Goal: Task Accomplishment & Management: Manage account settings

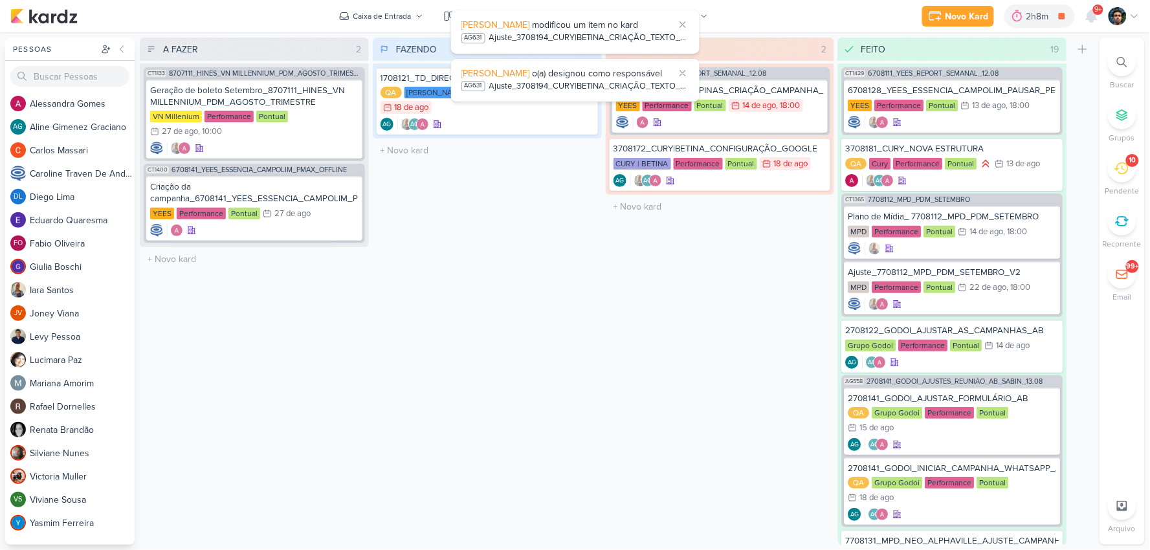
scroll to position [72, 0]
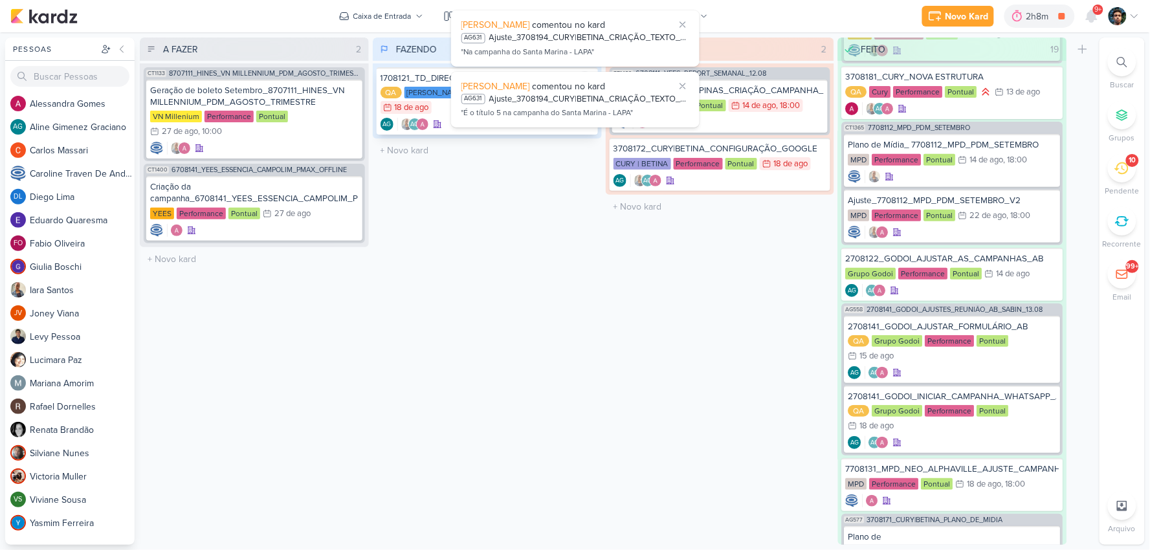
click at [499, 120] on div "[PERSON_NAME] comentou no kard AG631 Ajuste_3708194_CURY|BETINA_CRIAÇÃO_TEXTO_C…" at bounding box center [575, 100] width 248 height 56
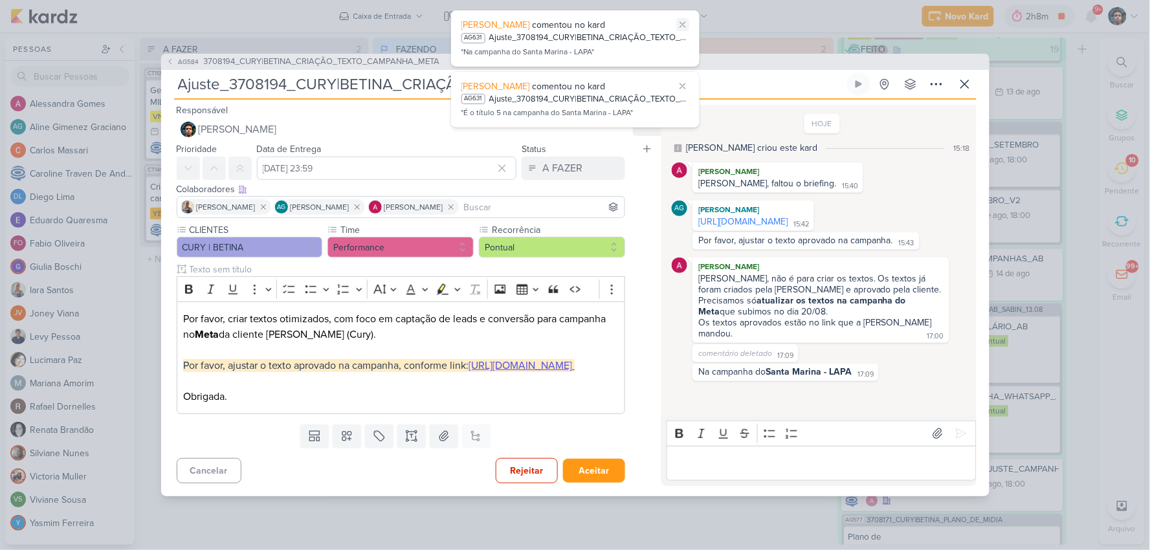
click at [677, 23] on icon at bounding box center [682, 24] width 10 height 10
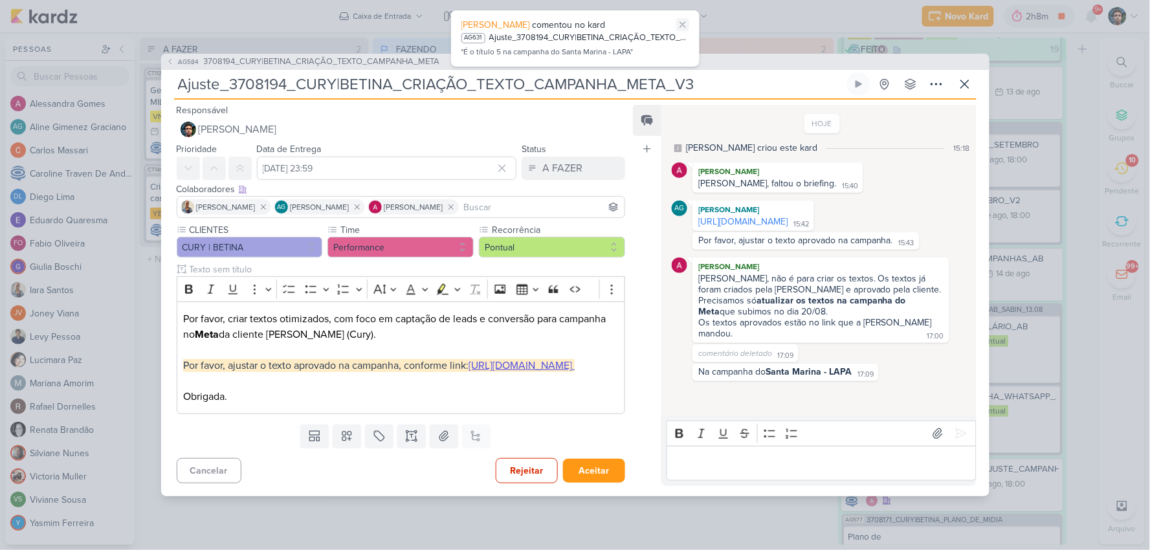
click at [679, 23] on icon at bounding box center [682, 24] width 10 height 10
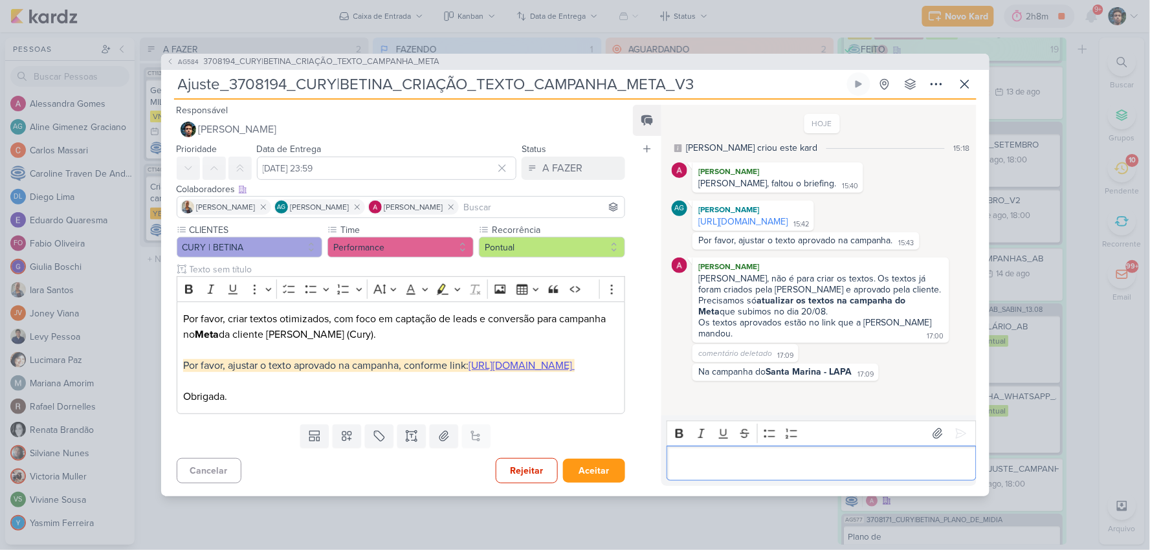
click at [783, 470] on div "Editor editing area: main" at bounding box center [820, 464] width 309 height 36
click at [967, 76] on icon at bounding box center [965, 84] width 16 height 16
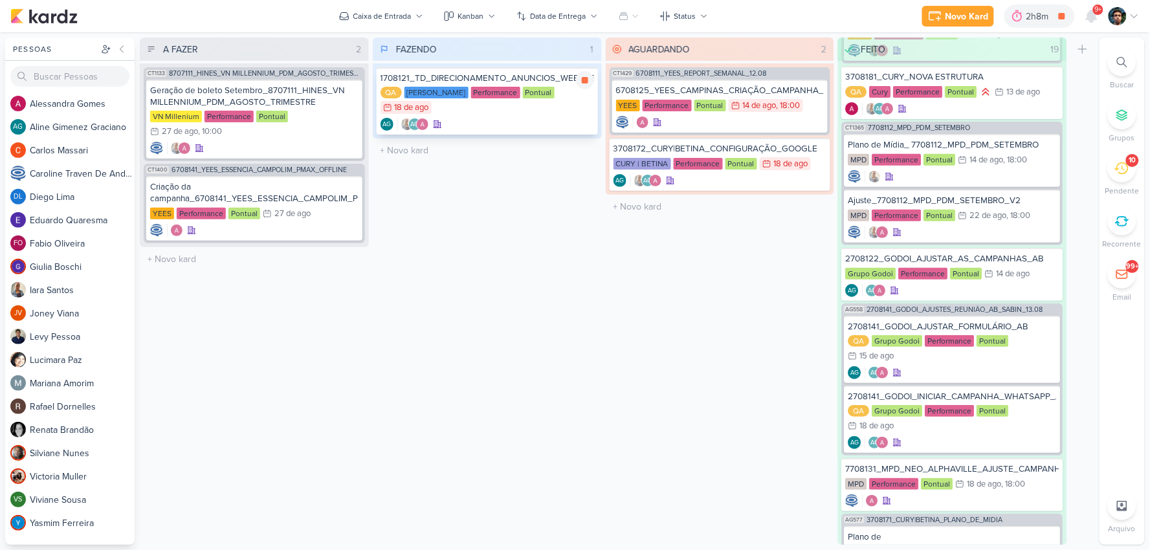
click at [544, 115] on div "1708121_TD_DIRECIONAMENTO_ANUNCIOS_WEBSITE QA Teixeira Duarte Performance Pontu…" at bounding box center [487, 100] width 221 height 67
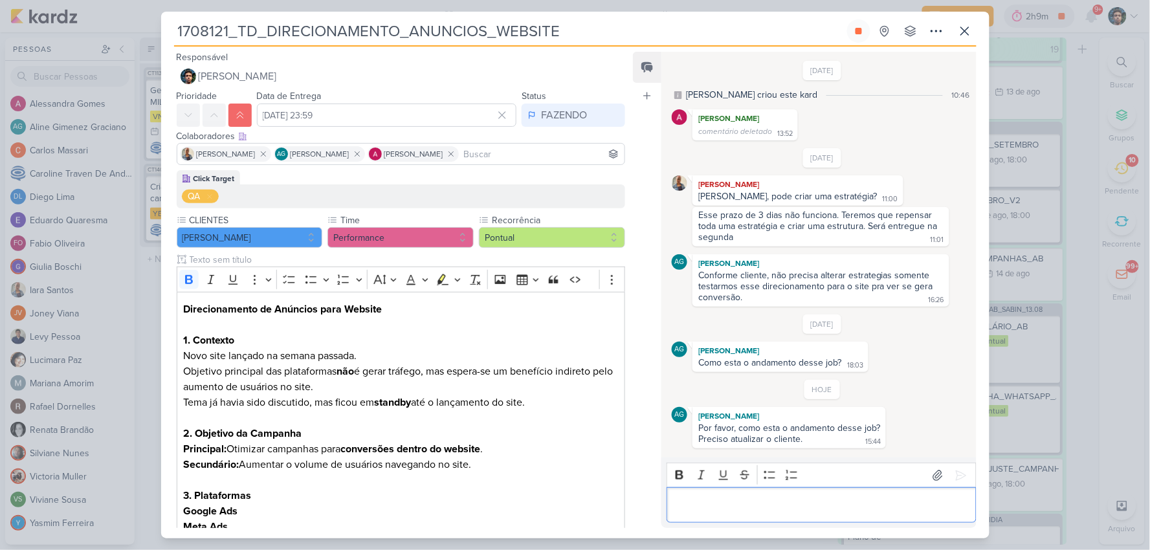
click at [851, 498] on p "Editor editing area: main" at bounding box center [822, 506] width 296 height 16
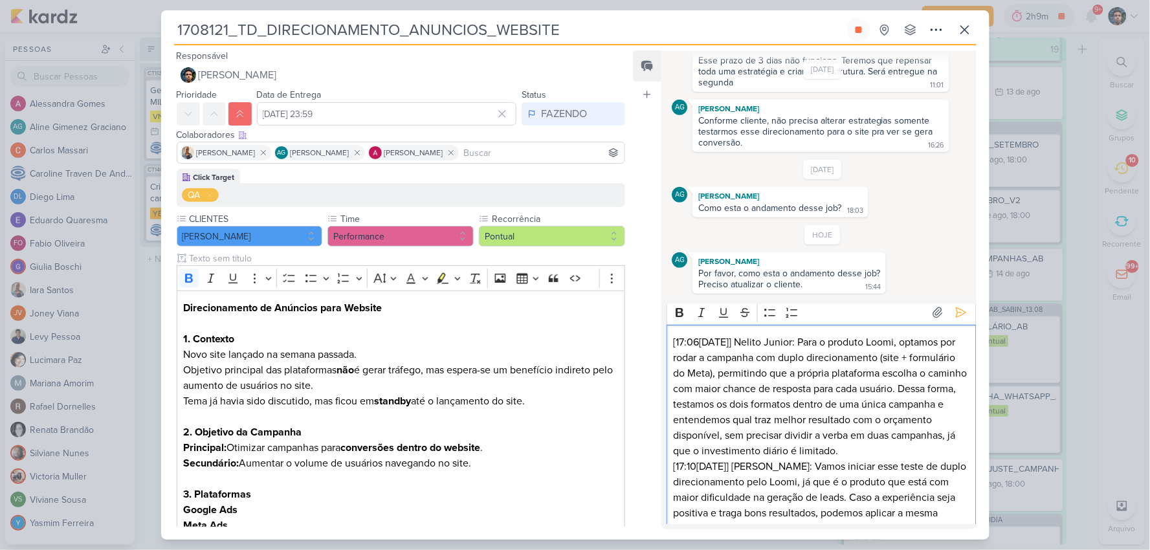
scroll to position [0, 0]
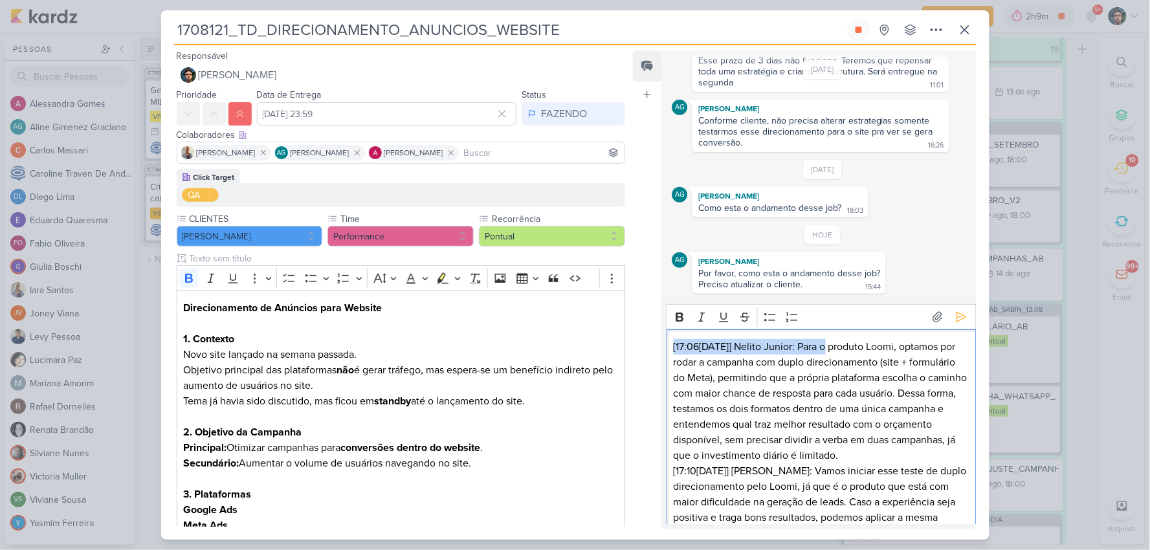
drag, startPoint x: 827, startPoint y: 347, endPoint x: 663, endPoint y: 344, distance: 164.4
click at [663, 344] on div "Rich Text Editor Bold Italic Underline Strikethrough Bulleted List Numbered Lis…" at bounding box center [818, 414] width 314 height 230
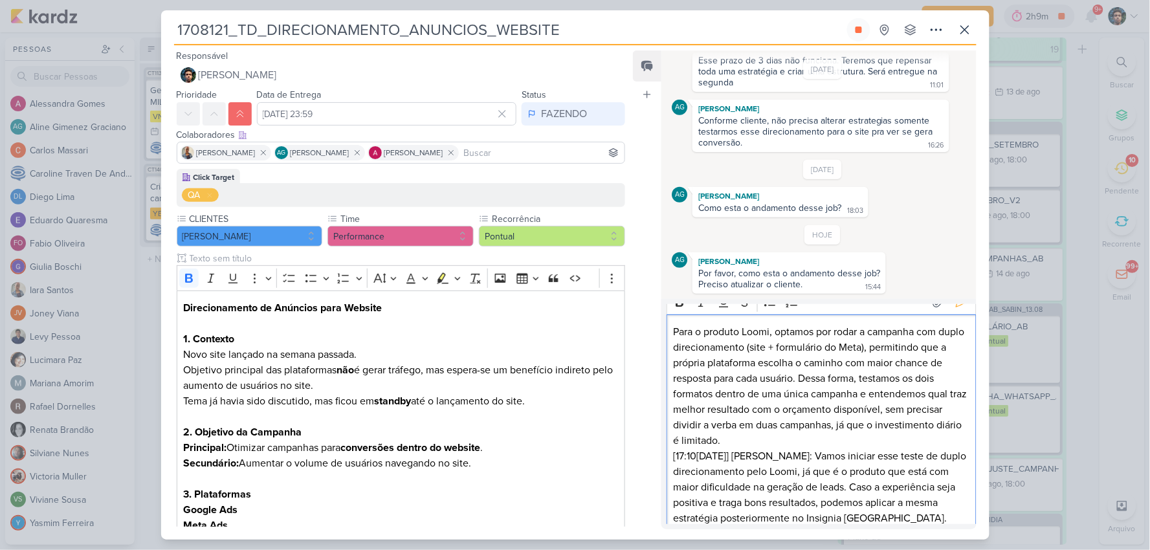
scroll to position [27, 0]
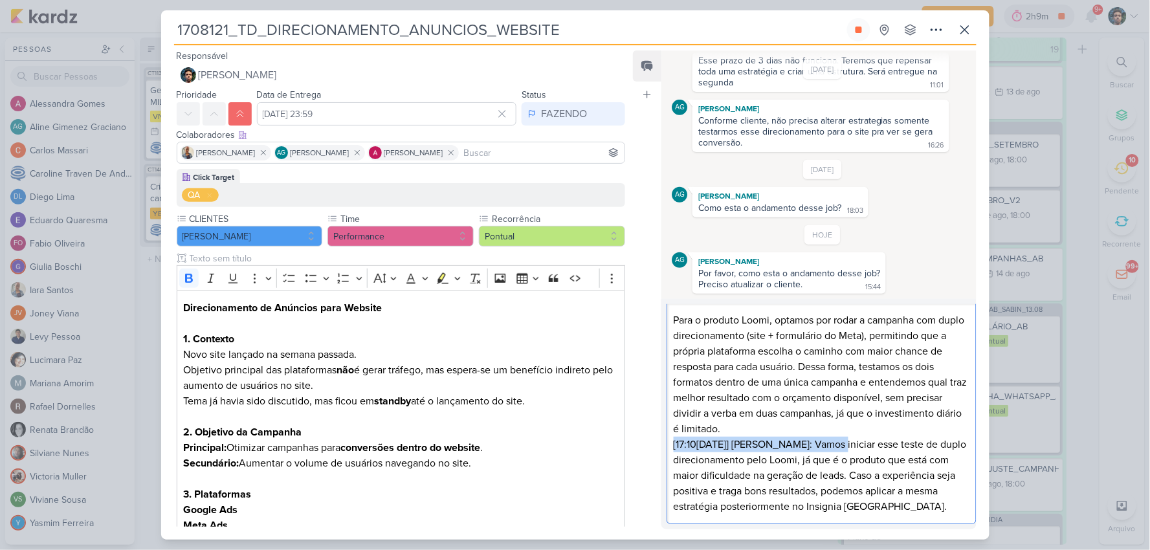
drag, startPoint x: 826, startPoint y: 445, endPoint x: 624, endPoint y: 439, distance: 202.0
click at [624, 439] on div "Responsável Nelito Junior Nenhum contato encontrado create new contact Novo Con…" at bounding box center [575, 292] width 828 height 494
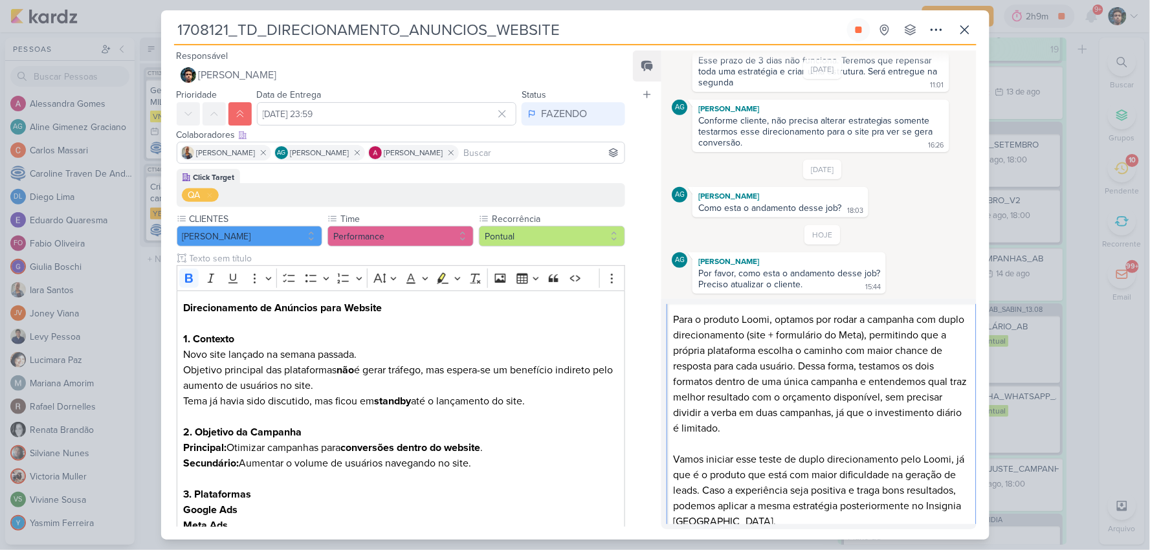
scroll to position [42, 0]
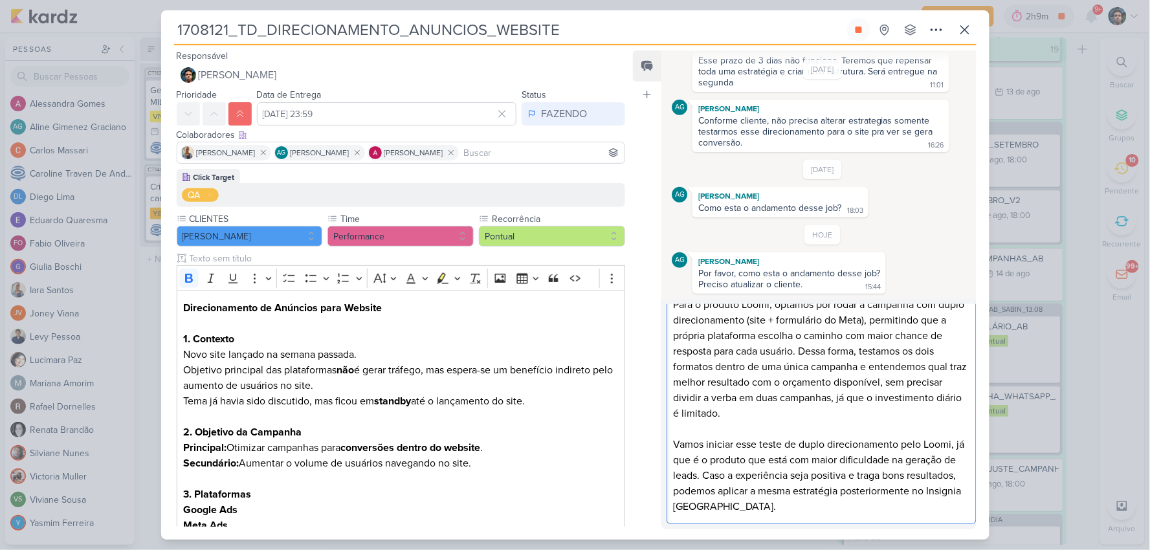
click at [876, 509] on p "Vamos iniciar esse teste de duplo direcionamento pelo Loomi, já que é o produto…" at bounding box center [822, 476] width 296 height 78
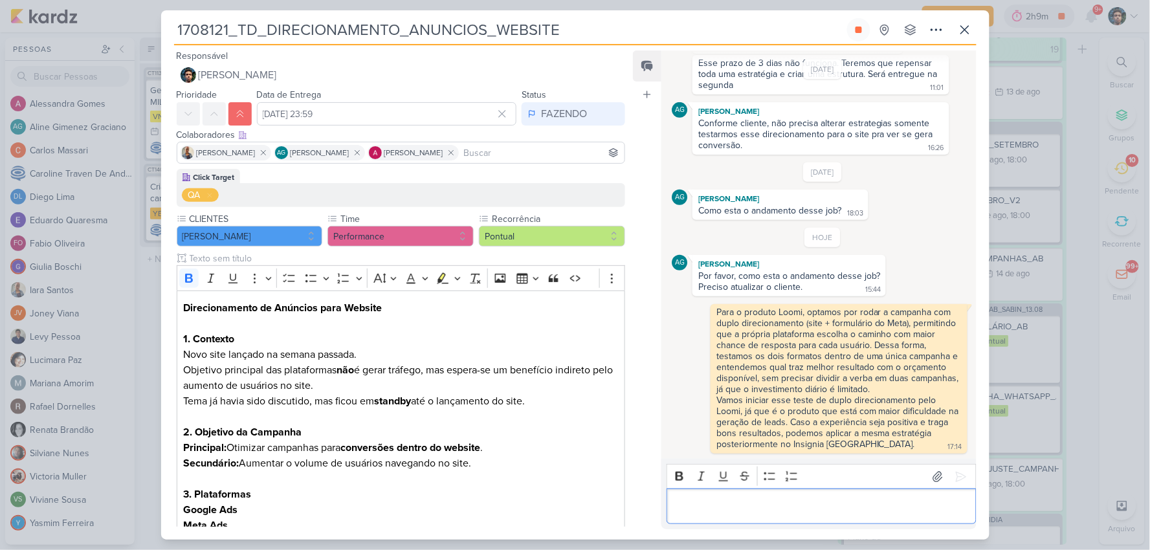
scroll to position [163, 0]
click at [964, 34] on icon at bounding box center [965, 30] width 16 height 16
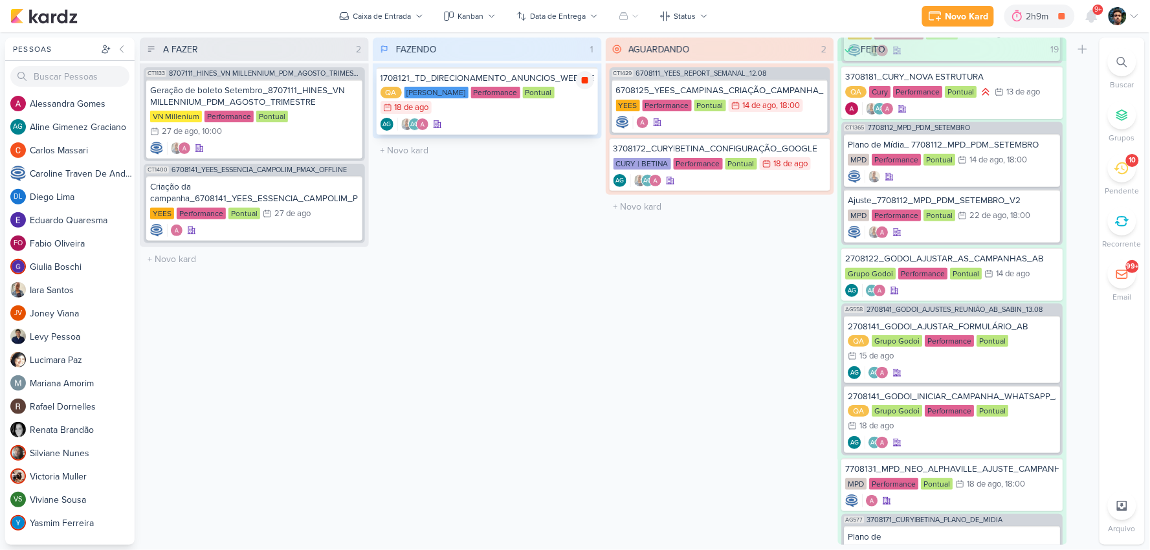
click at [588, 76] on icon at bounding box center [585, 80] width 10 height 10
click at [554, 122] on div "AG AG" at bounding box center [487, 124] width 214 height 13
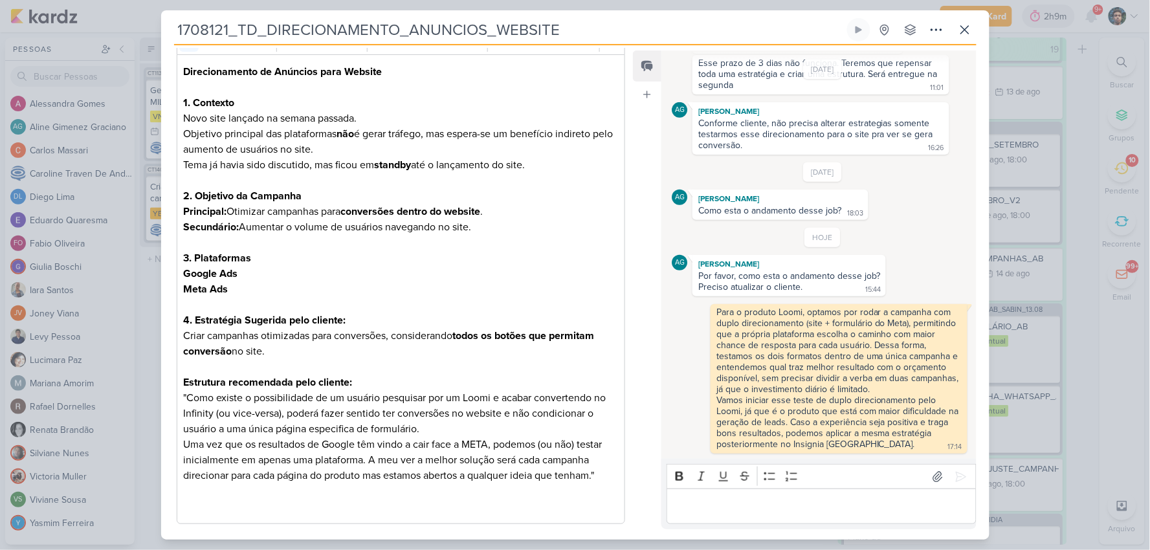
scroll to position [215, 0]
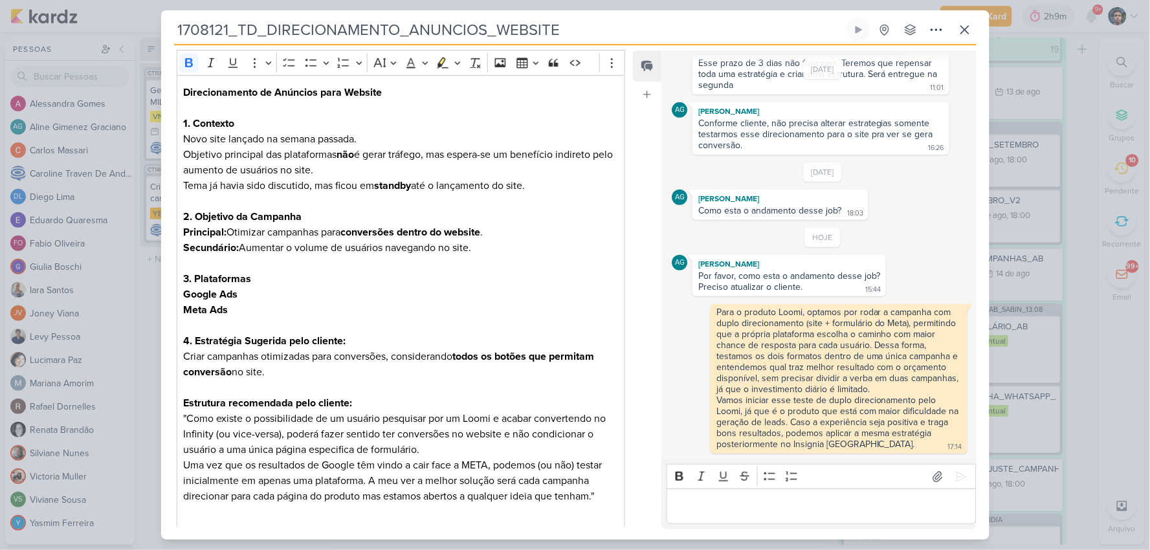
click at [833, 507] on p "Editor editing area: main" at bounding box center [822, 507] width 296 height 16
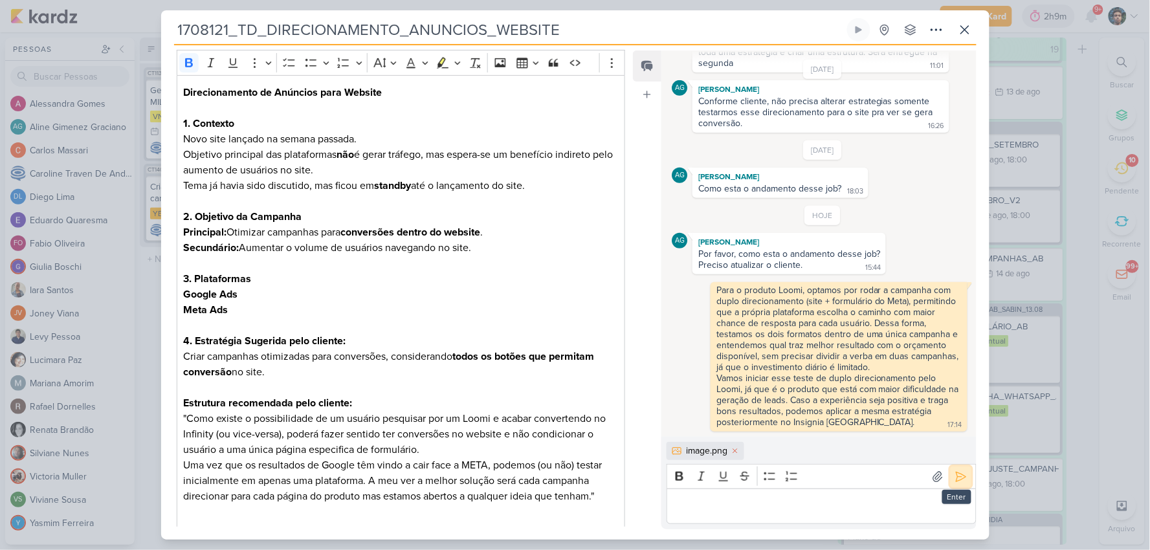
click at [960, 476] on icon at bounding box center [960, 476] width 13 height 13
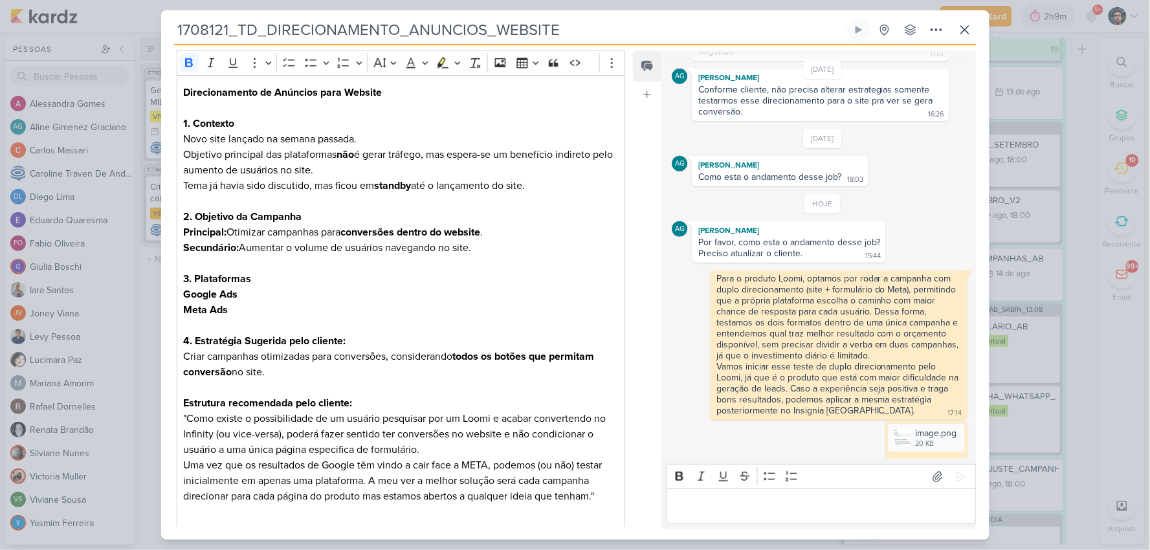
scroll to position [212, 0]
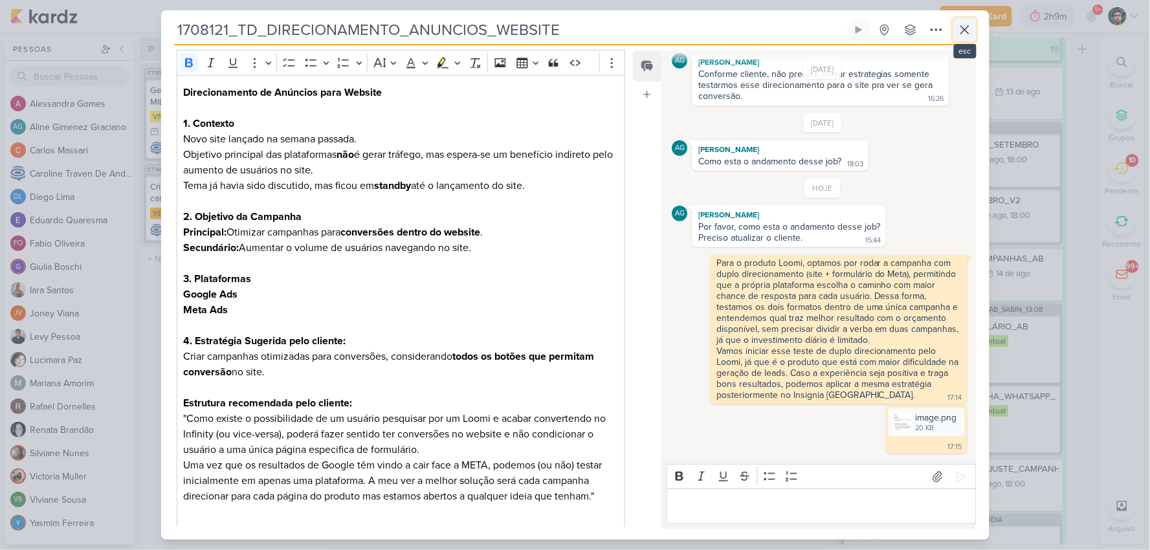
click at [963, 33] on icon at bounding box center [965, 30] width 16 height 16
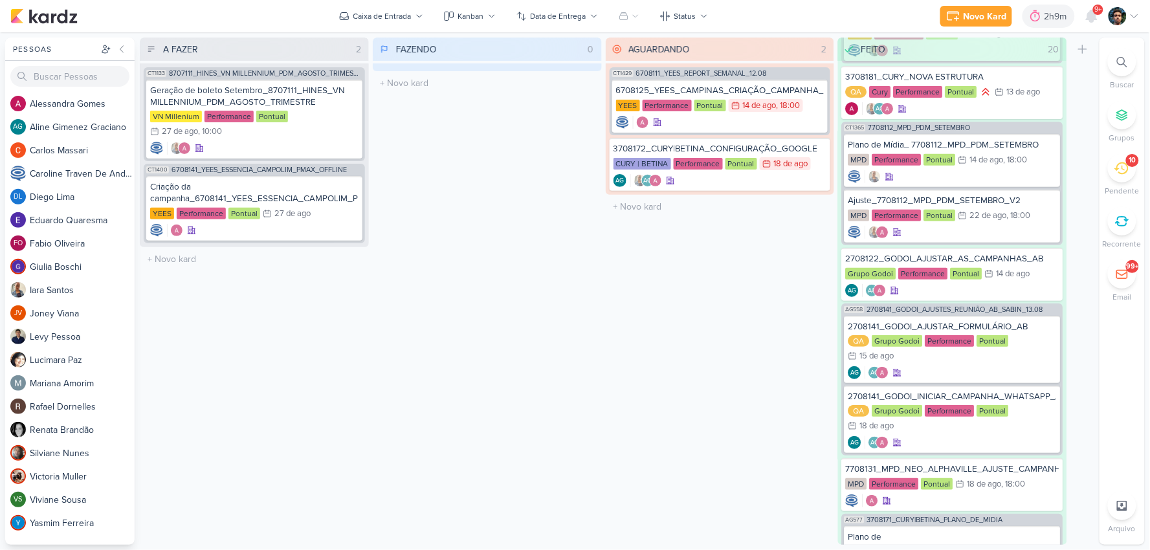
click at [1135, 166] on div "10" at bounding box center [1122, 168] width 28 height 28
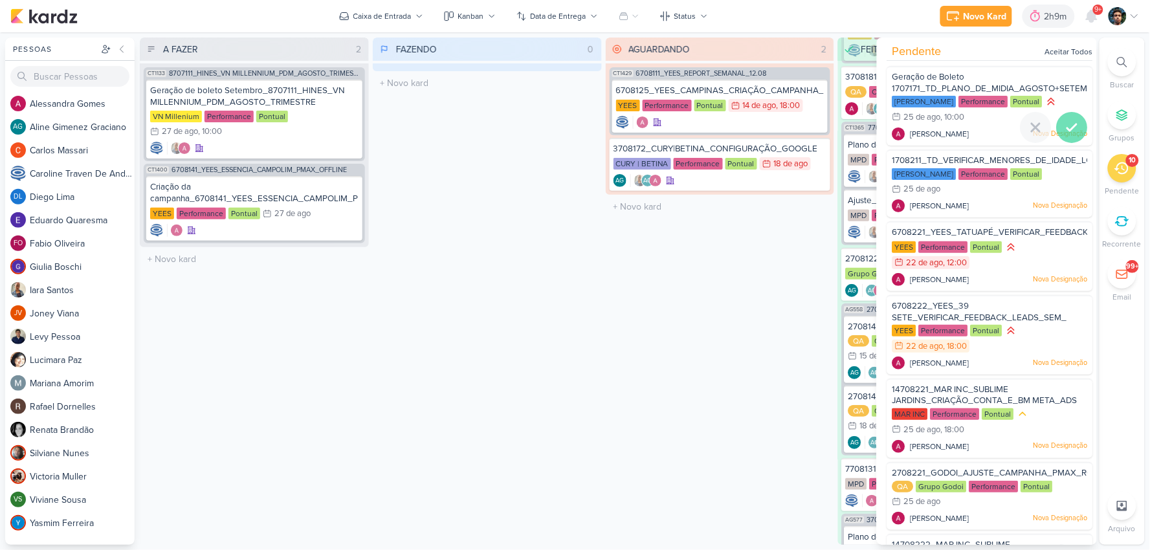
click at [1074, 125] on icon at bounding box center [1072, 128] width 16 height 16
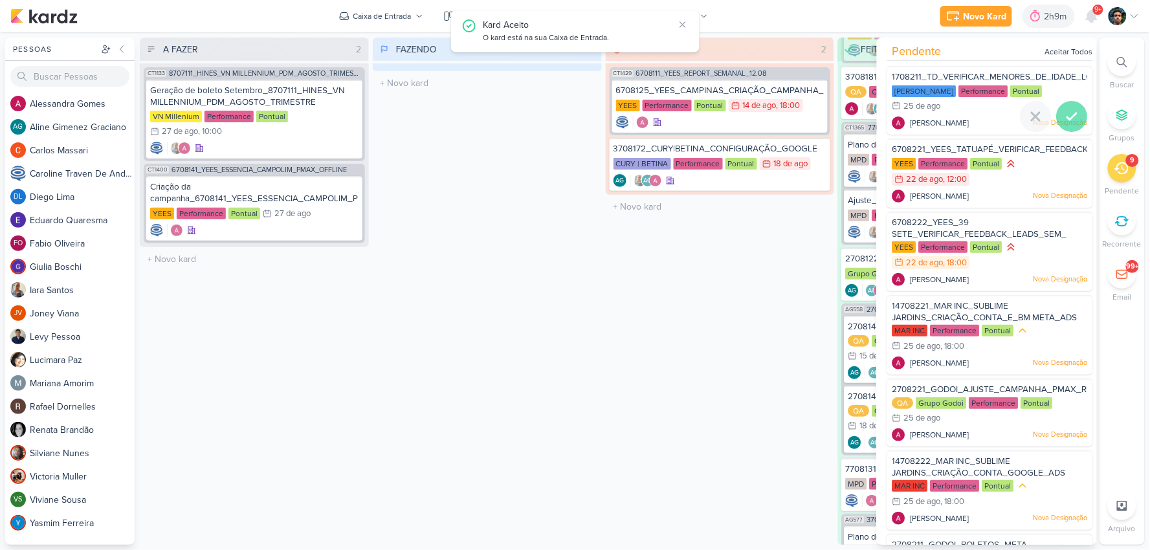
click at [1070, 120] on icon at bounding box center [1072, 117] width 16 height 16
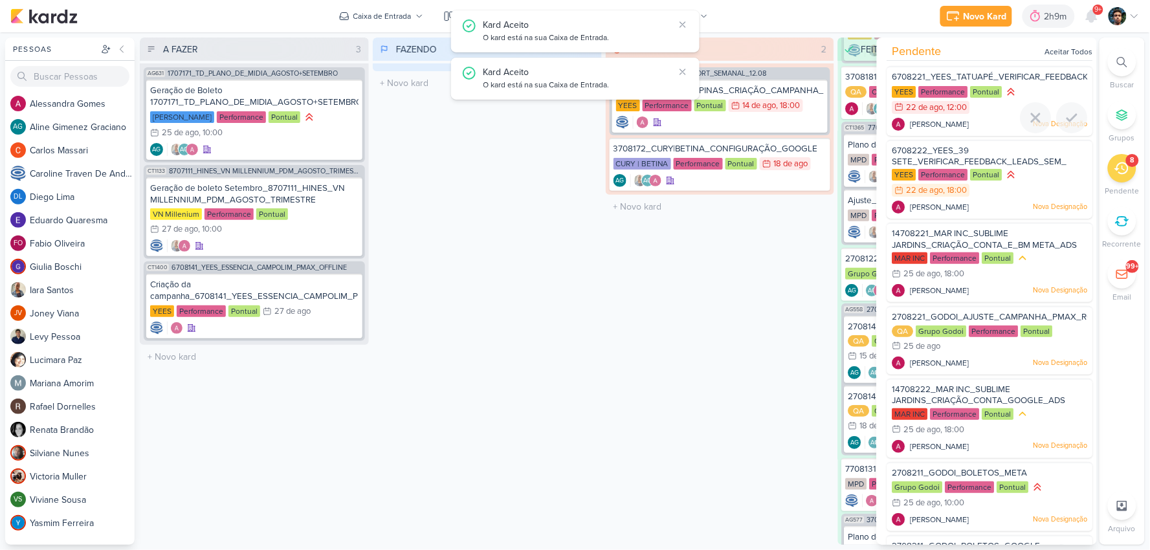
click at [1070, 120] on icon at bounding box center [1072, 118] width 16 height 16
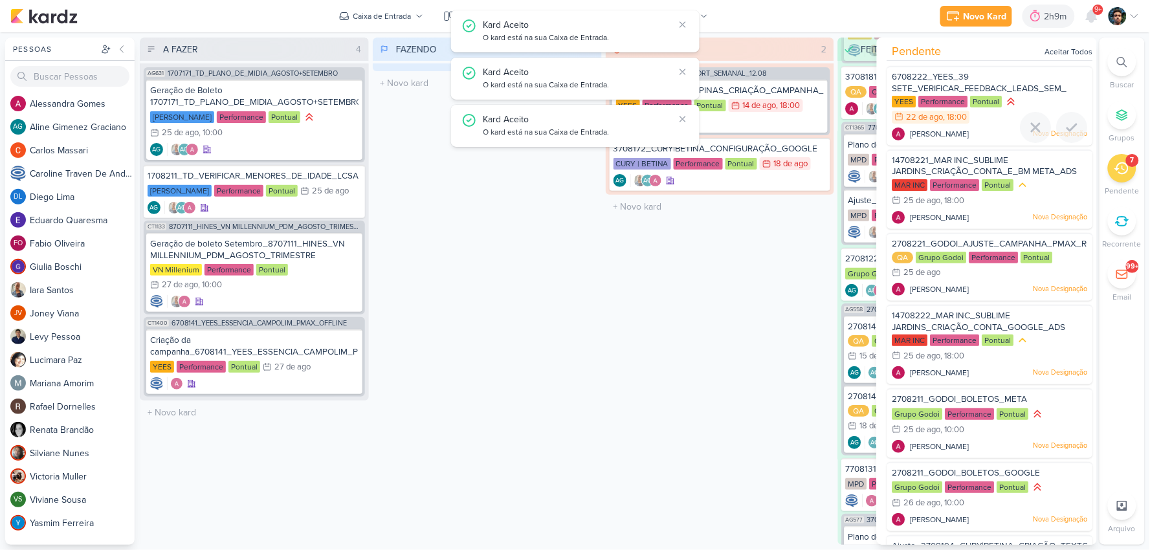
click at [1070, 120] on icon at bounding box center [1072, 128] width 16 height 16
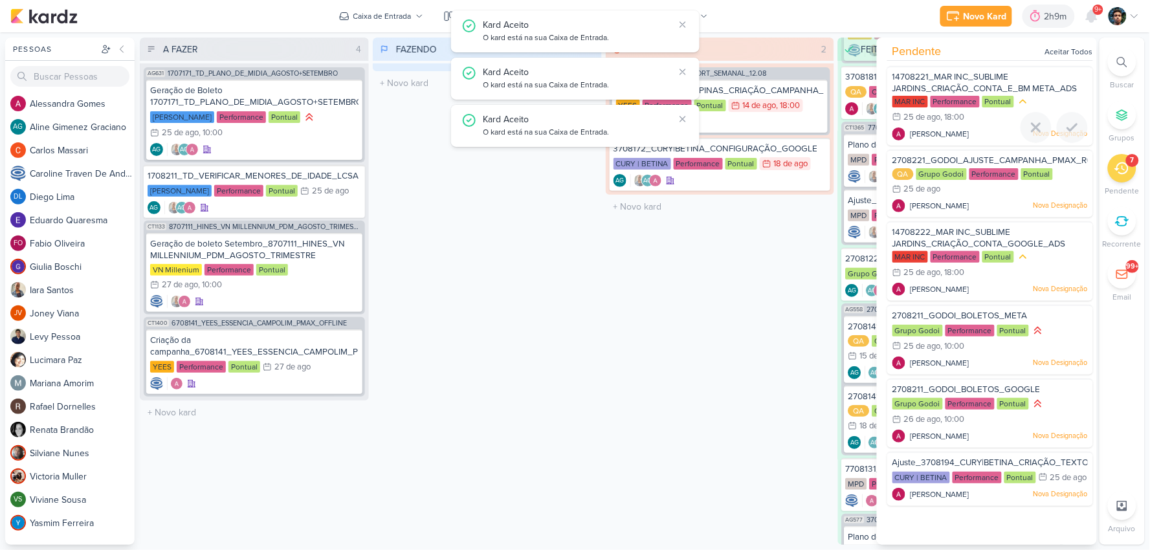
click at [1070, 120] on icon at bounding box center [1072, 128] width 16 height 16
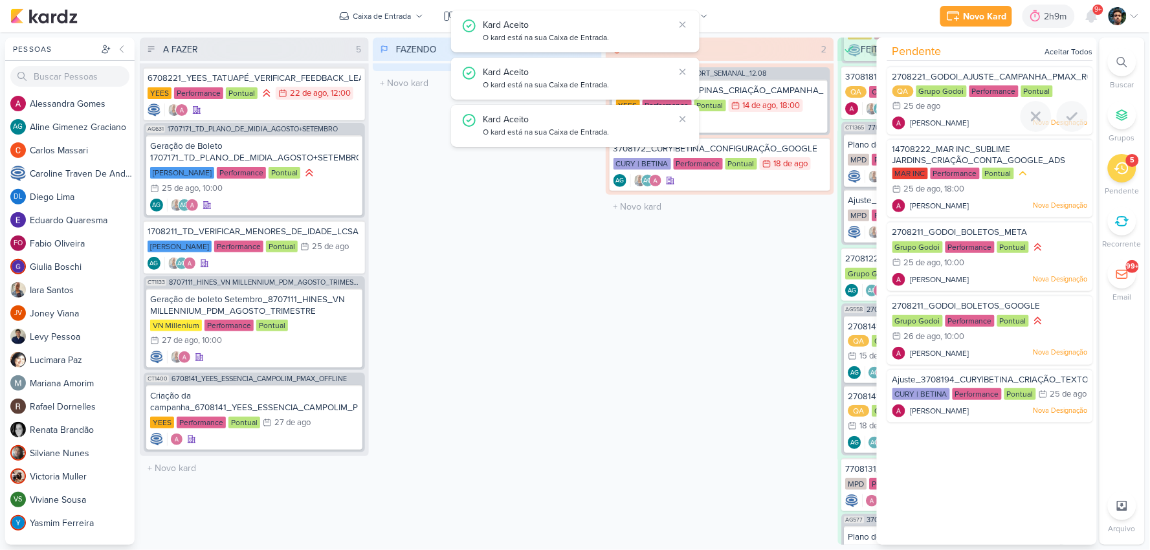
click at [1070, 120] on icon at bounding box center [1072, 117] width 16 height 16
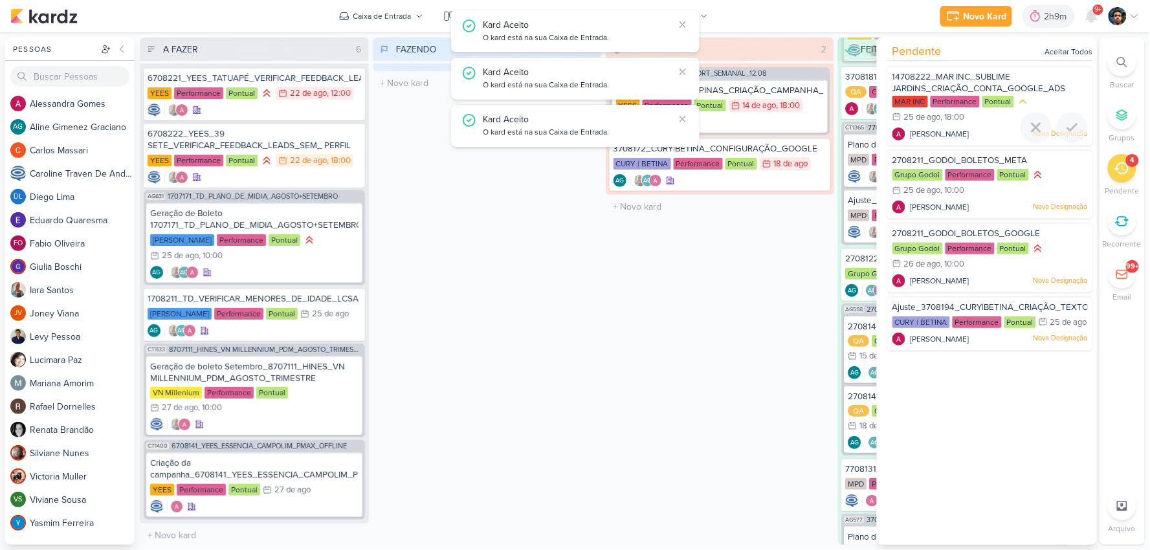
click at [1070, 120] on icon at bounding box center [1072, 128] width 16 height 16
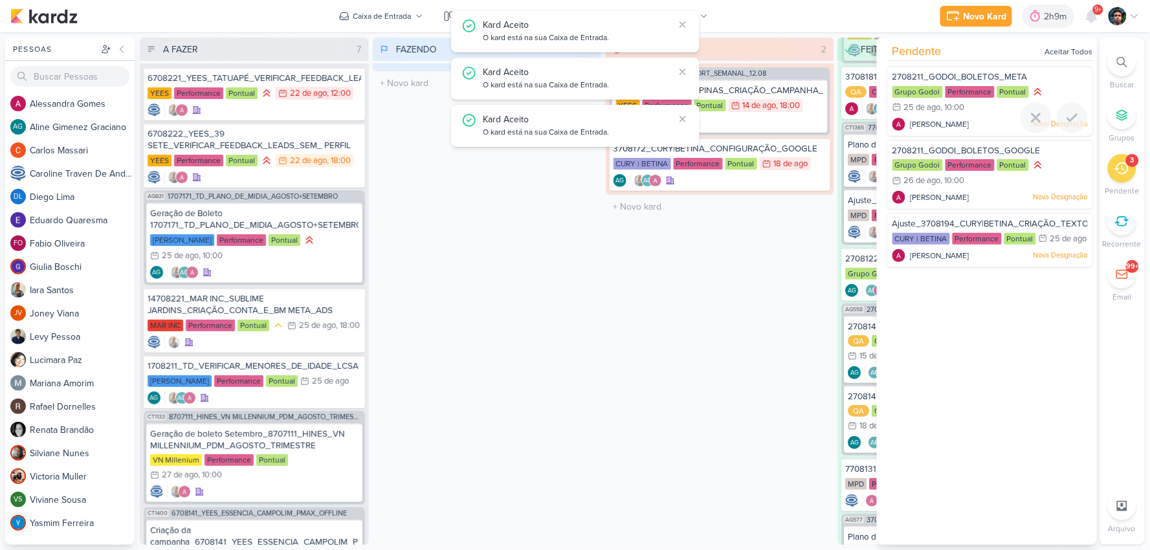
click at [1070, 120] on icon at bounding box center [1072, 118] width 16 height 16
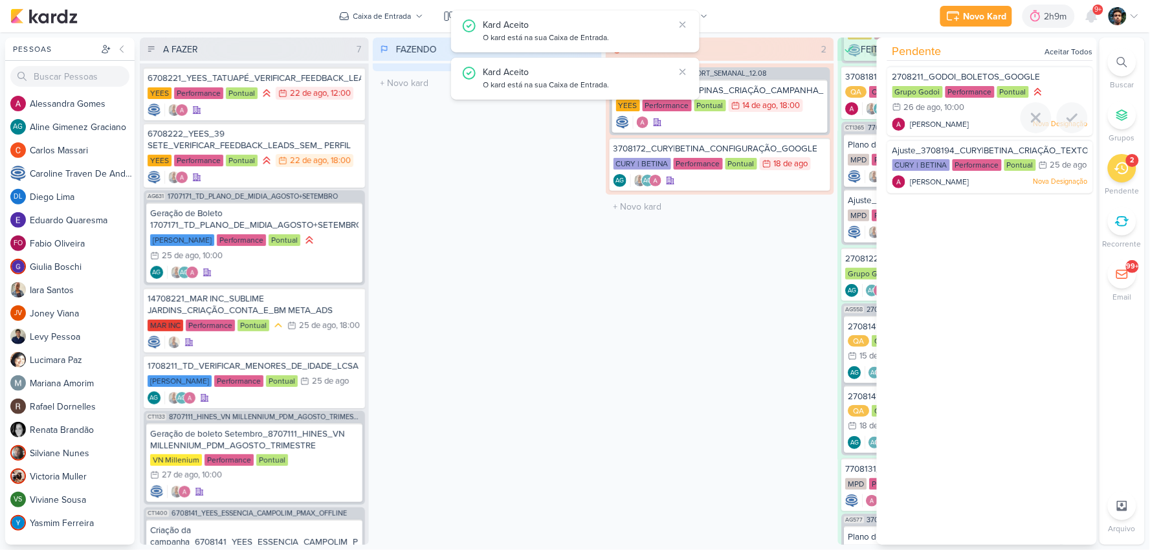
click at [1070, 120] on icon at bounding box center [1072, 118] width 16 height 16
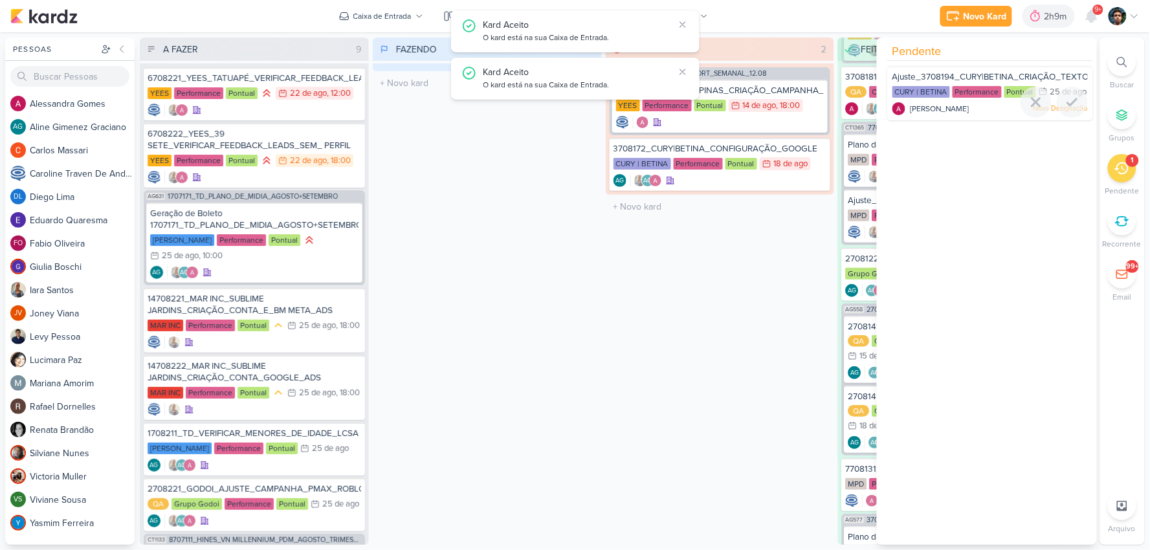
click at [1070, 110] on icon at bounding box center [1072, 102] width 16 height 16
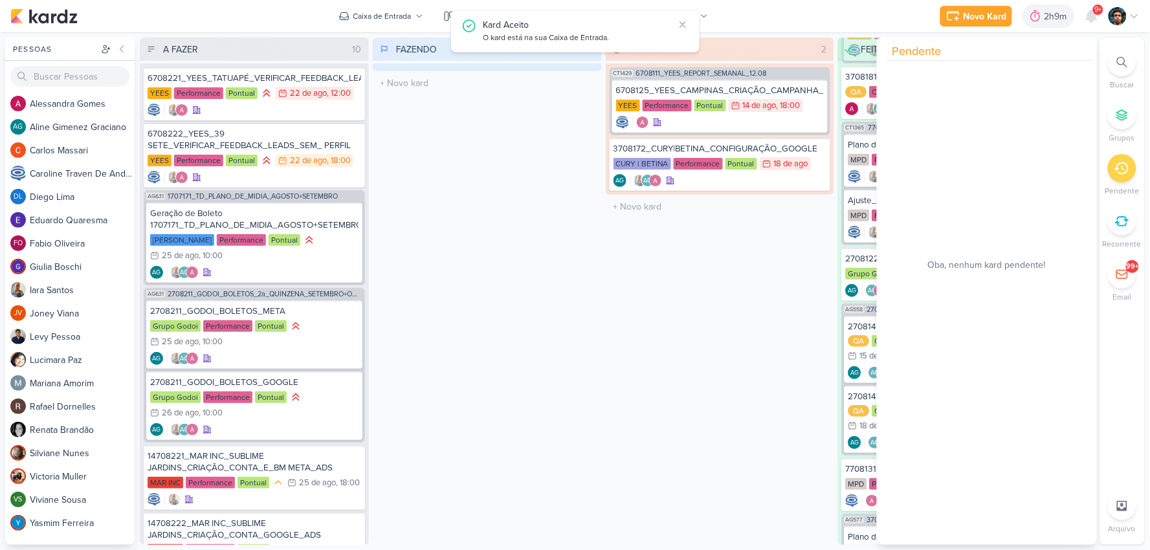
click at [459, 215] on div "FAZENDO 0 Mover Para Esquerda Mover Para Direita Deletar O título do kard deve …" at bounding box center [487, 291] width 229 height 507
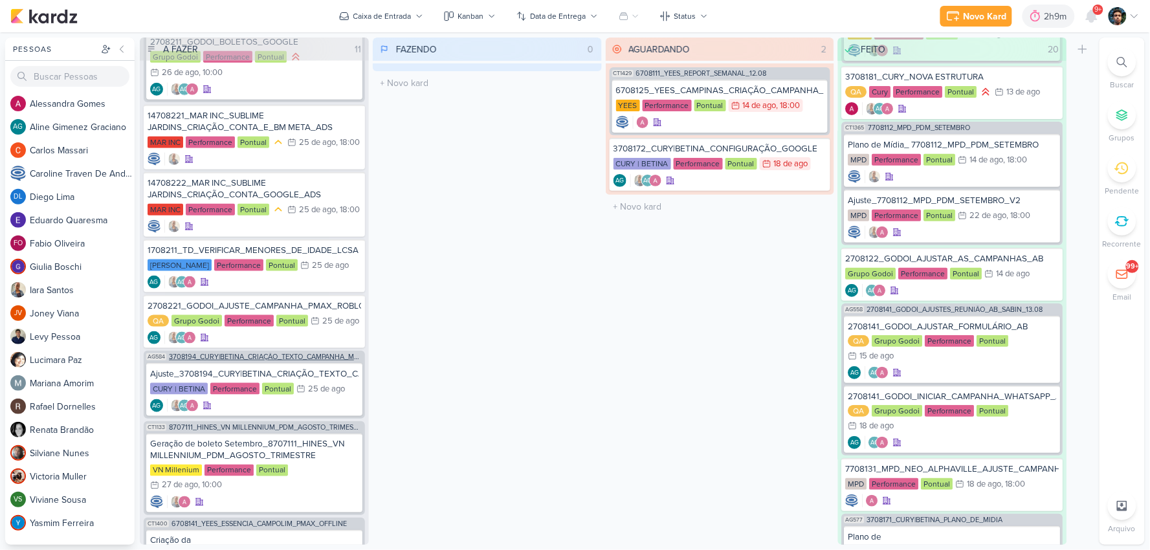
scroll to position [197, 0]
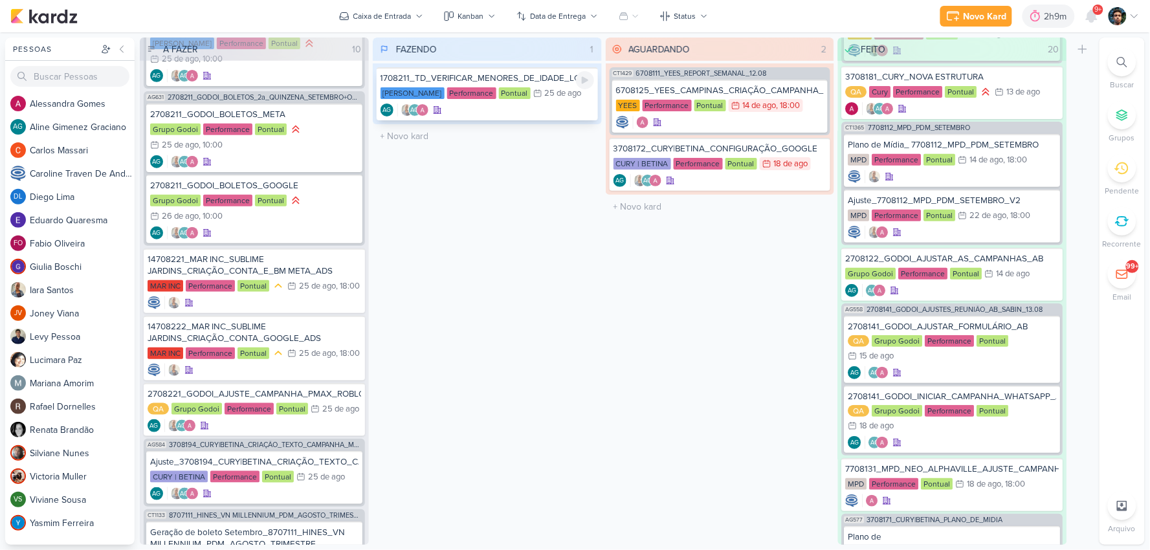
click at [533, 105] on div "AG AG" at bounding box center [487, 110] width 214 height 13
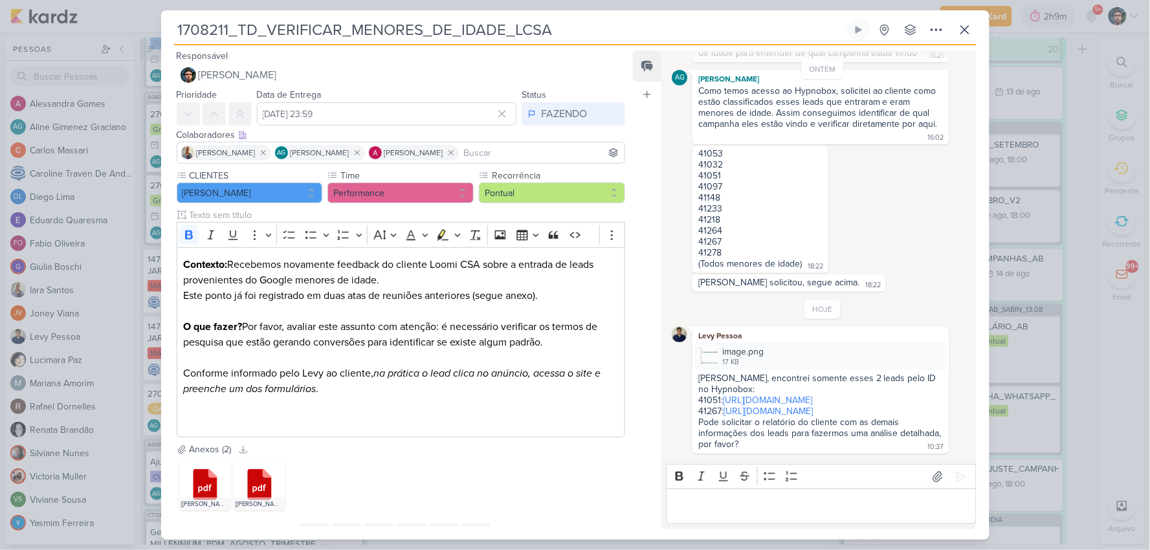
scroll to position [144, 0]
click at [958, 36] on icon at bounding box center [965, 30] width 16 height 16
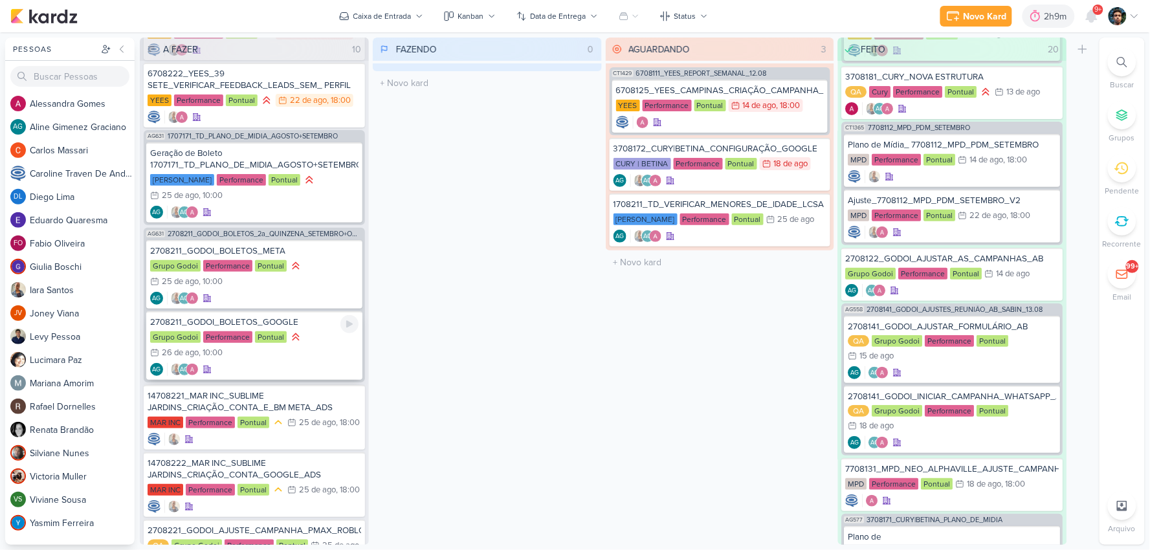
scroll to position [53, 0]
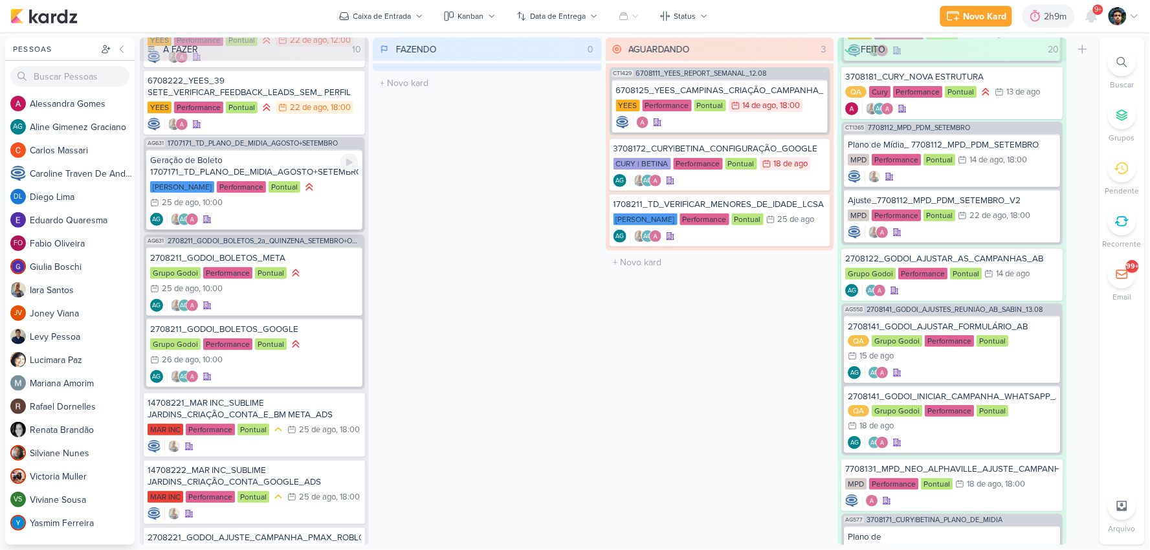
click at [320, 214] on div "AG AG" at bounding box center [254, 219] width 208 height 13
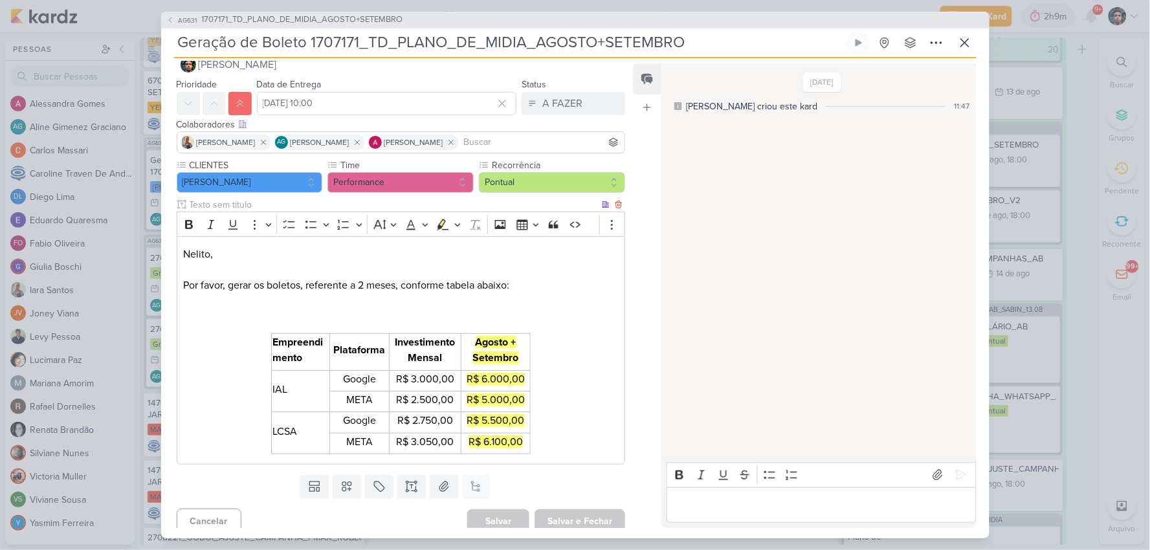
scroll to position [32, 0]
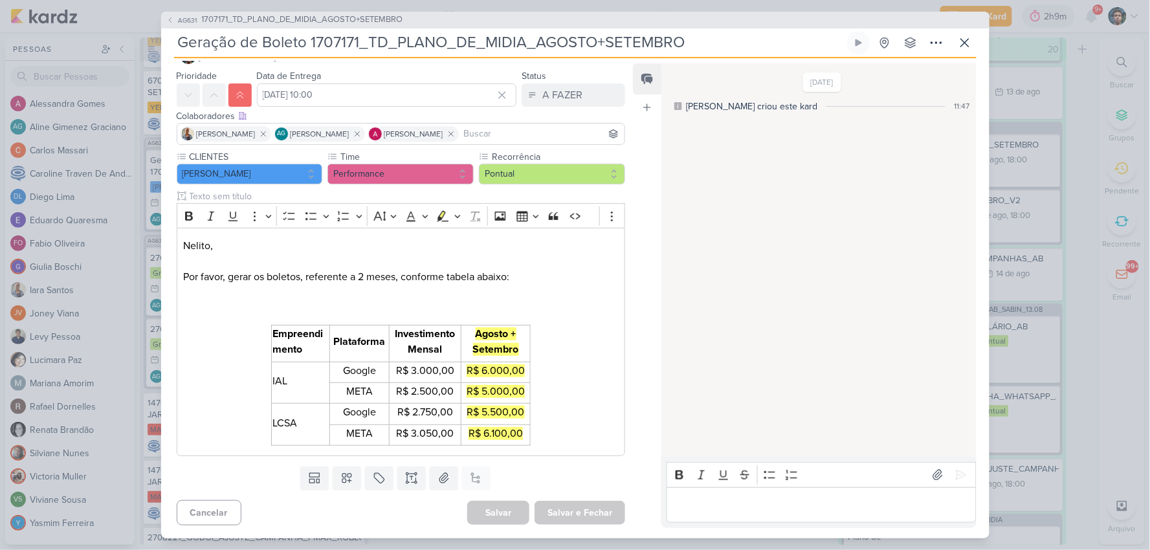
click at [748, 505] on p "Editor editing area: main" at bounding box center [822, 505] width 296 height 16
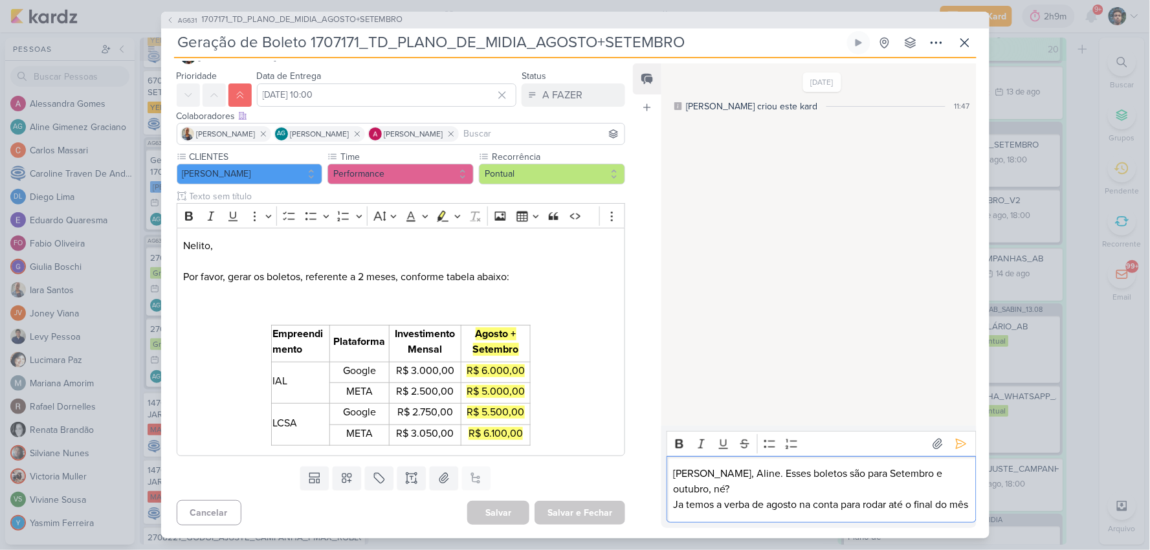
click at [947, 475] on p "Oii, Aline. Esses boletos são para Setembro e outubro, né?" at bounding box center [822, 481] width 296 height 31
click at [781, 501] on p "Já temos a verba de agosto na conta para rodar até o final do mês" at bounding box center [822, 505] width 296 height 16
click at [788, 497] on p "Já temos a verba de agosto na conta para rodar até o final do mês" at bounding box center [822, 505] width 296 height 16
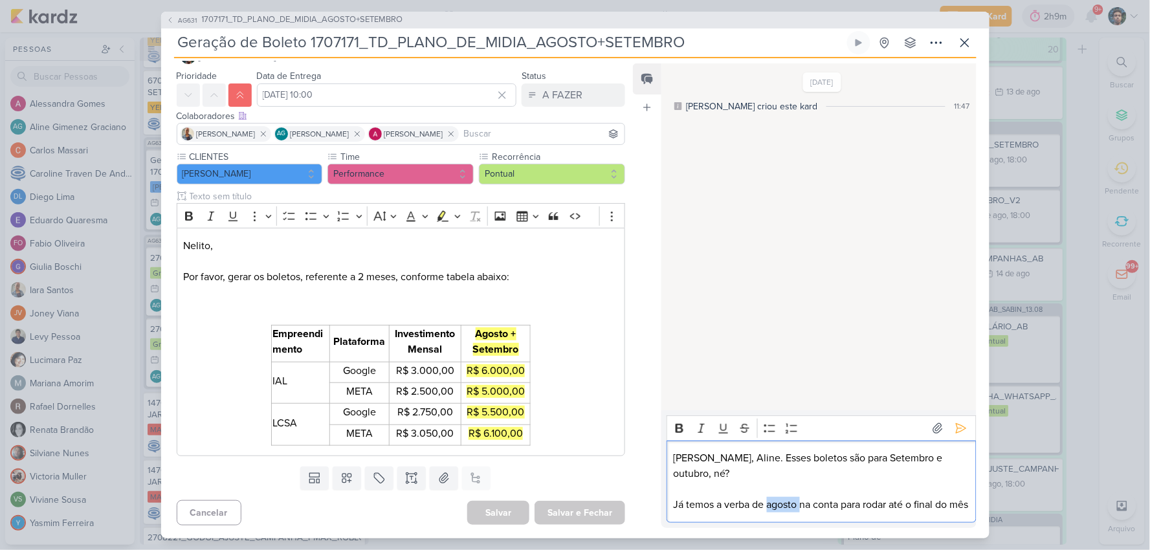
click at [788, 497] on p "Já temos a verba de agosto na conta para rodar até o final do mês" at bounding box center [822, 505] width 296 height 16
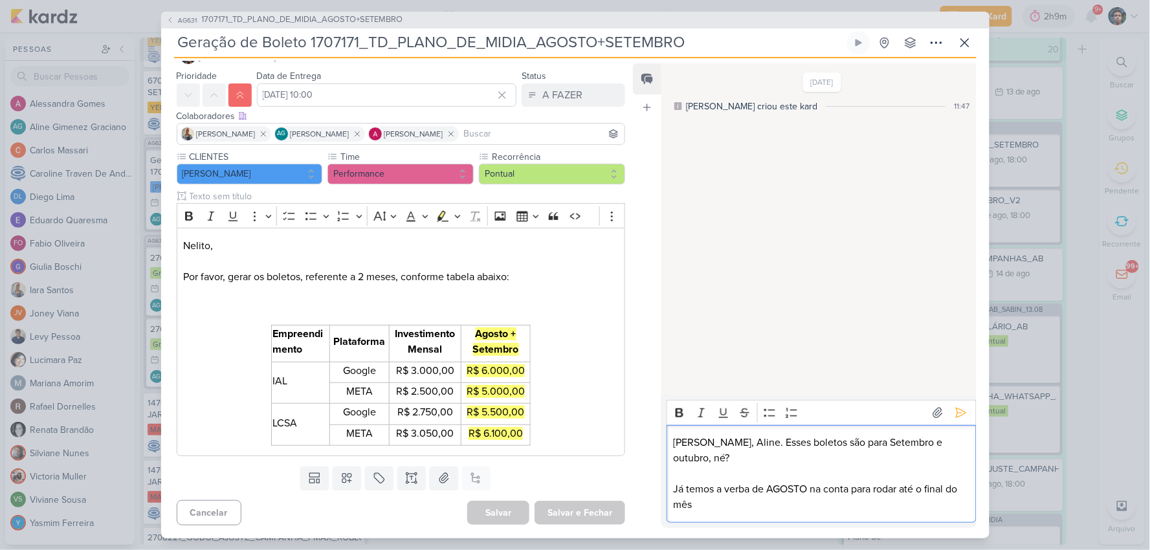
click at [790, 490] on p "Já temos a verba de AGOSTO na conta para rodar até o final do mês" at bounding box center [822, 496] width 296 height 31
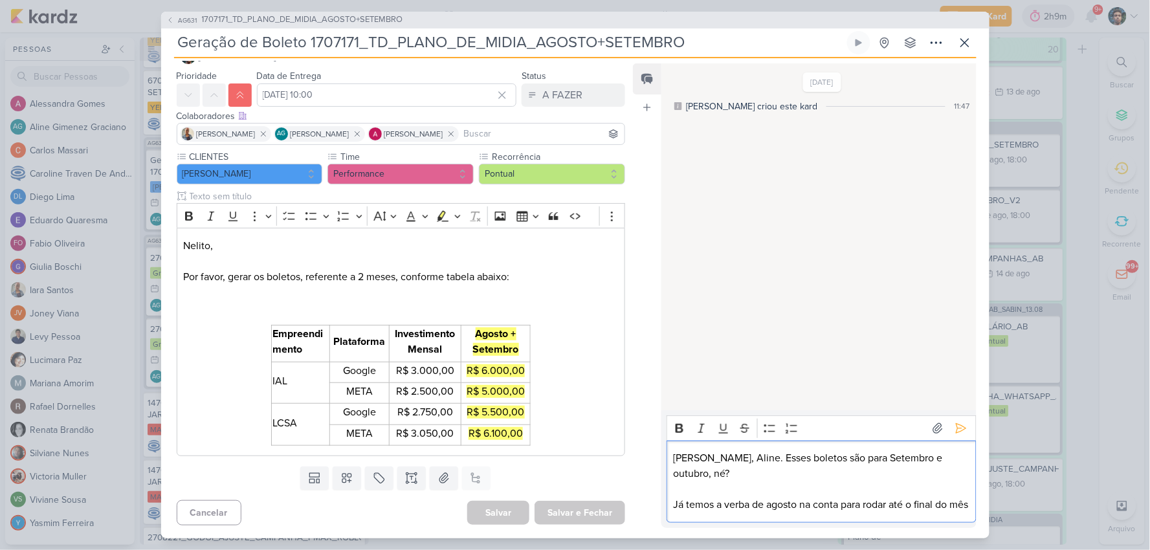
click at [787, 497] on p "Já temos a verba de agosto na conta para rodar até o final do mês" at bounding box center [822, 505] width 296 height 16
click at [680, 425] on icon "Editor toolbar" at bounding box center [679, 428] width 13 height 13
click at [775, 509] on p "Já temos a verba de agosto na conta para rodar até o final do mês" at bounding box center [822, 505] width 296 height 16
click at [830, 461] on p "Oii, Aline. Esses boletos são para Setembro e outubro, né?" at bounding box center [822, 465] width 296 height 31
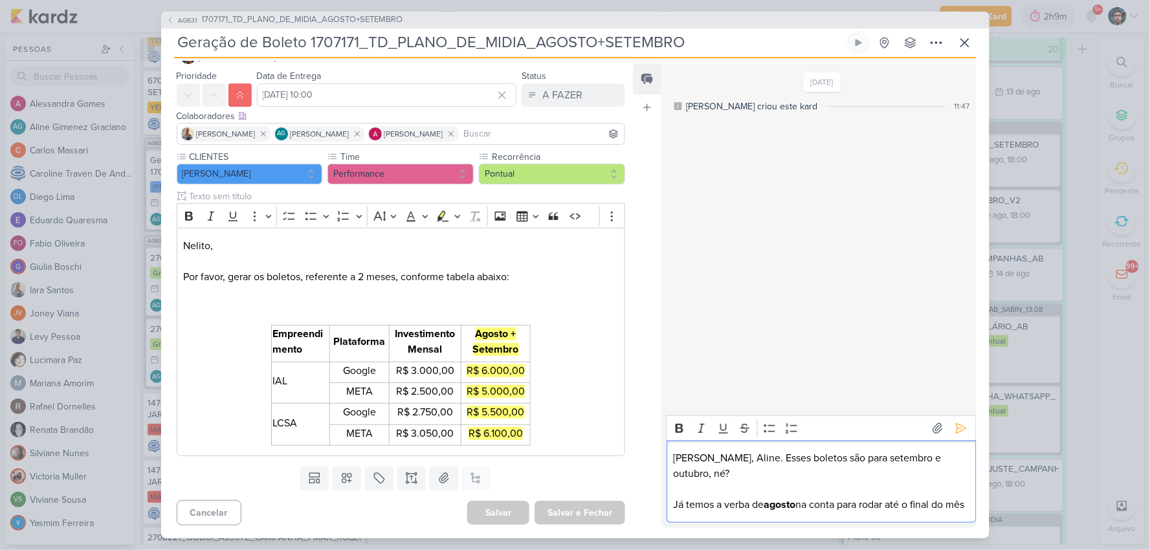
click at [739, 505] on p "Já temos a verba de agosto na conta para rodar até o final do mês" at bounding box center [822, 505] width 296 height 16
click at [720, 456] on p "Oii, Aline. Esses boletos são para setembro e outubro, né?" at bounding box center [822, 465] width 296 height 31
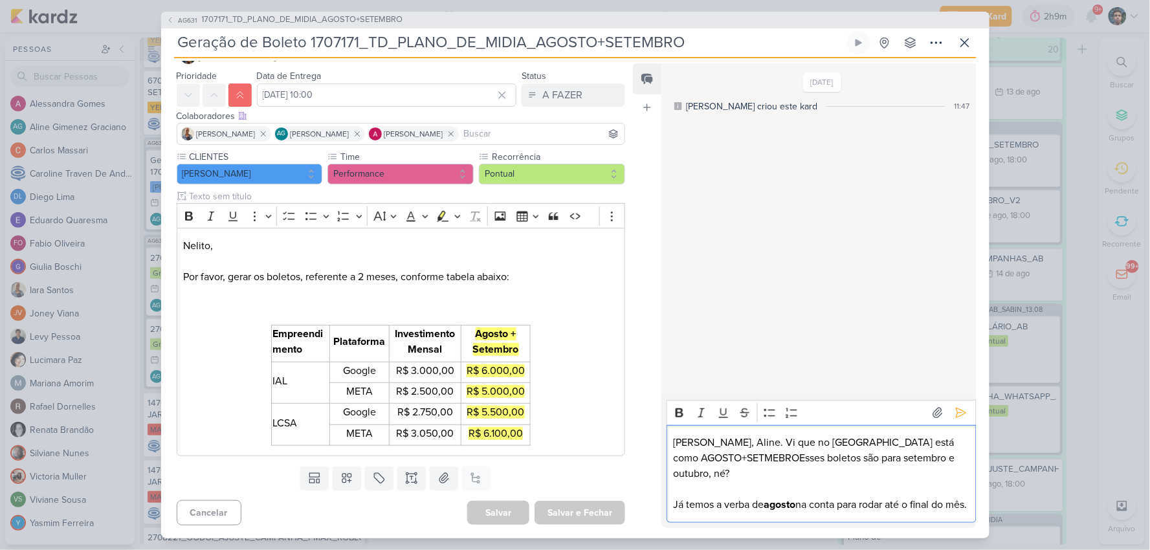
click at [716, 441] on p "Oii, Aline. Vi que no Kardz está como AGOSTO+SETMEBROEsses boletos são para set…" at bounding box center [822, 458] width 296 height 47
click at [680, 463] on p "Oii, Aline. Vi que no Kardz está como AGOSTO +SETMEBROEsses boletos são para se…" at bounding box center [822, 458] width 296 height 47
click at [727, 457] on p "Oii, Aline. Vi que no Kardz está como AGOSTO + SETMEBROEsses boletos são para s…" at bounding box center [822, 458] width 296 height 47
click at [916, 443] on p "Oii, Aline. Vi que no Kardz está como AGOSTO + SETMEBRO, Acredito que sejam par…" at bounding box center [822, 458] width 296 height 47
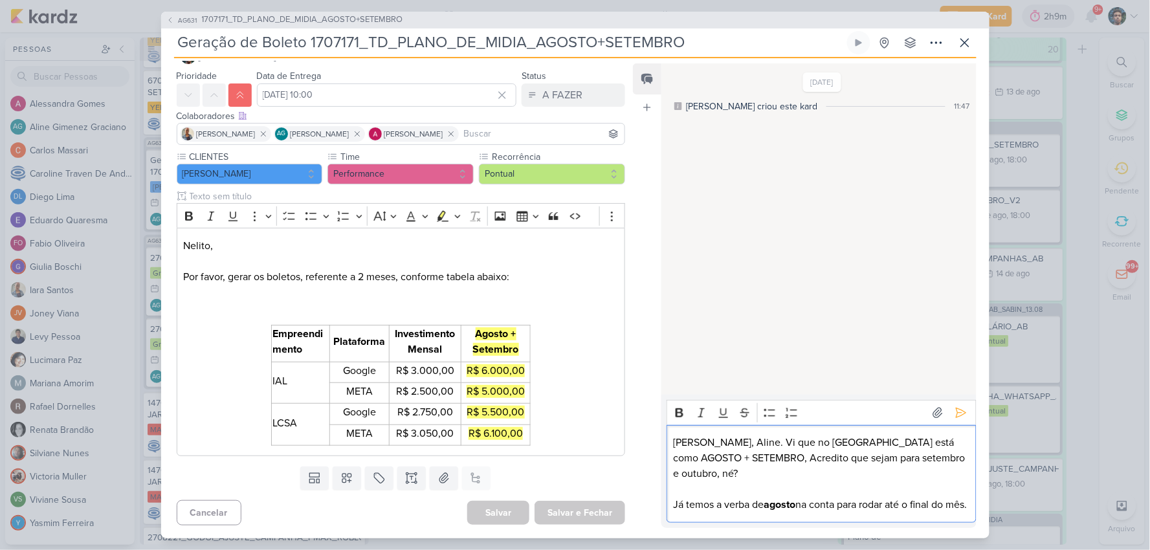
click at [954, 448] on p "Oii, Aline. Vi que no Kardz está como AGOSTO + SETEMBRO, Acredito que sejam par…" at bounding box center [822, 458] width 296 height 47
click at [901, 500] on p "Já temos a verba de agosto na conta para rodar até o final do mês." at bounding box center [822, 505] width 296 height 16
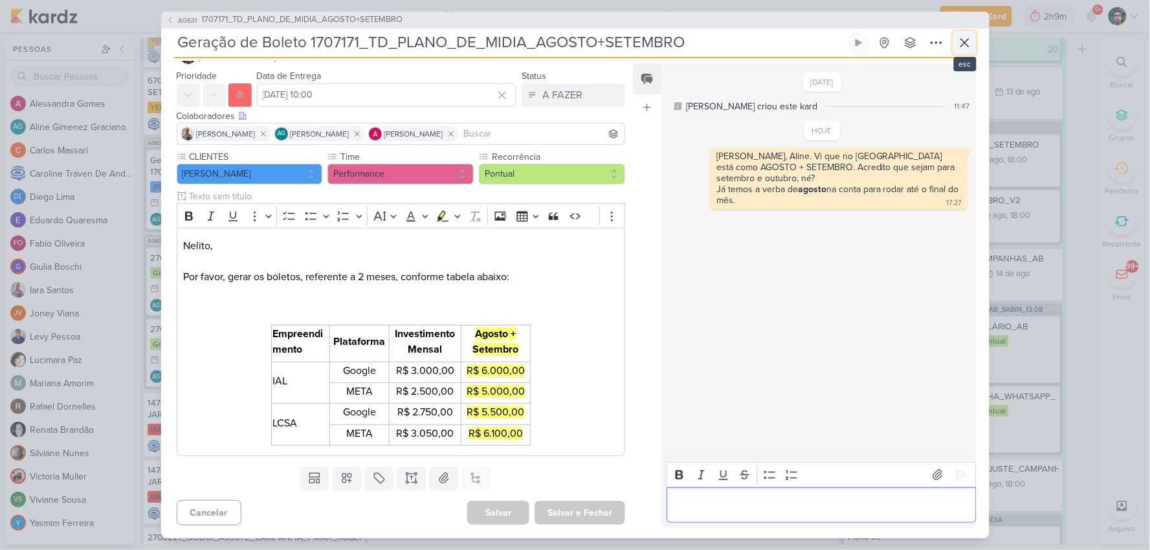
click at [969, 37] on icon at bounding box center [965, 43] width 16 height 16
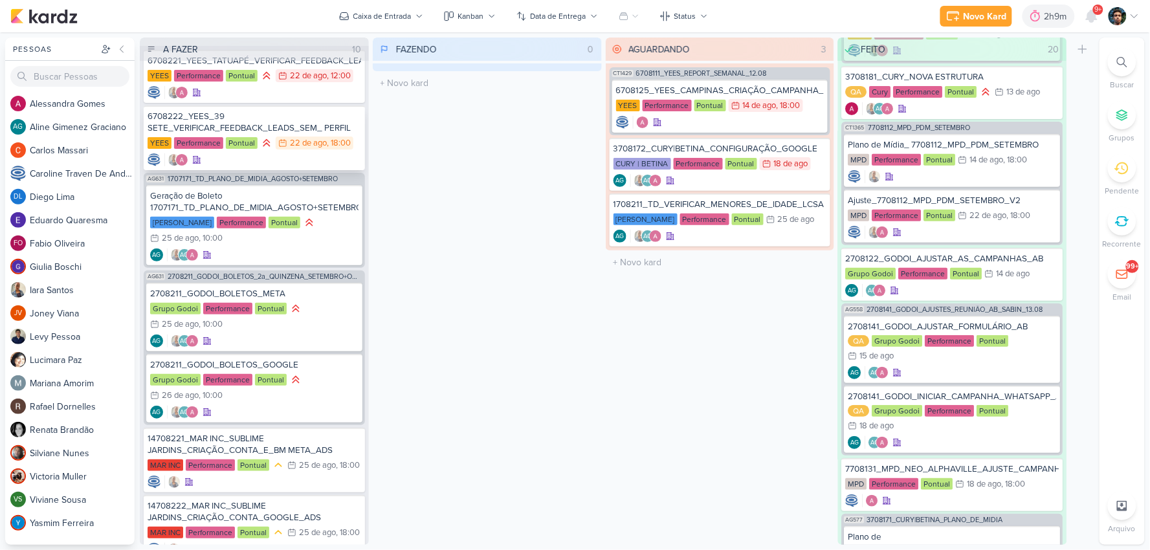
scroll to position [0, 0]
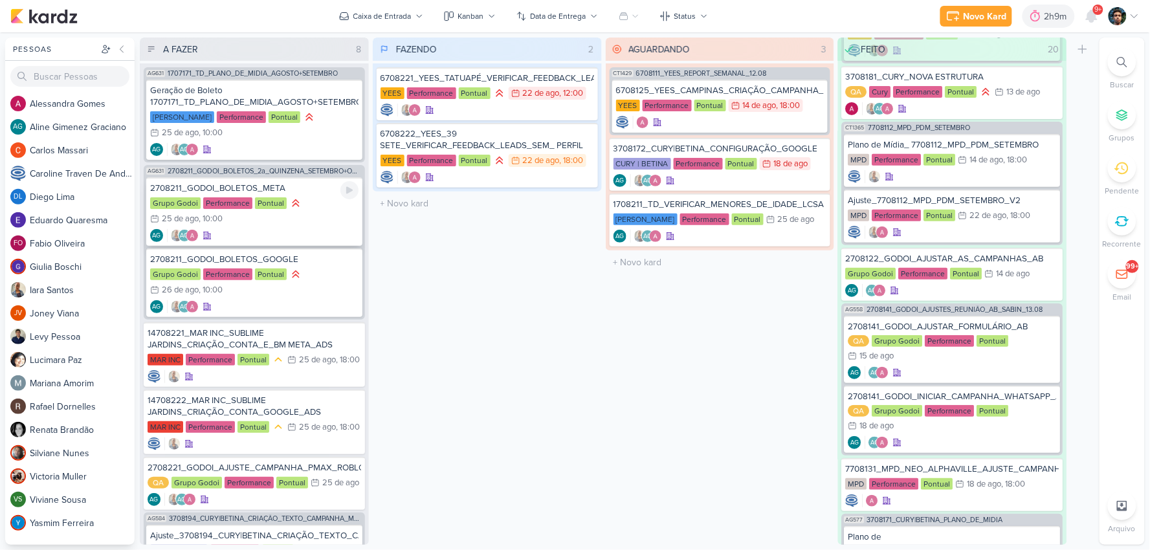
click at [319, 226] on div "2708211_GODOI_BOLETOS_META Grupo Godoi Performance Pontual 25/8 25 de ago , 10:…" at bounding box center [254, 211] width 216 height 69
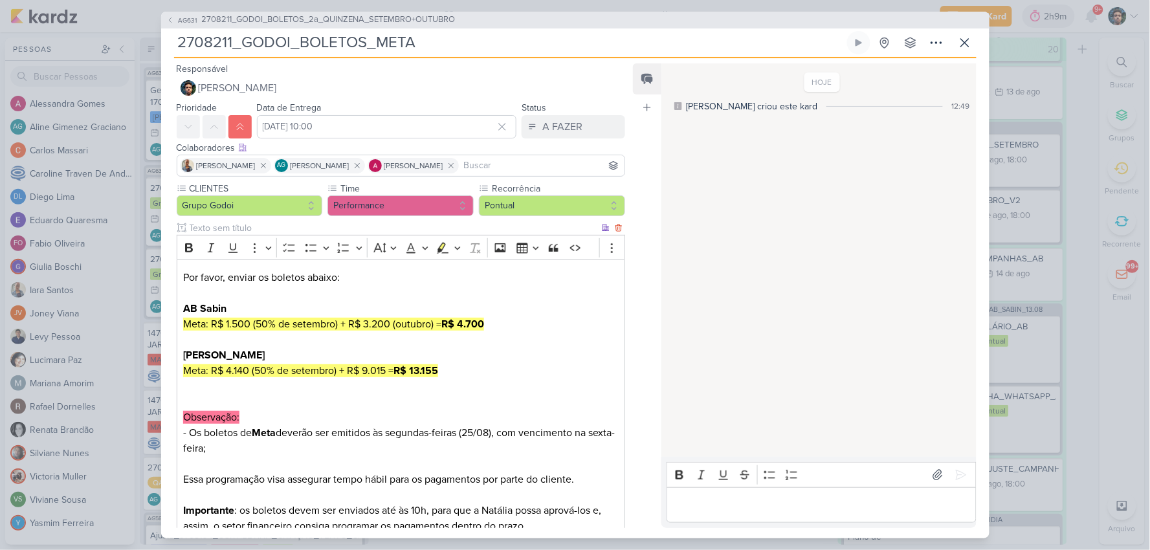
scroll to position [87, 0]
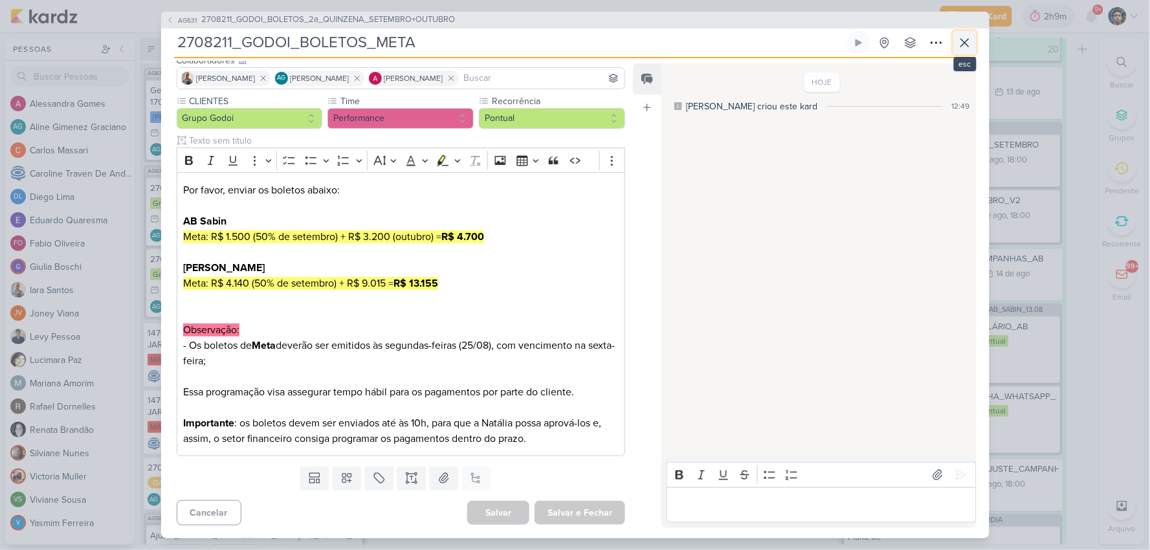
click at [969, 41] on icon at bounding box center [965, 43] width 16 height 16
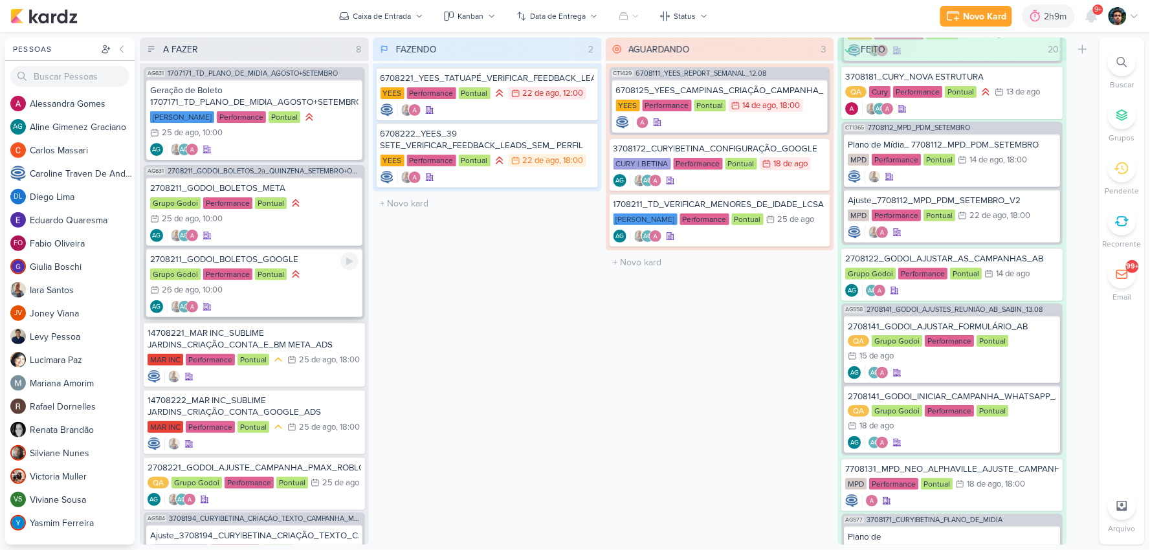
scroll to position [72, 0]
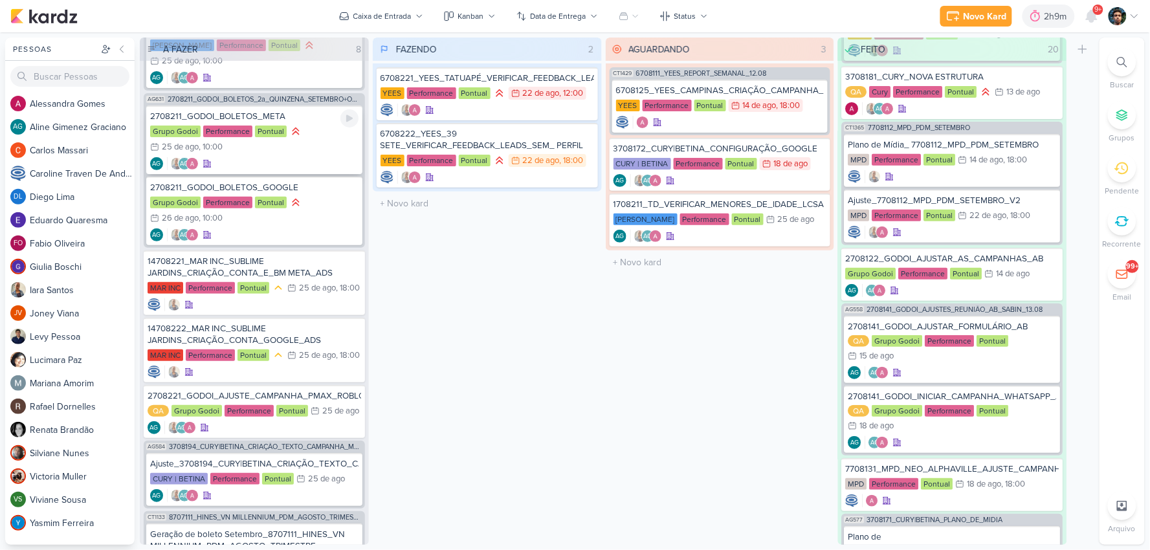
click at [302, 137] on div "Grupo Godoi Performance Pontual 25/8 25 de ago , 10:00" at bounding box center [254, 140] width 208 height 30
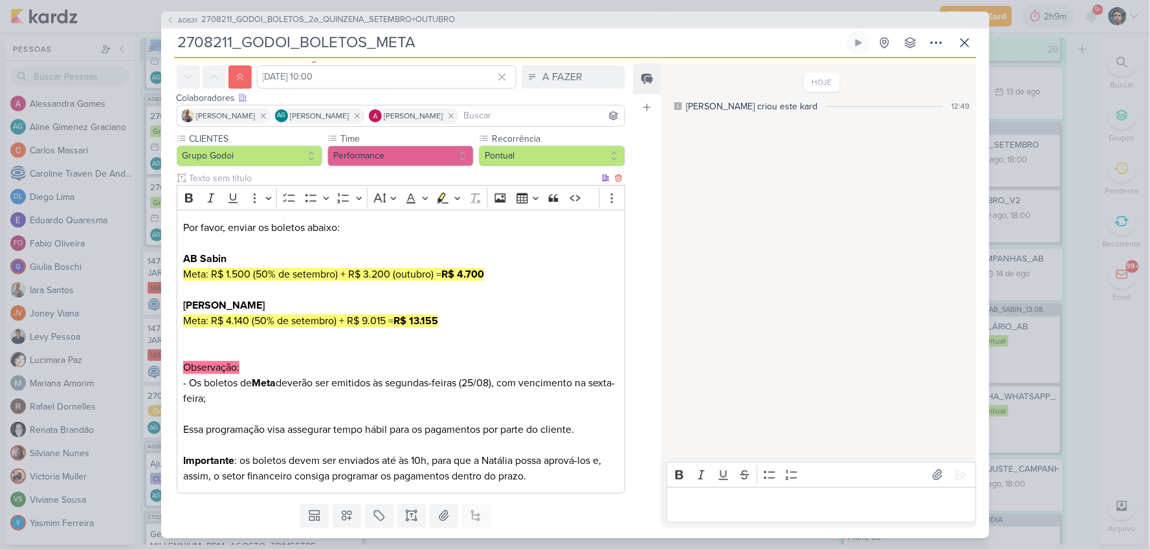
scroll to position [87, 0]
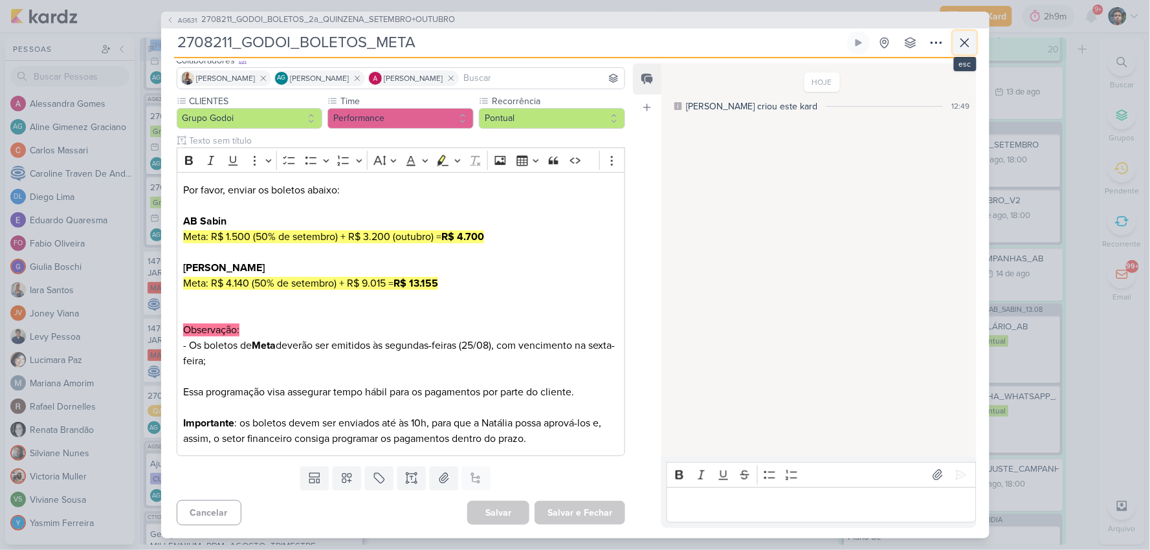
click at [965, 43] on icon at bounding box center [965, 43] width 8 height 8
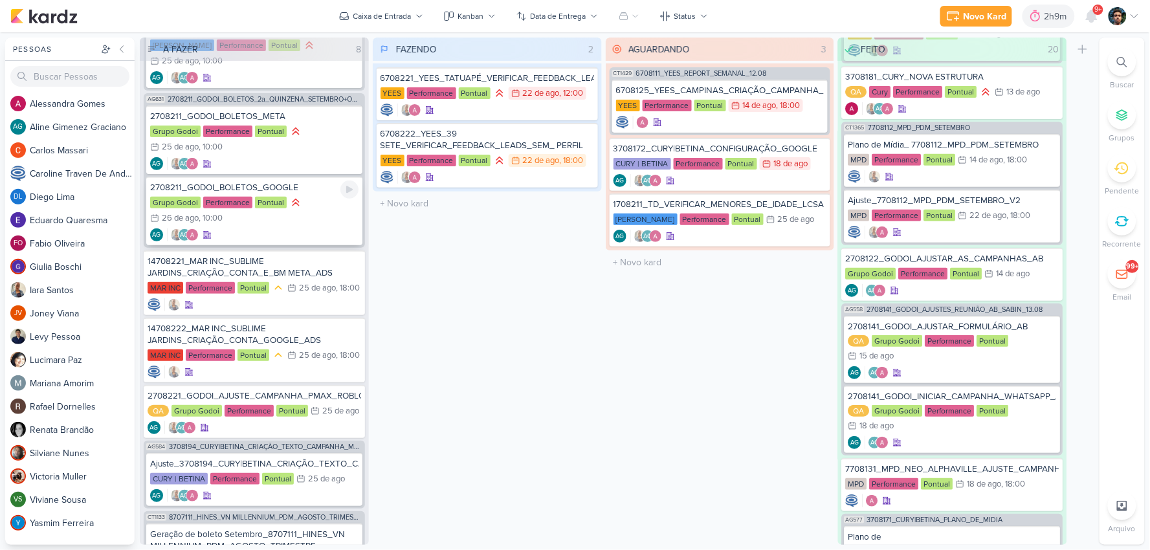
click at [285, 234] on div "AG AG" at bounding box center [254, 234] width 208 height 13
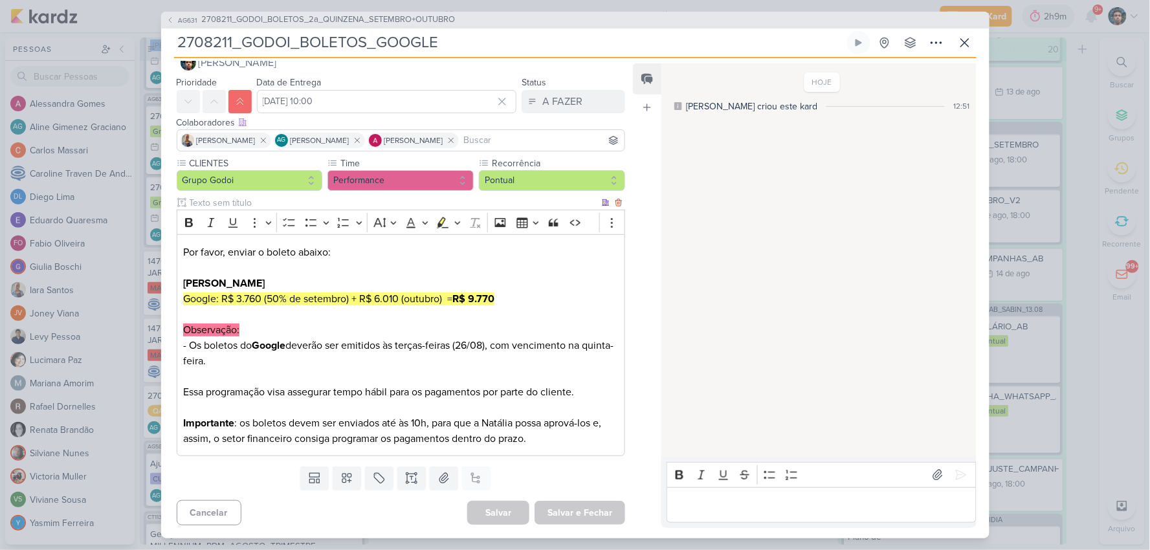
scroll to position [0, 0]
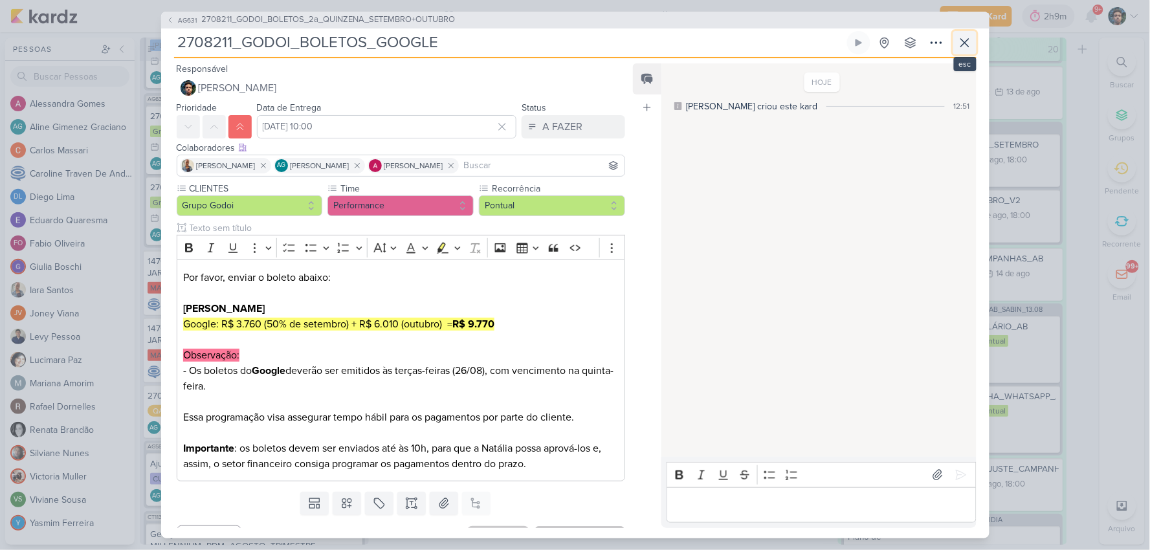
click at [965, 41] on icon at bounding box center [965, 43] width 8 height 8
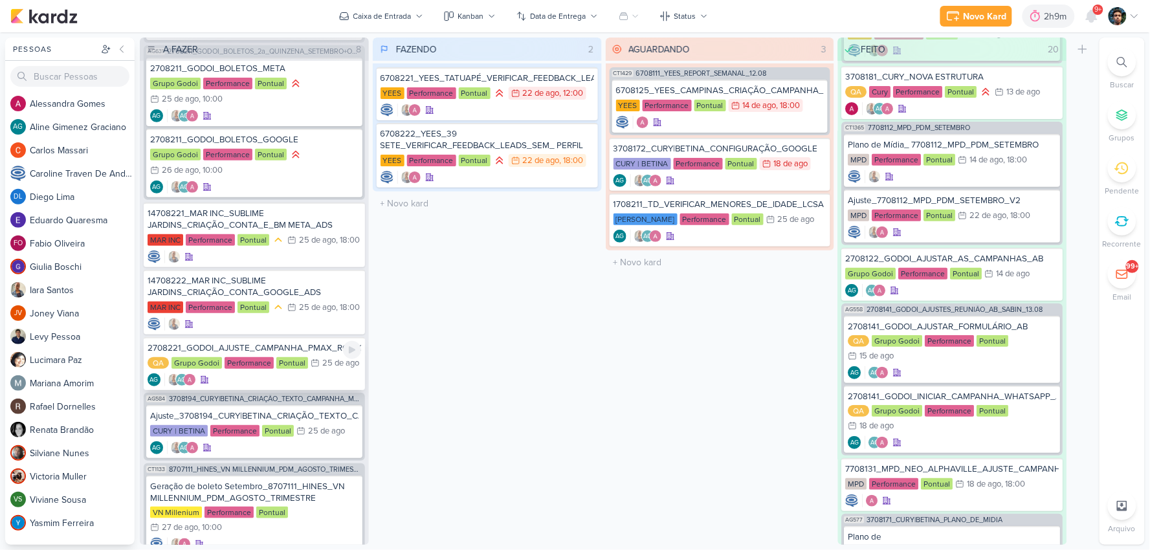
scroll to position [144, 0]
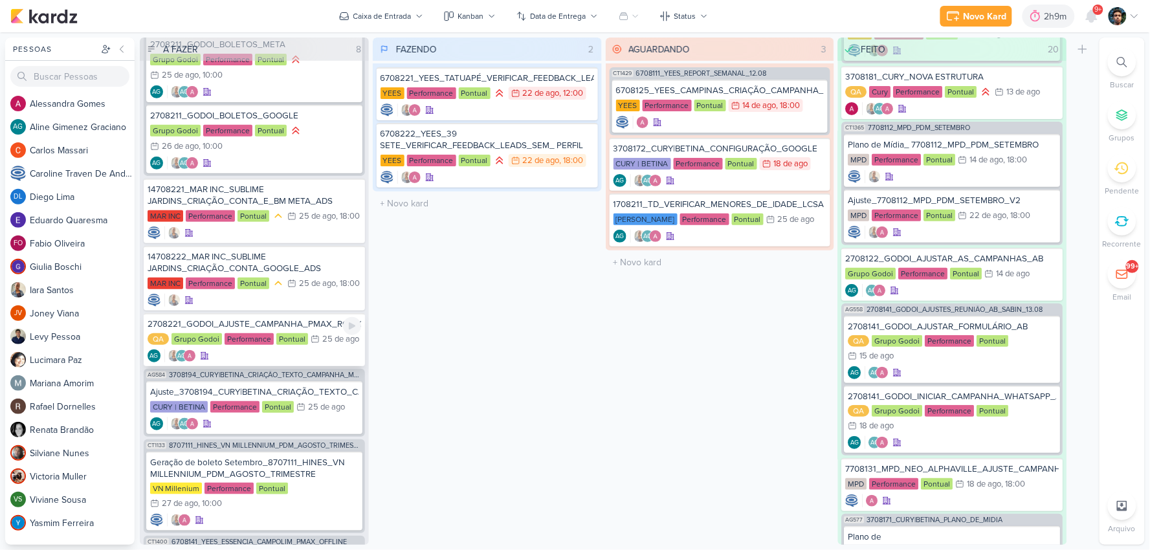
click at [311, 351] on div "AG AG" at bounding box center [255, 355] width 214 height 13
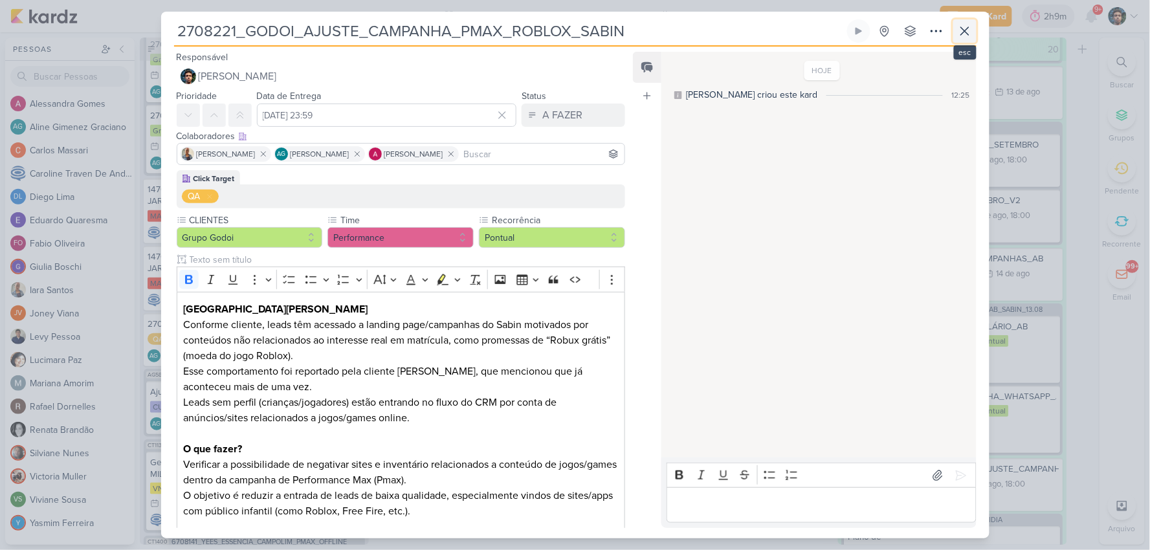
click at [967, 30] on icon at bounding box center [965, 31] width 16 height 16
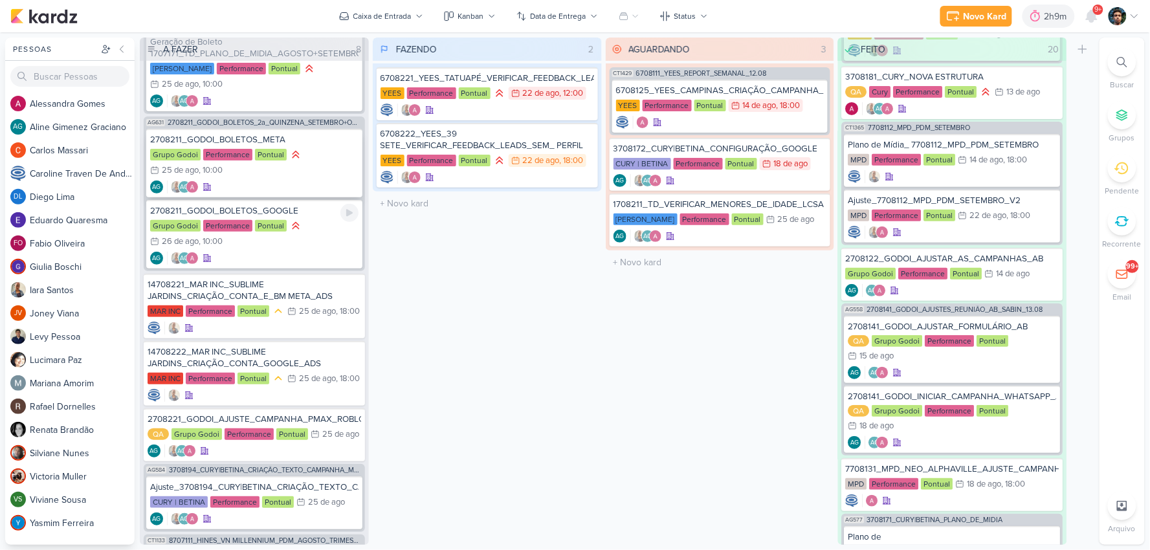
scroll to position [0, 0]
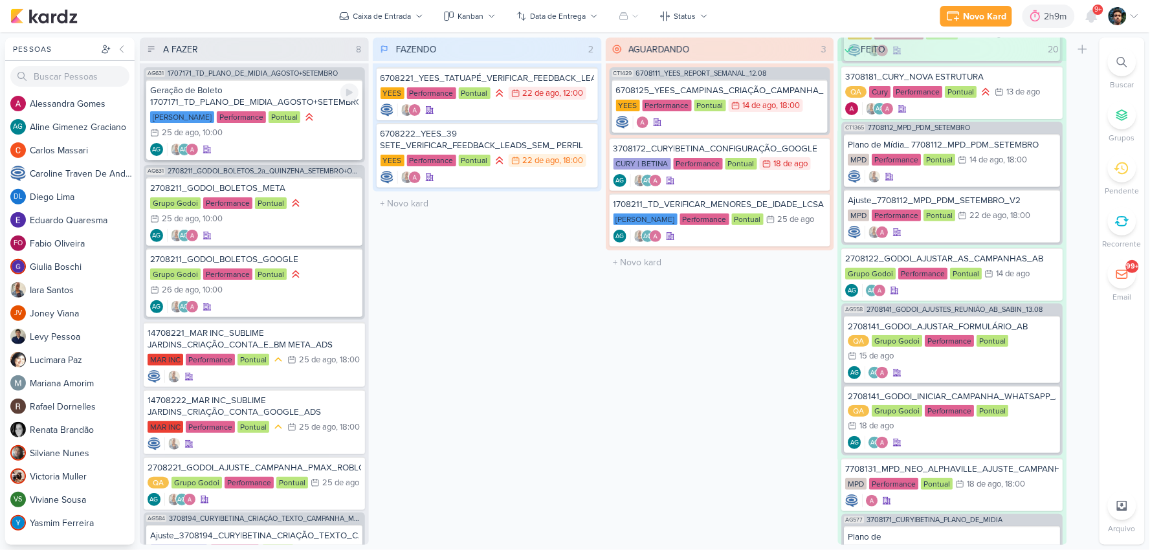
click at [294, 140] on div "Geração de Boleto 1707171_TD_PLANO_DE_MIDIA_AGOSTO+SETEMBRO Teixeira Duarte Per…" at bounding box center [254, 120] width 216 height 80
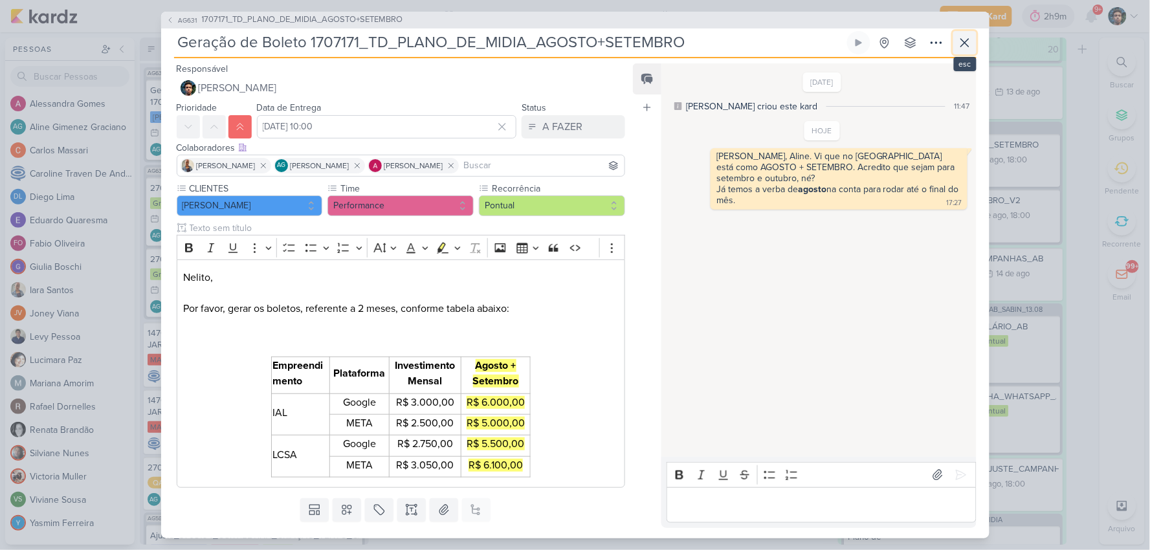
click at [958, 46] on icon at bounding box center [965, 43] width 16 height 16
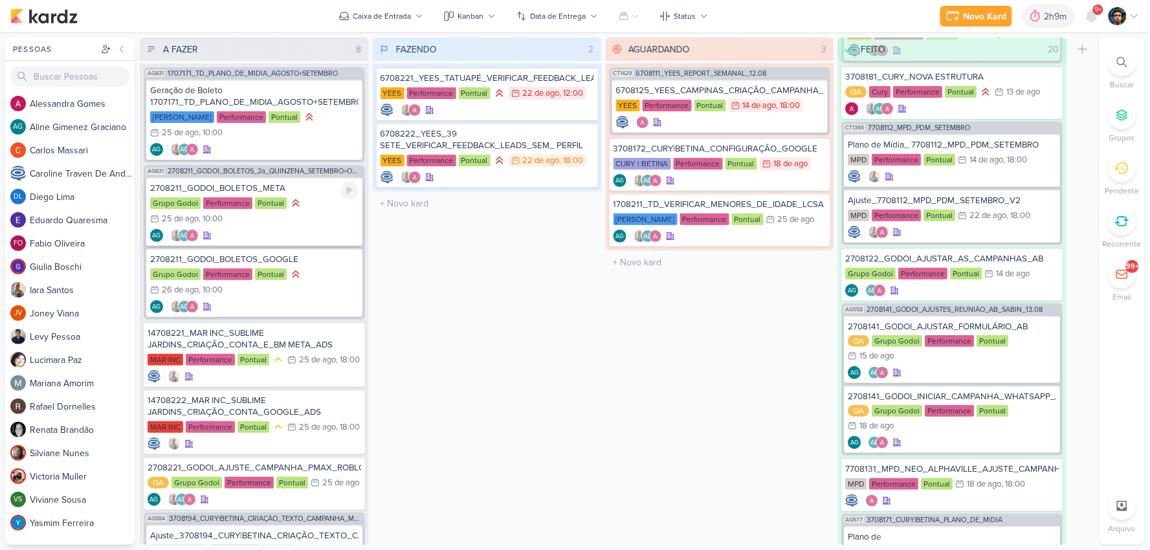
click at [283, 233] on div "AG AG" at bounding box center [254, 235] width 208 height 13
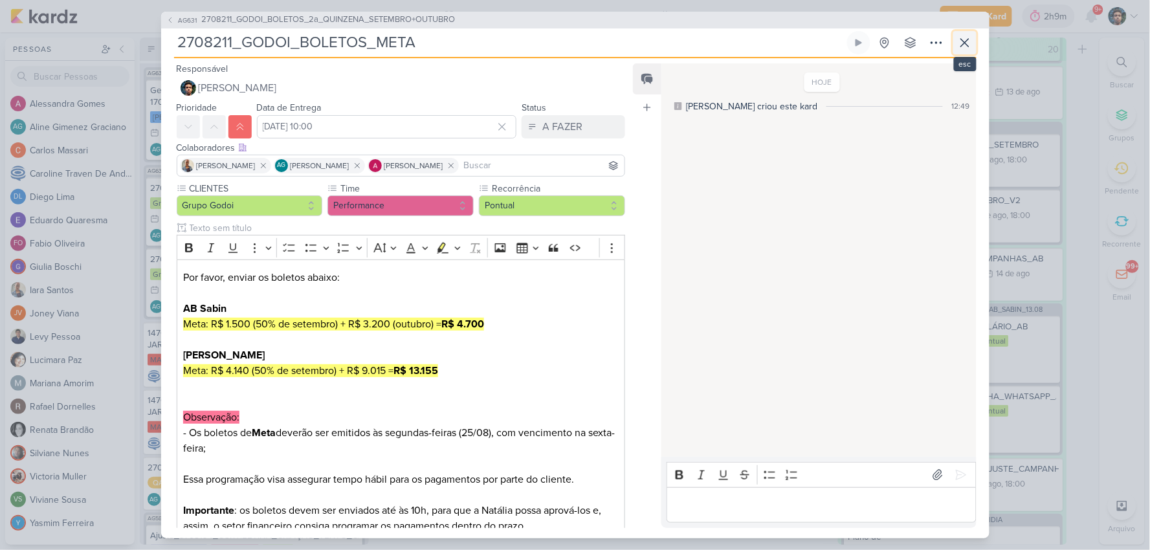
click at [962, 41] on icon at bounding box center [965, 43] width 16 height 16
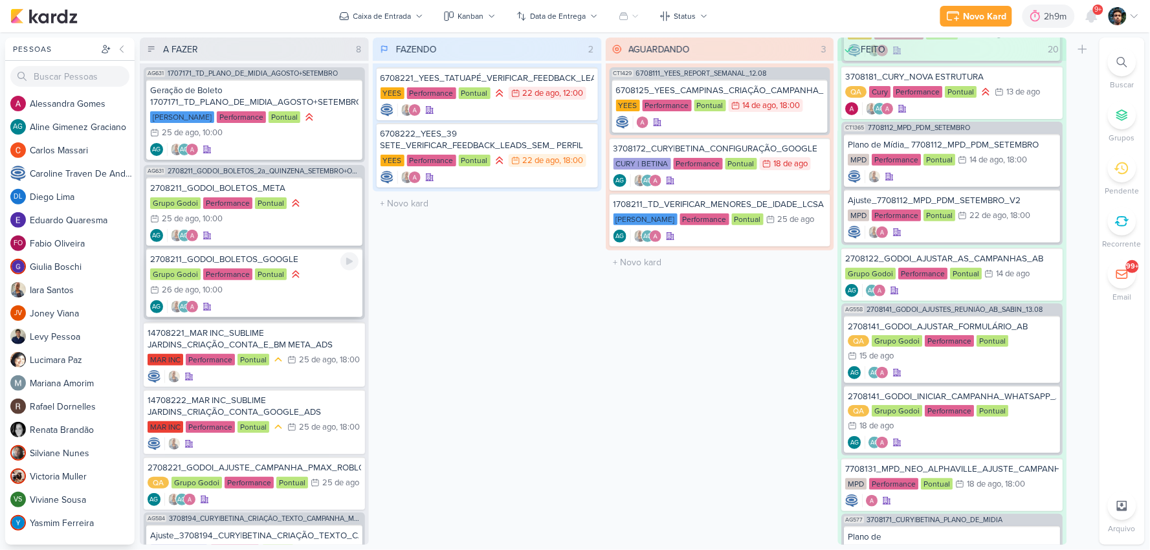
click at [309, 290] on div "Grupo Godoi Performance Pontual 26/8 26 de ago , 10:00" at bounding box center [254, 283] width 208 height 30
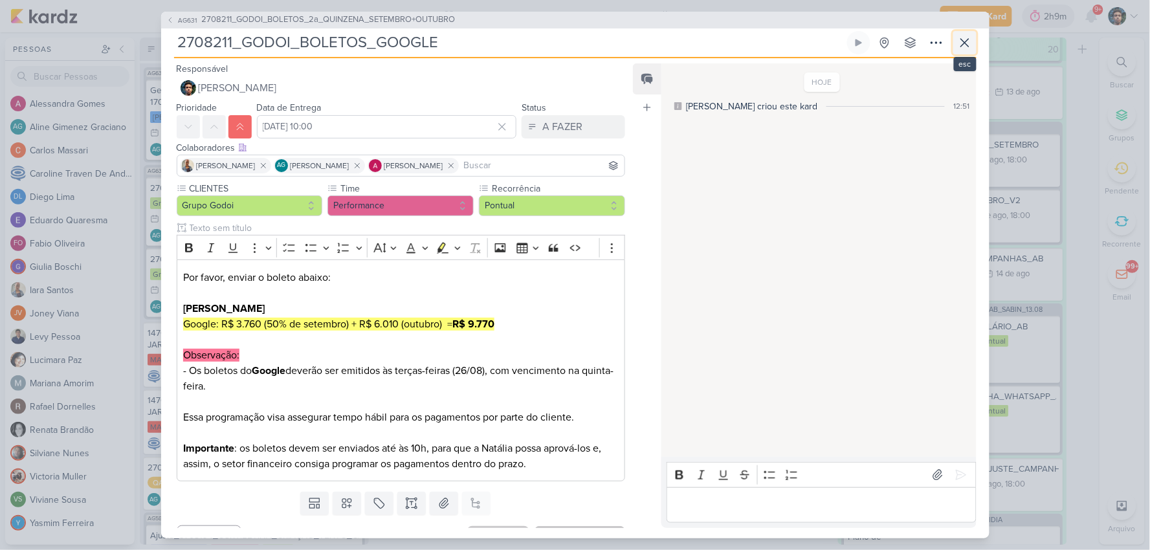
click at [956, 45] on button at bounding box center [964, 42] width 23 height 23
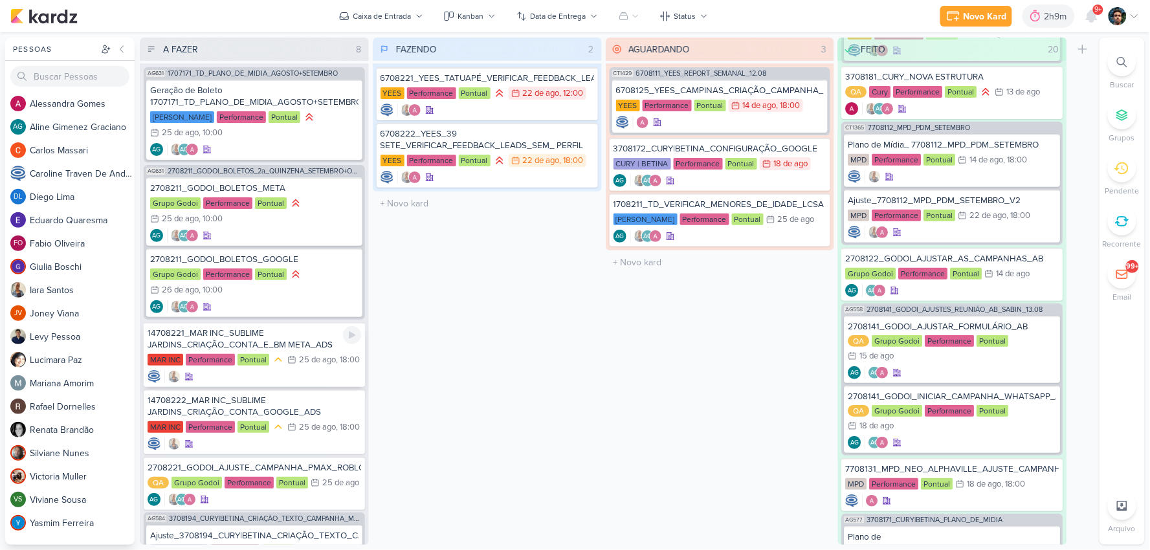
click at [311, 362] on div "25/8 25 de ago , 18:00" at bounding box center [323, 359] width 72 height 13
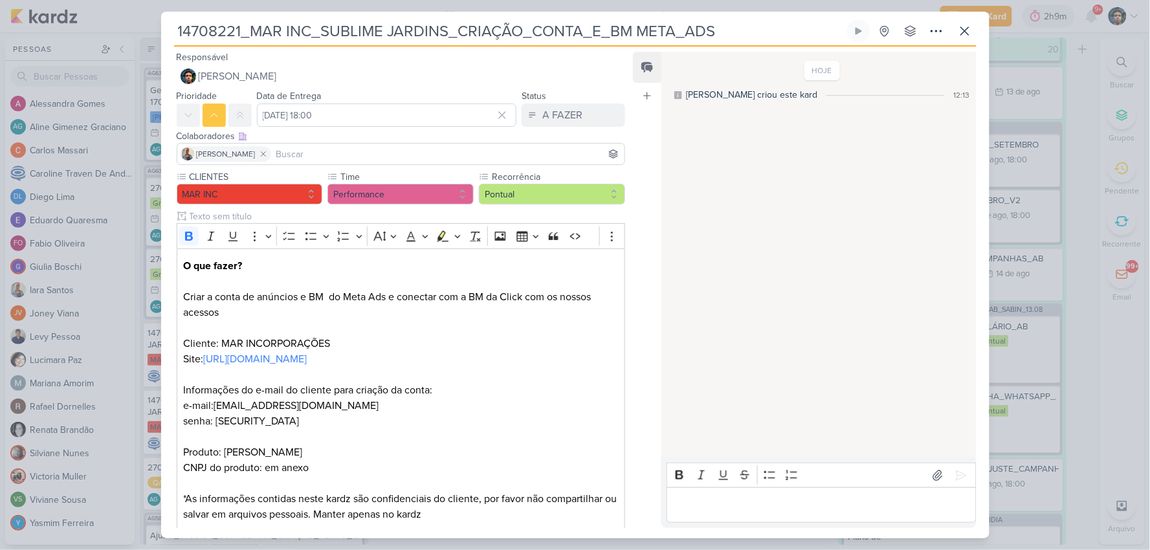
click at [341, 148] on input at bounding box center [448, 154] width 349 height 16
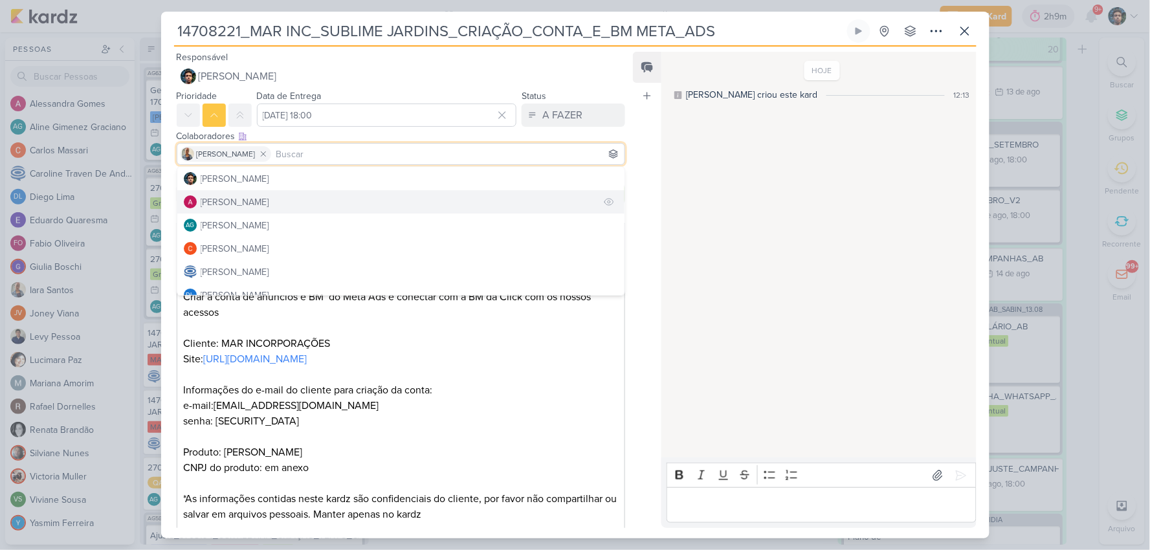
click at [280, 203] on button "[PERSON_NAME]" at bounding box center [401, 201] width 448 height 23
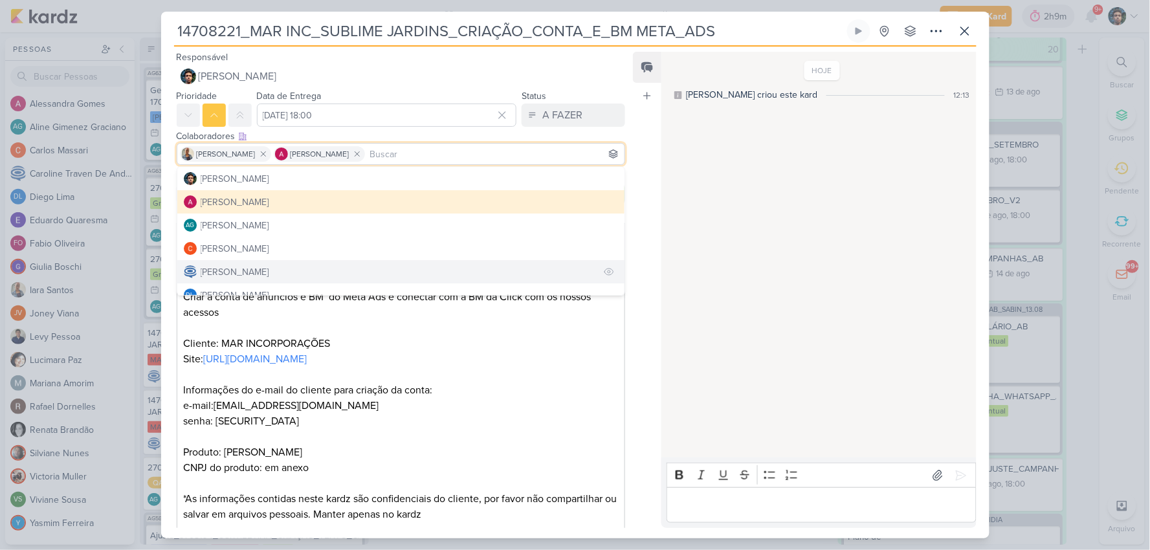
click at [269, 266] on div "[PERSON_NAME]" at bounding box center [235, 272] width 69 height 14
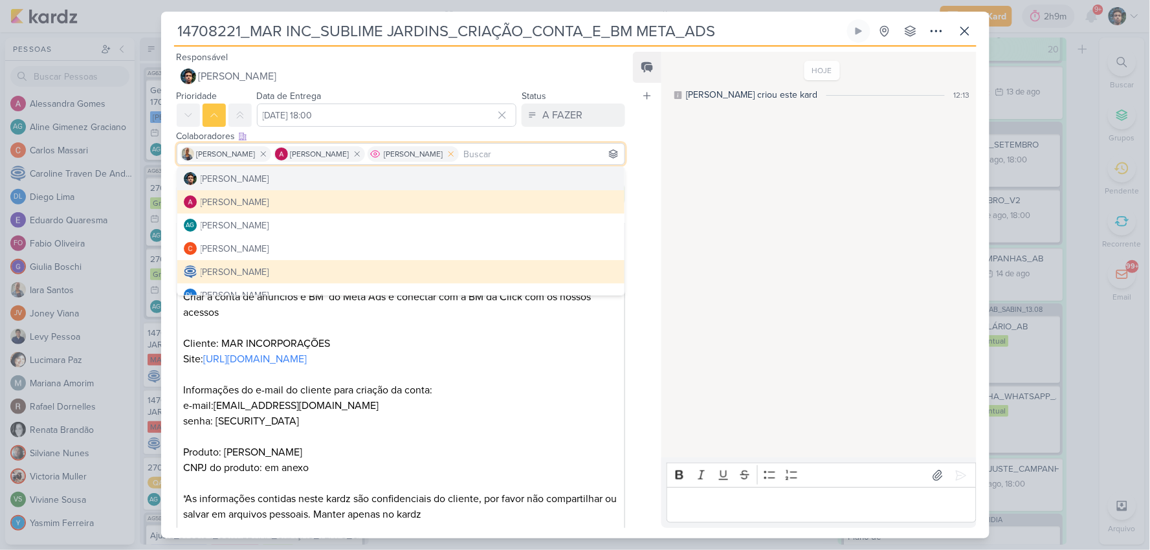
click at [459, 159] on button at bounding box center [451, 154] width 16 height 16
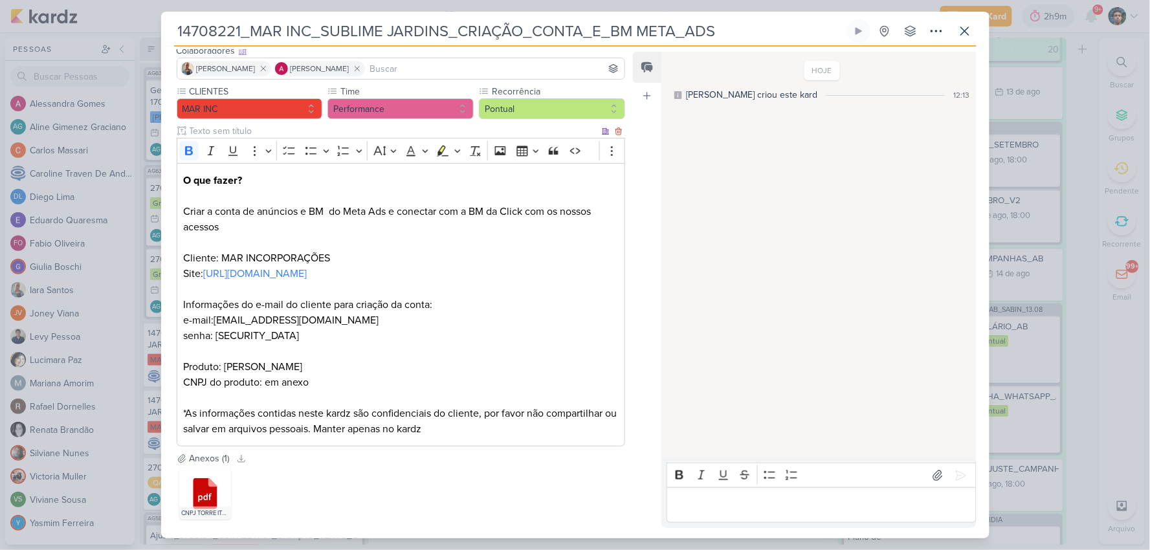
scroll to position [152, 0]
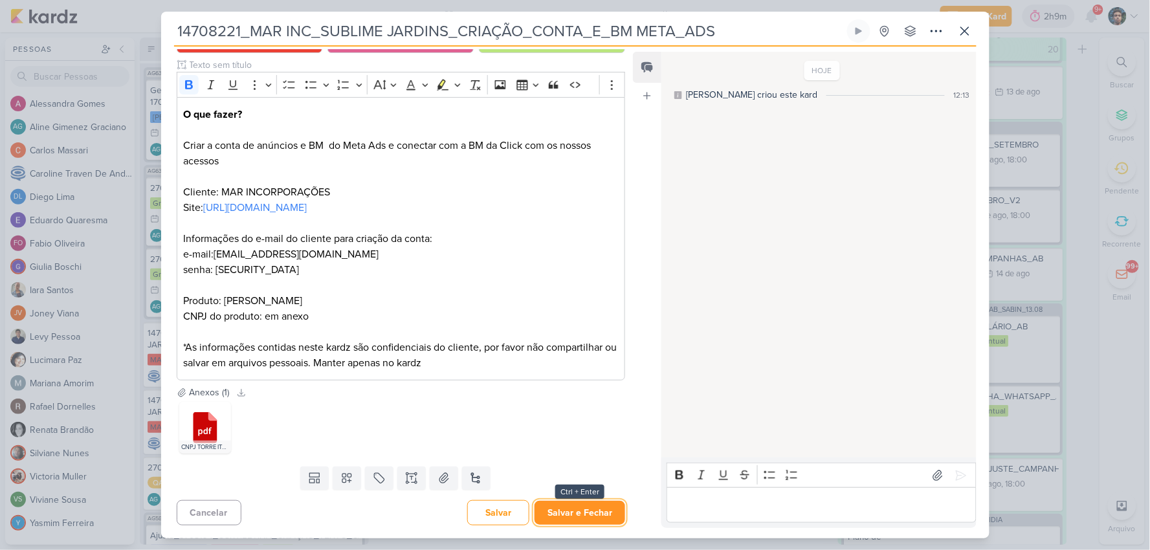
click at [594, 516] on button "Salvar e Fechar" at bounding box center [579, 513] width 91 height 24
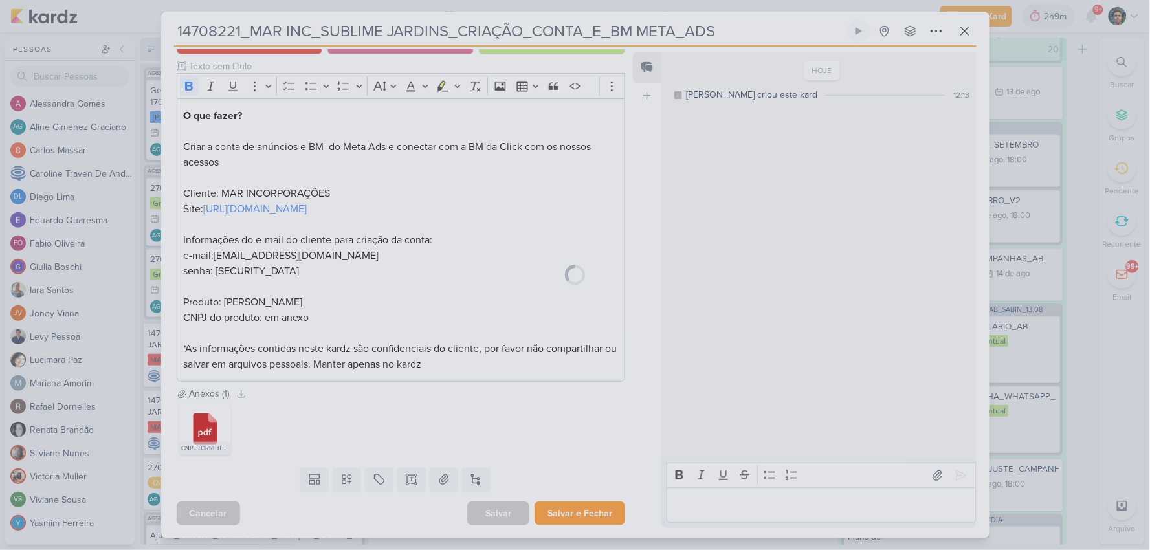
scroll to position [151, 0]
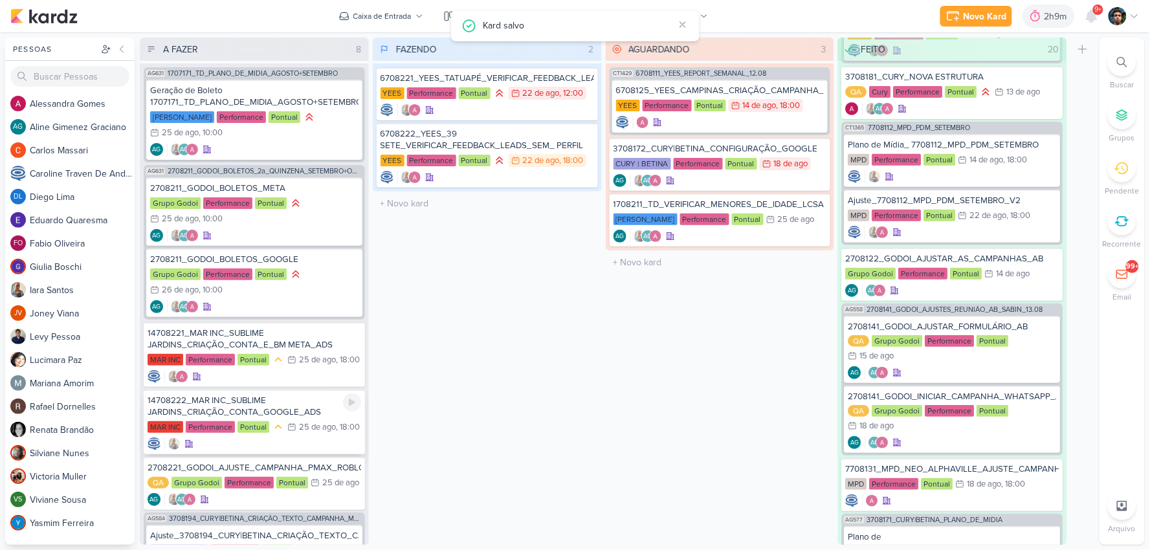
click at [320, 410] on div "14708222_MAR INC_SUBLIME JARDINS_CRIAÇÃO_CONTA_GOOGLE_ADS" at bounding box center [255, 406] width 214 height 23
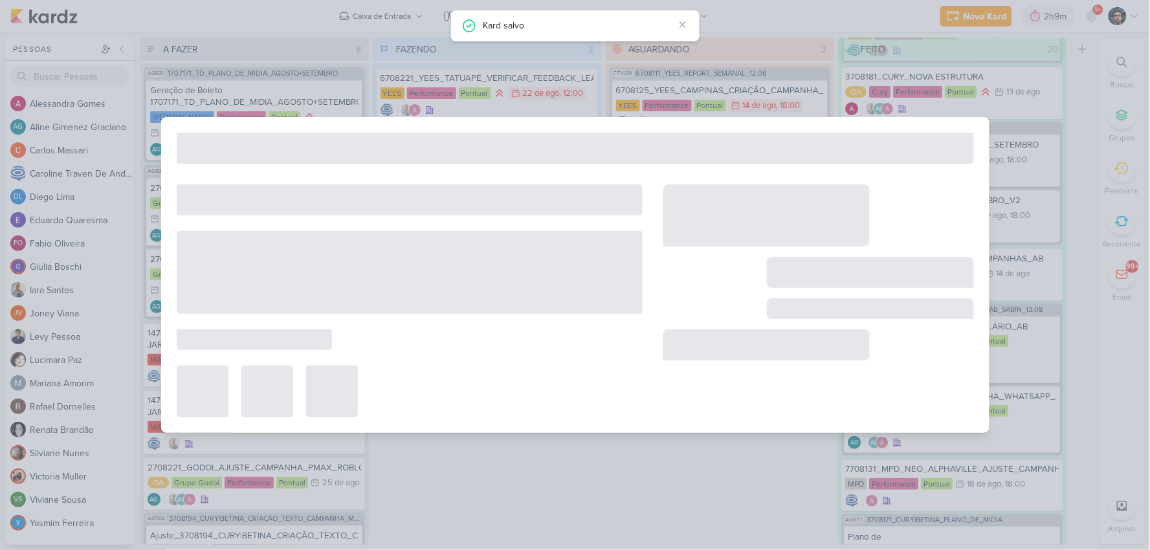
type input "14708222_MAR INC_SUBLIME JARDINS_CRIAÇÃO_CONTA_GOOGLE_ADS"
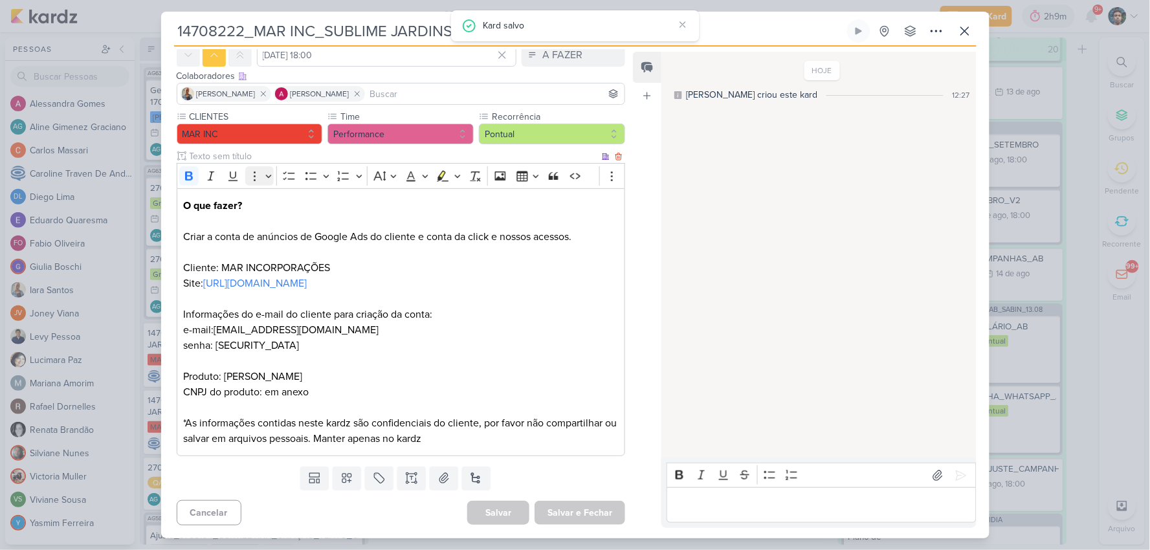
scroll to position [0, 0]
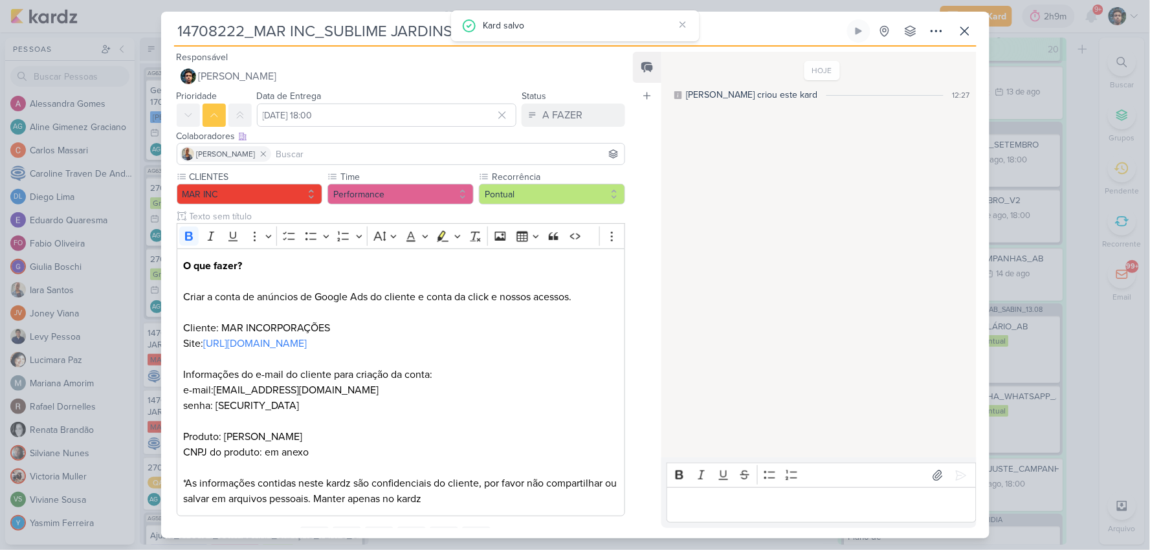
click at [318, 151] on input at bounding box center [448, 154] width 349 height 16
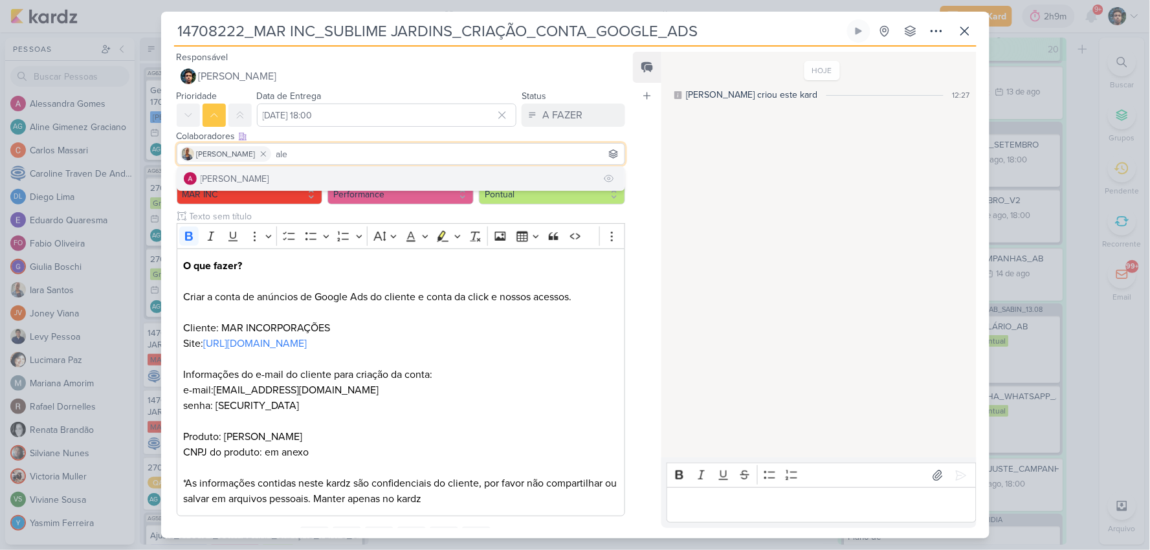
type input "ale"
click at [325, 171] on button "[PERSON_NAME]" at bounding box center [401, 178] width 448 height 23
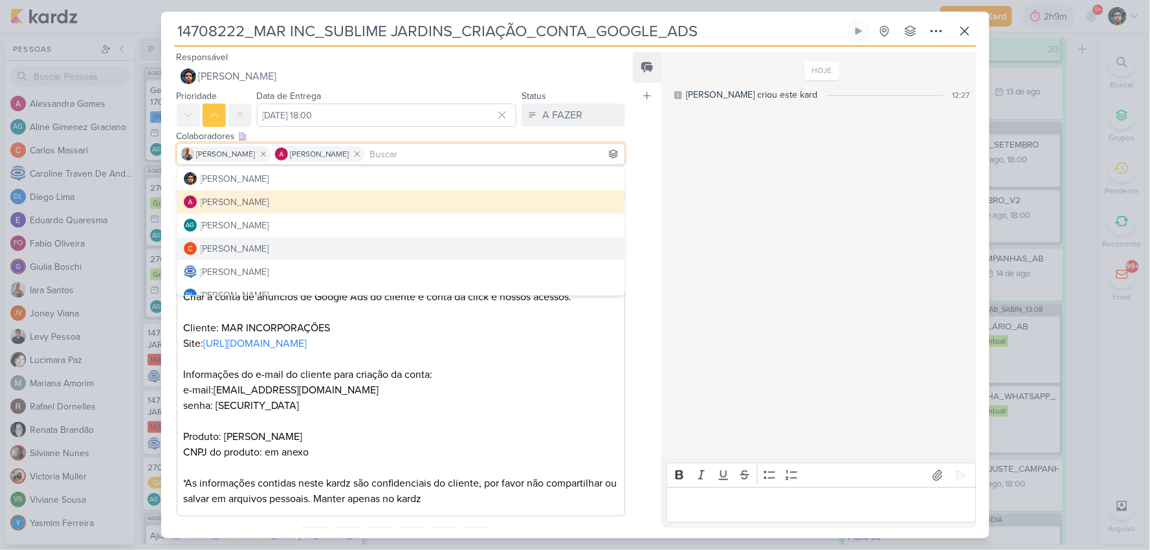
click at [648, 249] on div "Feed Atrelar email Solte o email para atrelar ao kard" at bounding box center [647, 290] width 28 height 476
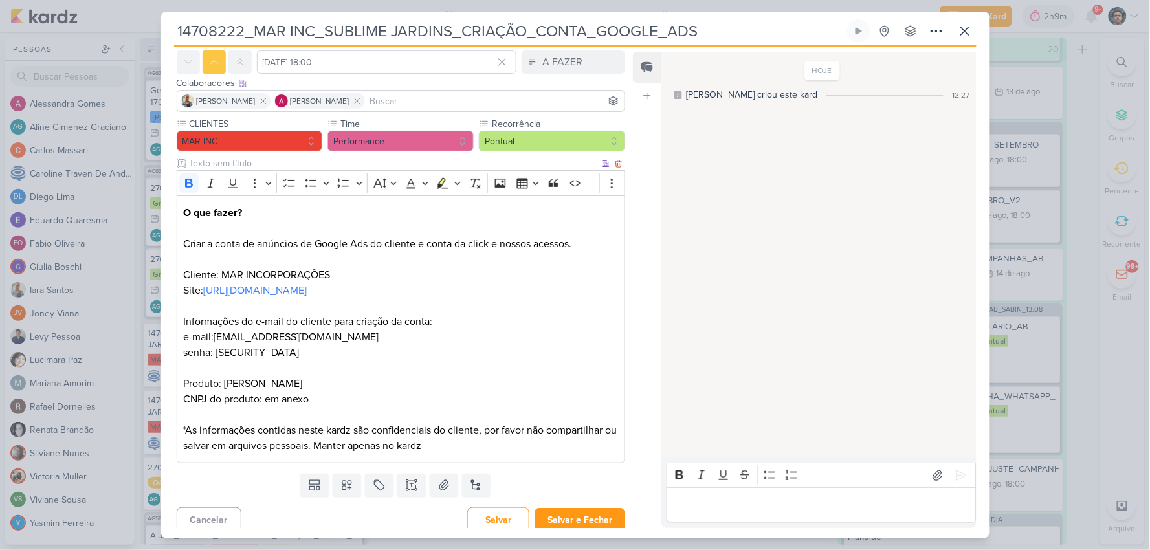
scroll to position [61, 0]
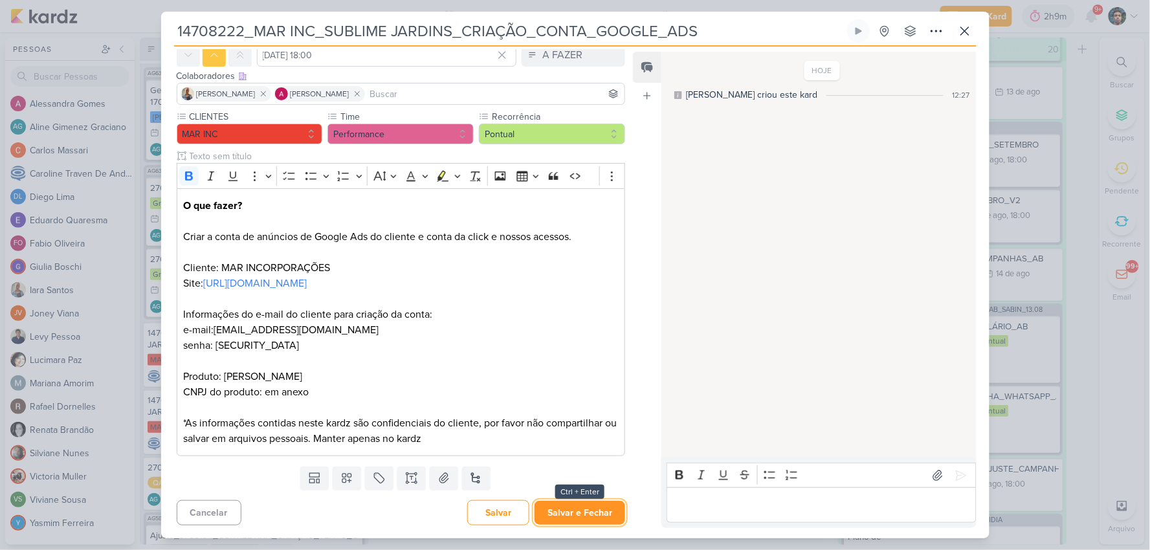
click at [567, 511] on button "Salvar e Fechar" at bounding box center [579, 513] width 91 height 24
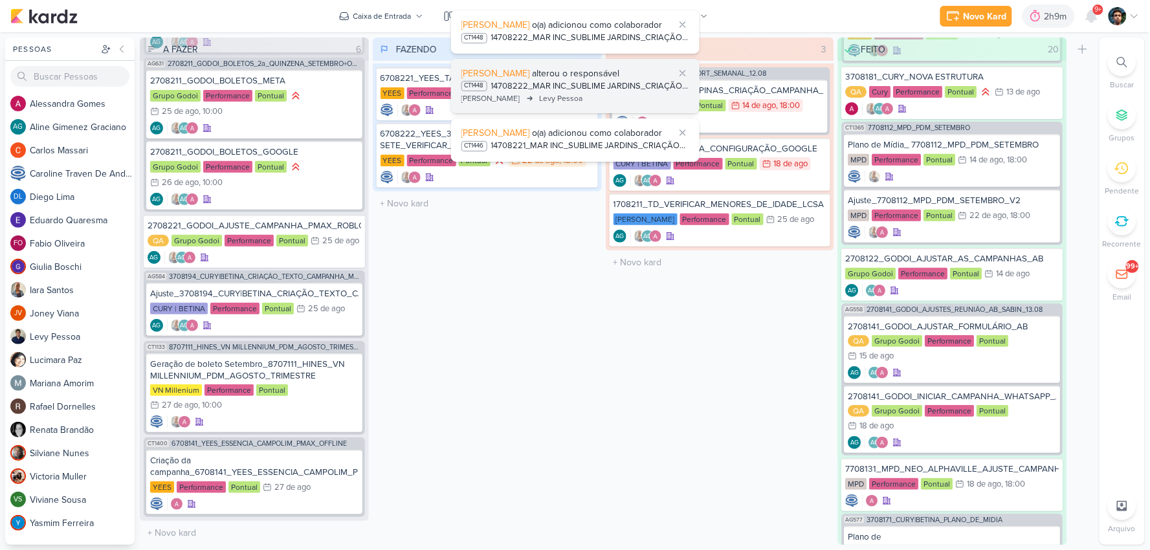
scroll to position [102, 0]
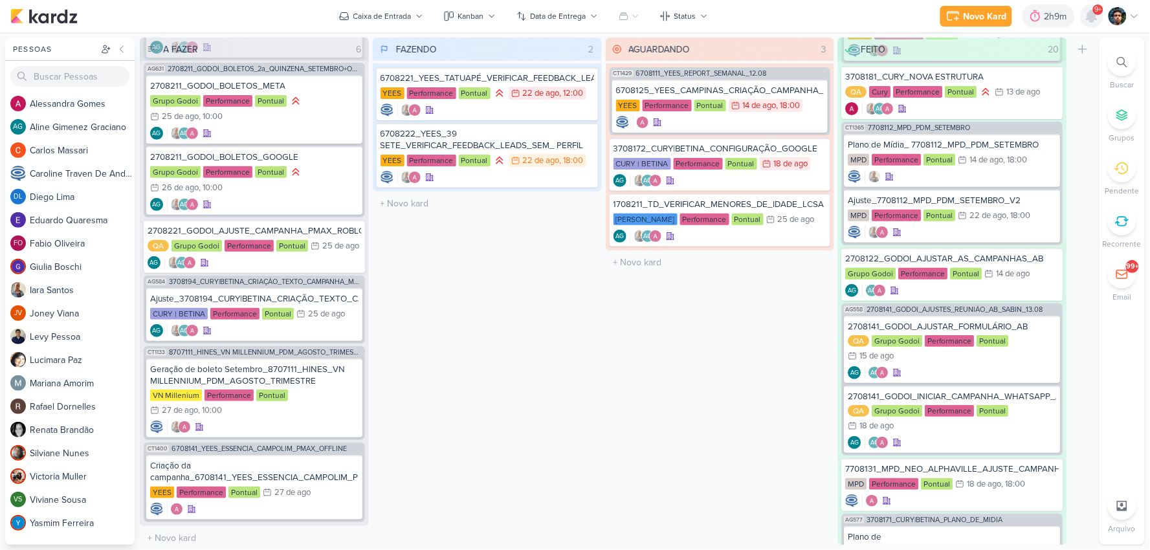
click at [1095, 21] on icon at bounding box center [1092, 16] width 16 height 16
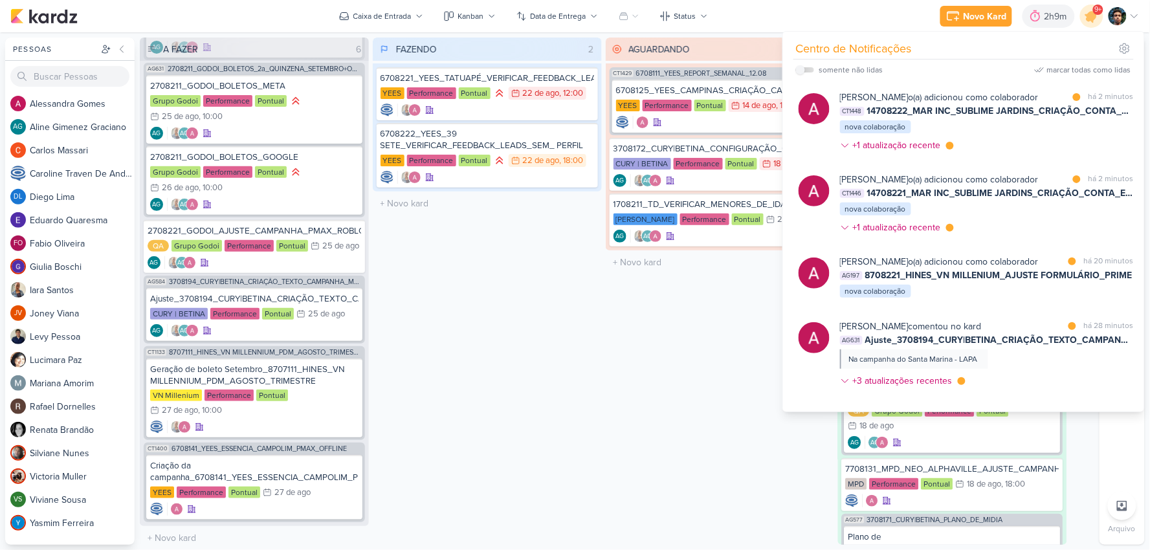
click at [541, 346] on div "FAZENDO 2 Mover Para Esquerda Mover Para Direita Deletar 6708221_YEES_TATUAPÉ_V…" at bounding box center [487, 291] width 229 height 507
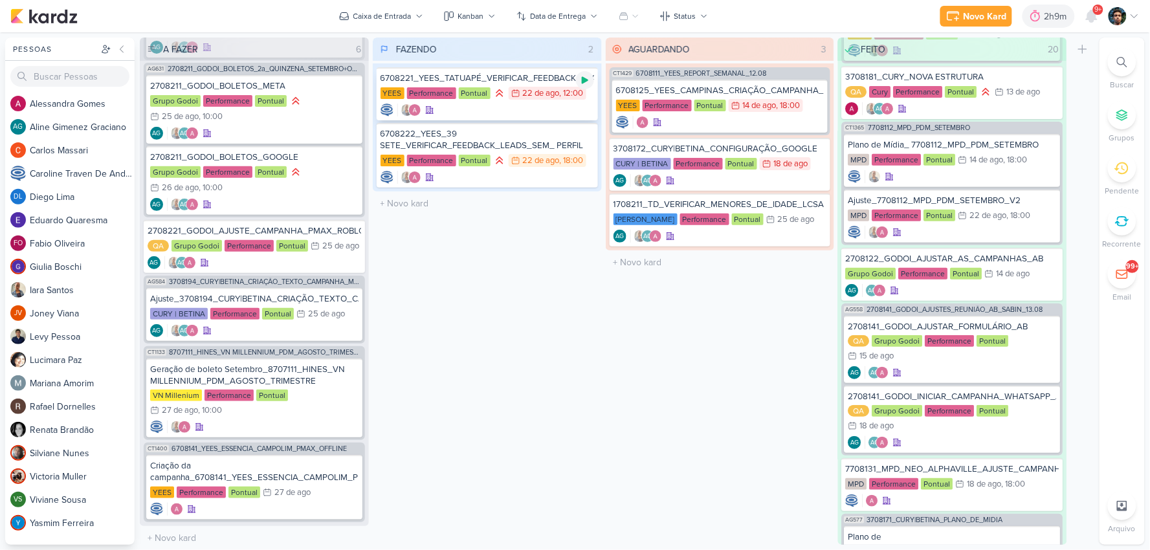
click at [582, 79] on icon at bounding box center [585, 80] width 6 height 7
click at [1042, 17] on div "2h9m" at bounding box center [1039, 17] width 27 height 14
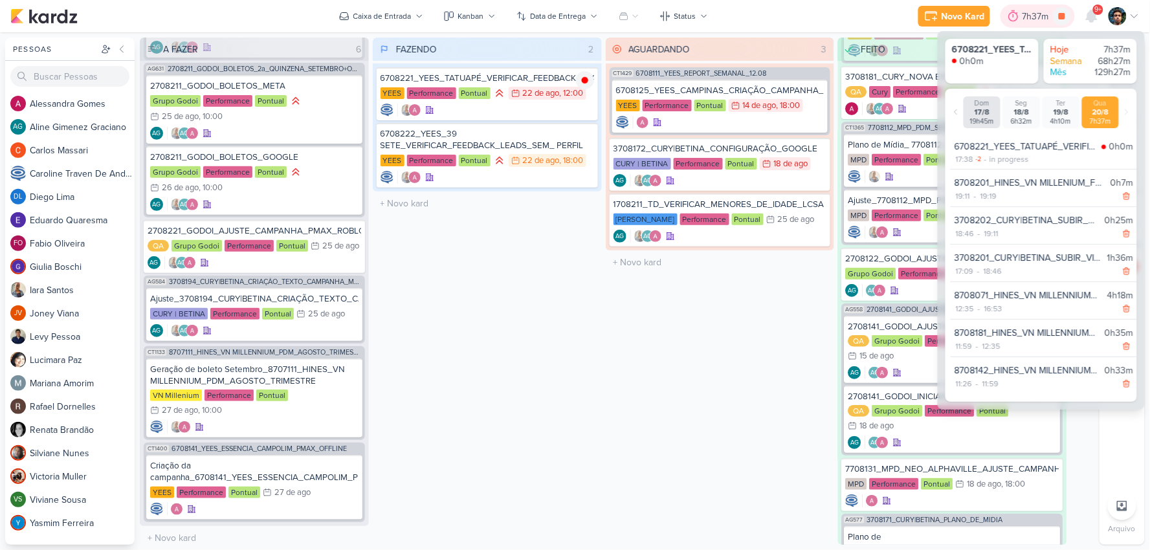
click at [1039, 16] on div "7h37m" at bounding box center [1037, 17] width 30 height 14
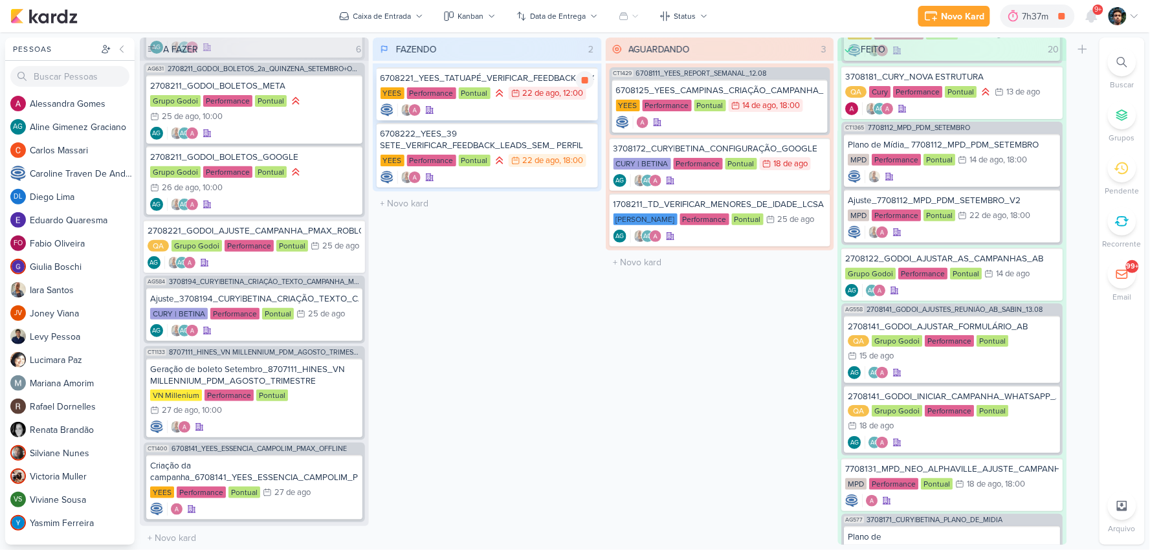
click at [520, 111] on div at bounding box center [487, 110] width 214 height 13
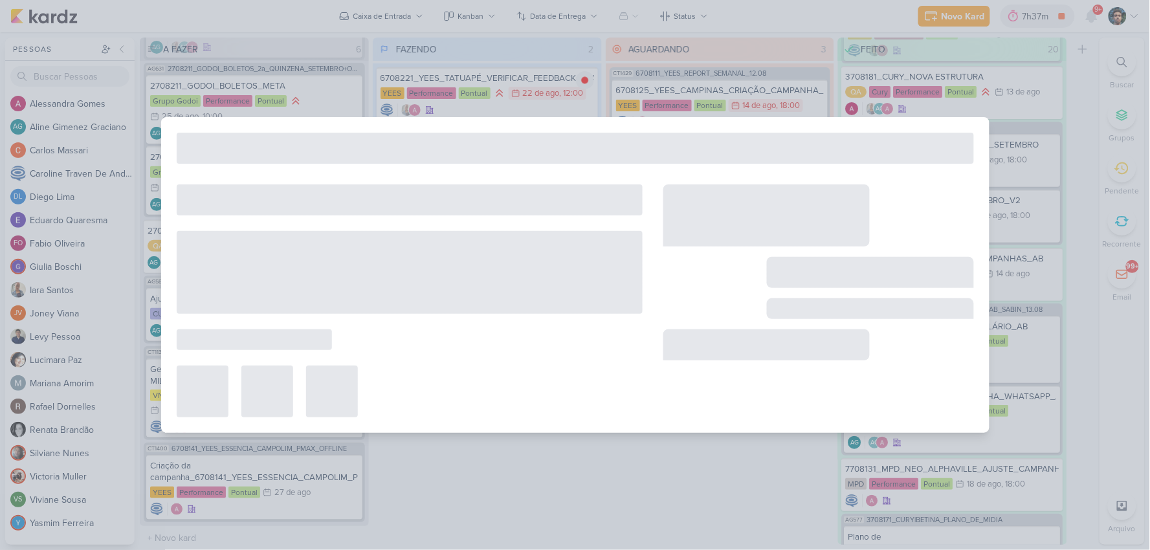
type input "6708221_YEES_TATUAPÉ_VERIFICAR_FEEDBACK_LEADS_BAIXA_RENDA"
type input "22 de agosto de 2025 às 12:00"
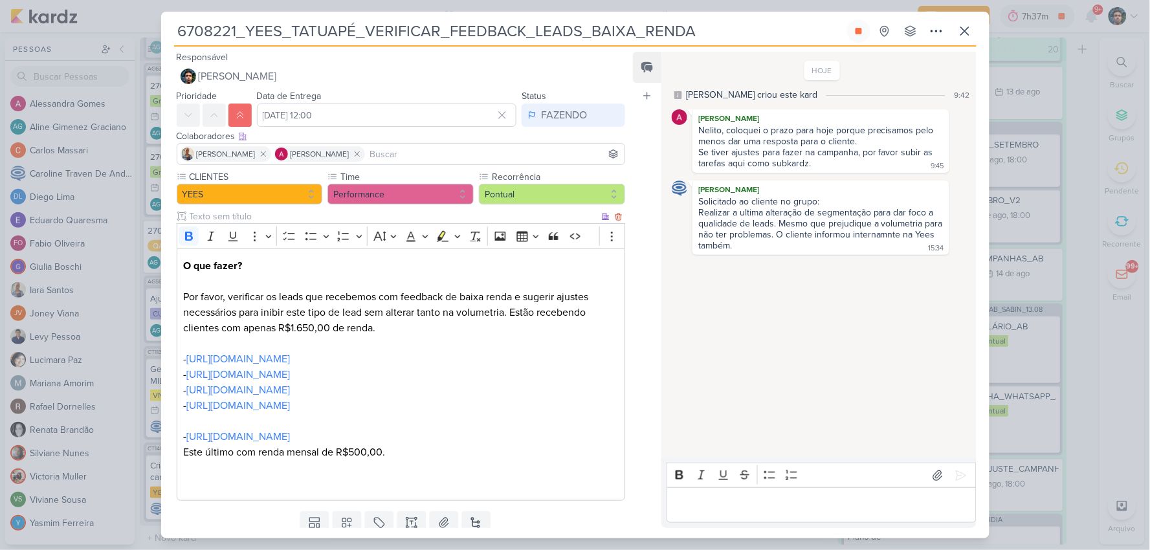
scroll to position [45, 0]
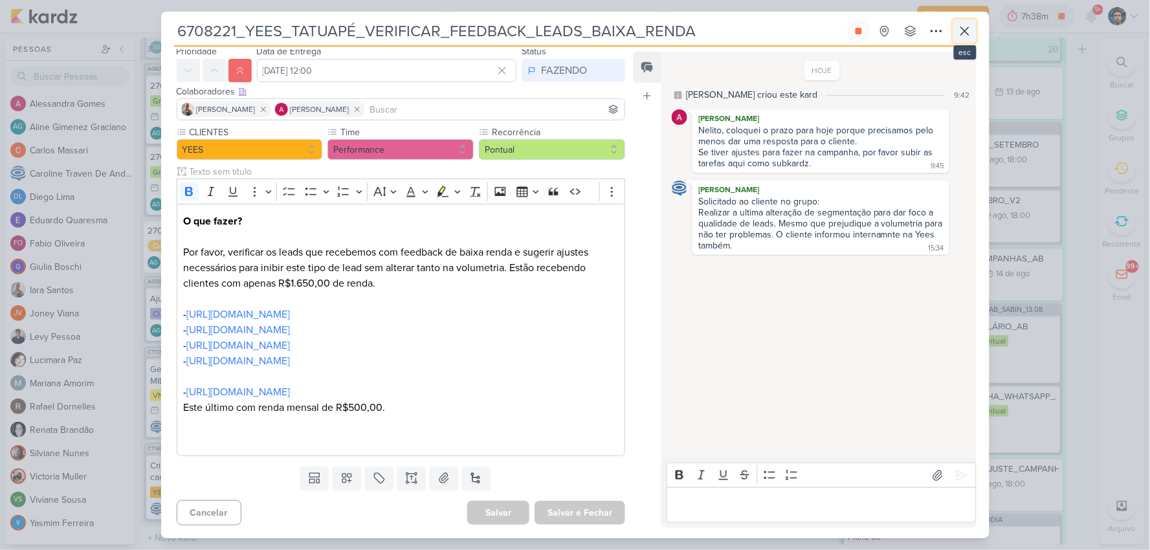
click at [964, 39] on button at bounding box center [964, 30] width 23 height 23
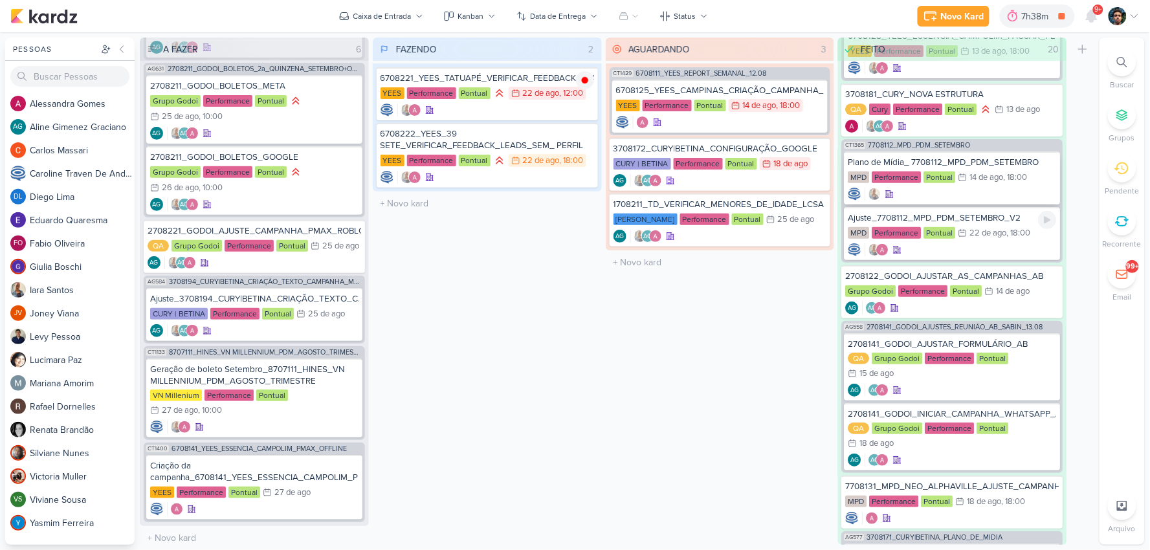
scroll to position [0, 0]
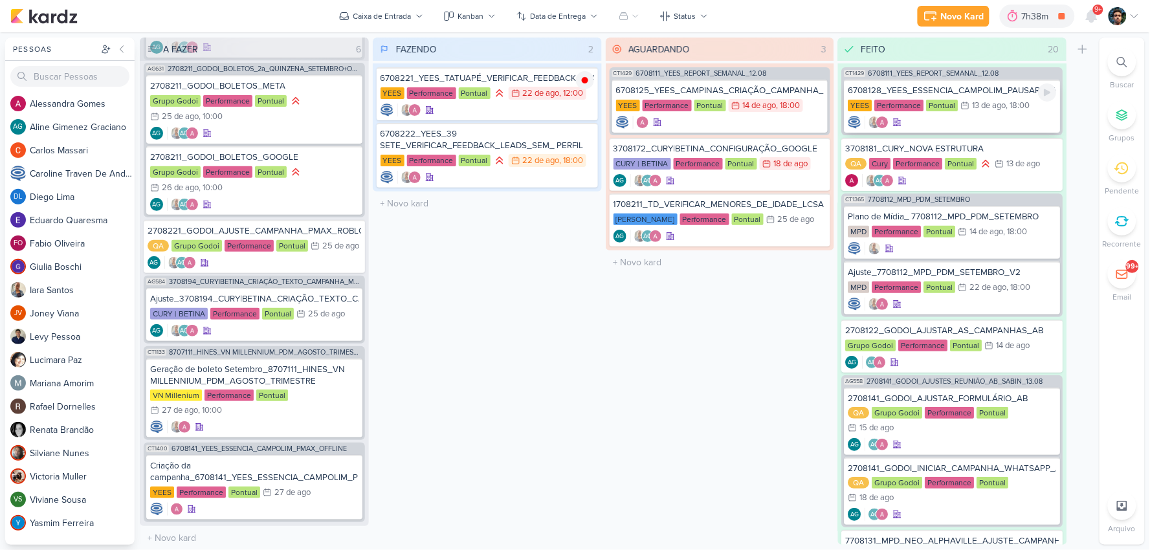
click at [966, 127] on div at bounding box center [952, 122] width 208 height 13
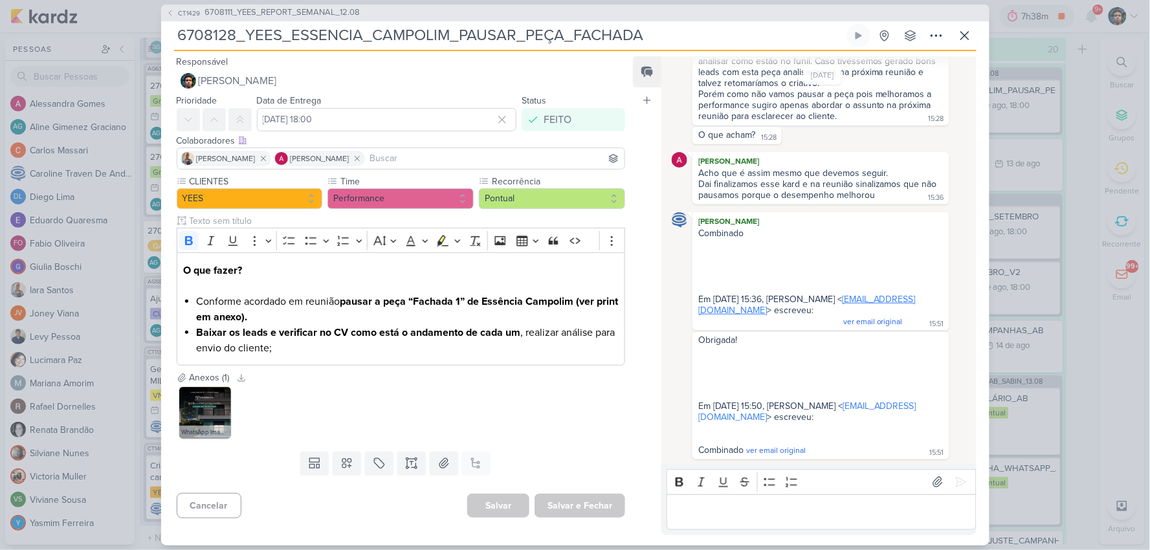
scroll to position [338, 0]
click at [379, 472] on button at bounding box center [379, 463] width 28 height 23
click at [364, 428] on div "QA" at bounding box center [389, 433] width 84 height 14
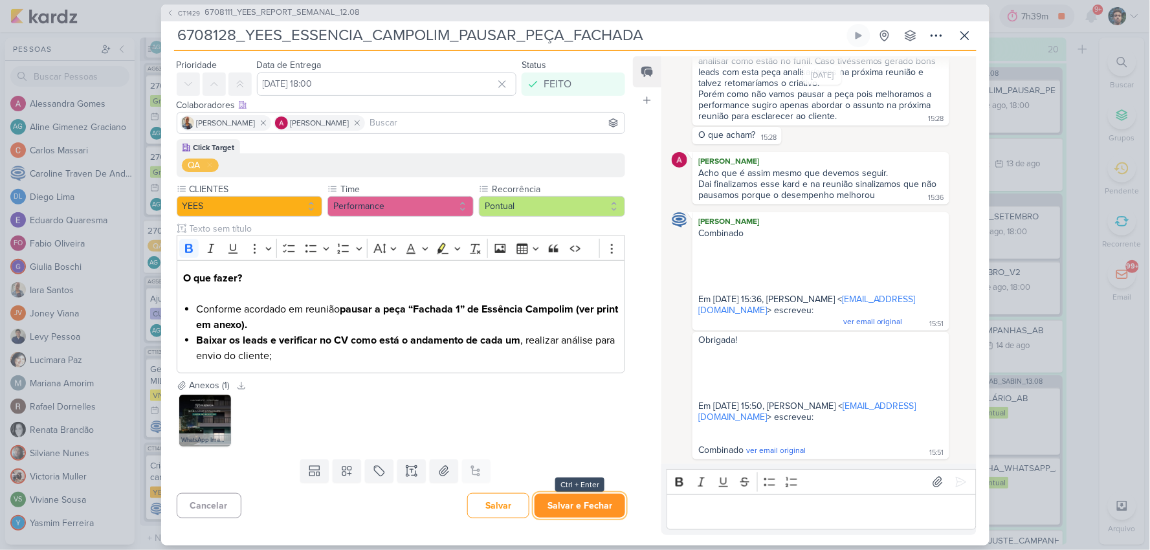
click at [589, 512] on button "Salvar e Fechar" at bounding box center [579, 506] width 91 height 24
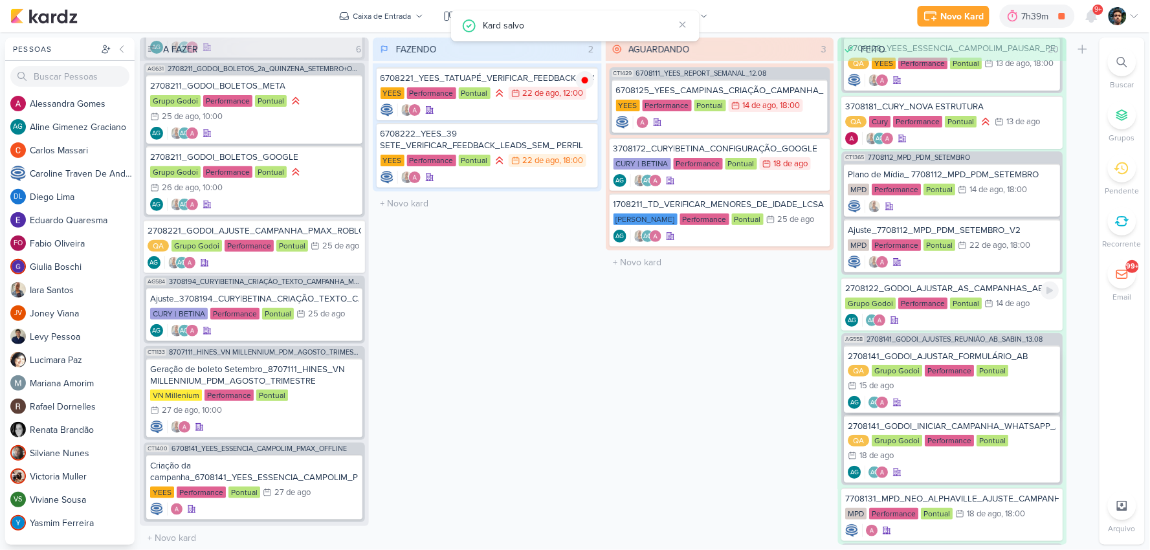
scroll to position [72, 0]
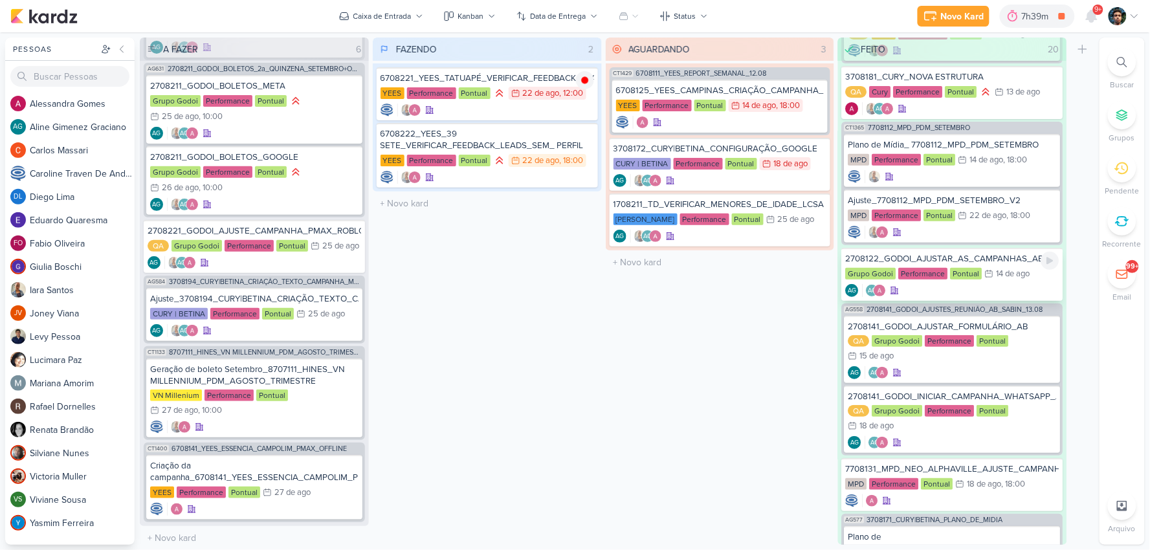
click at [1017, 285] on div "AG AG" at bounding box center [953, 290] width 214 height 13
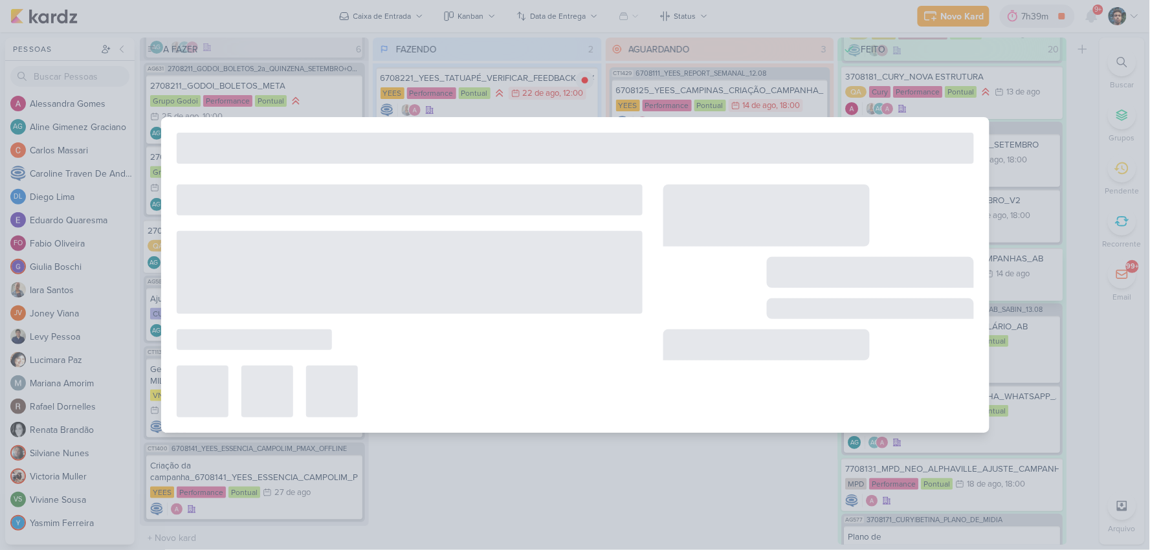
type input "2708122_GODOI_AJUSTAR_AS_CAMPANHAS_AB"
type input "14 de agosto de 2025 às 23:59"
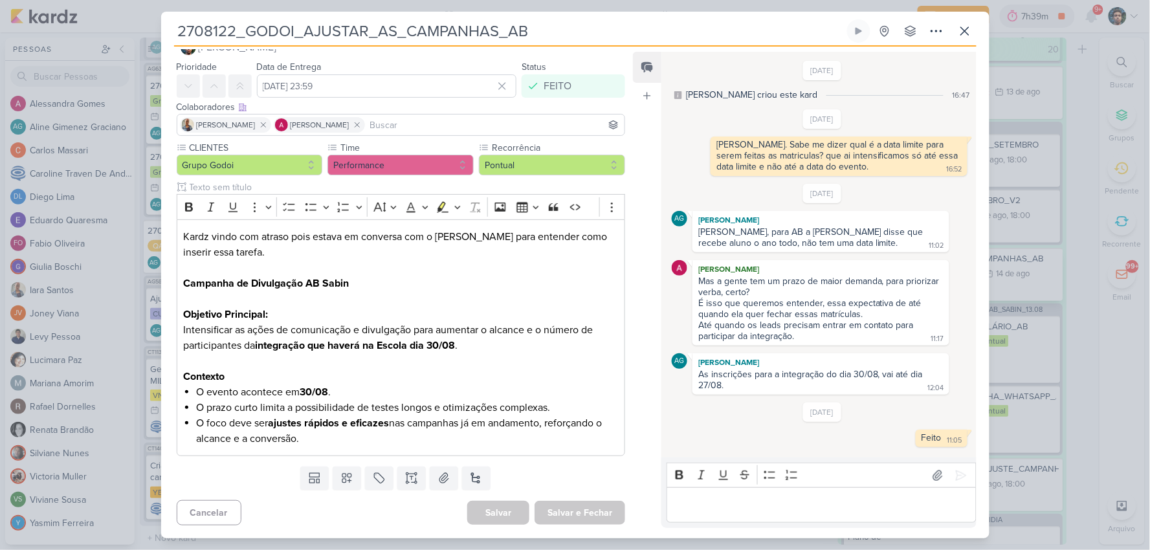
scroll to position [0, 0]
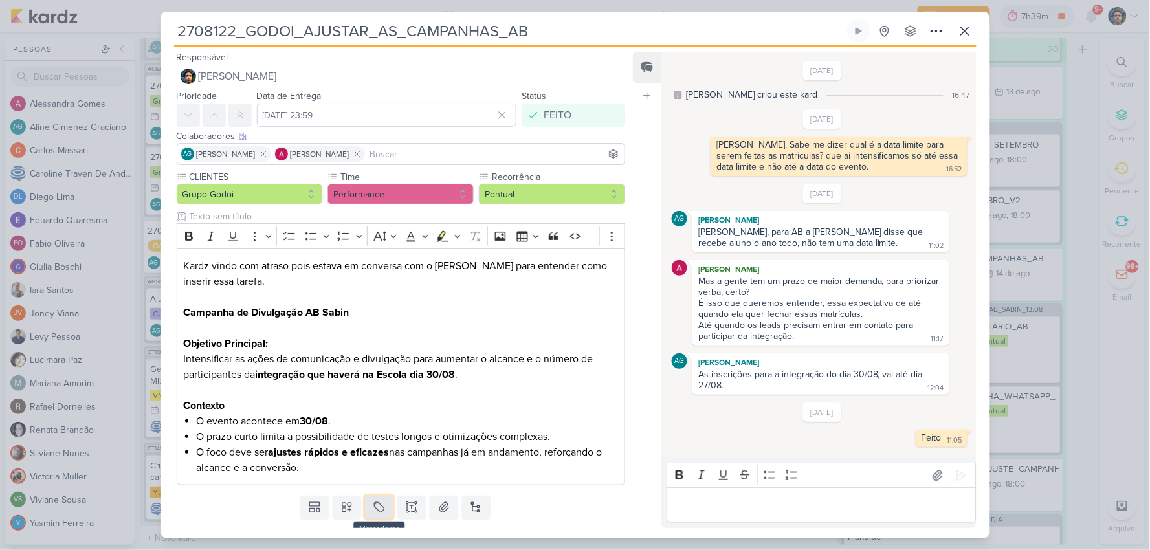
click at [373, 505] on icon at bounding box center [379, 507] width 13 height 13
click at [379, 476] on div "QA" at bounding box center [389, 476] width 84 height 14
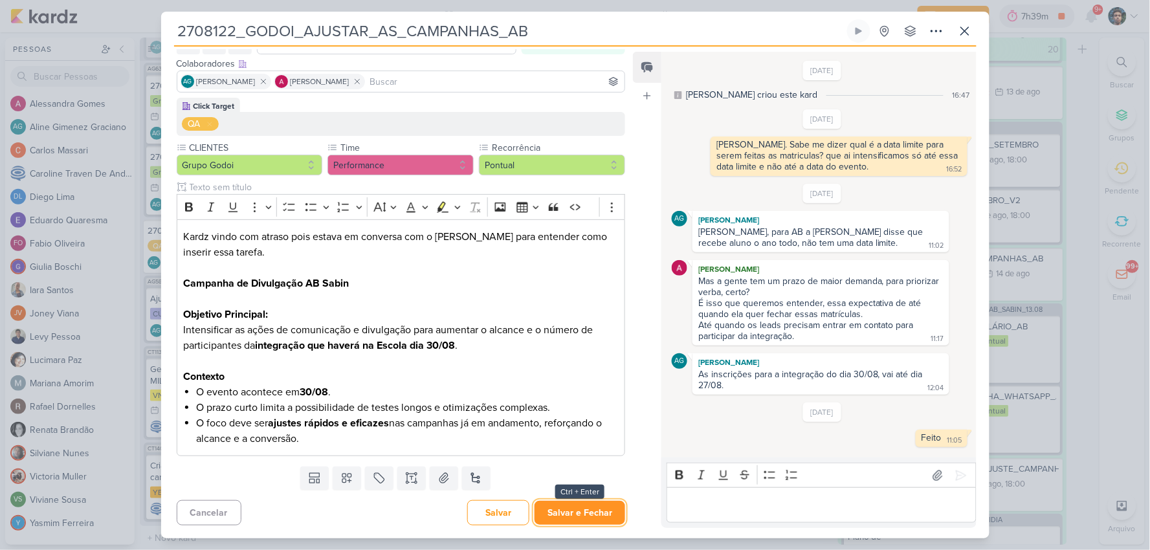
click at [600, 507] on button "Salvar e Fechar" at bounding box center [579, 513] width 91 height 24
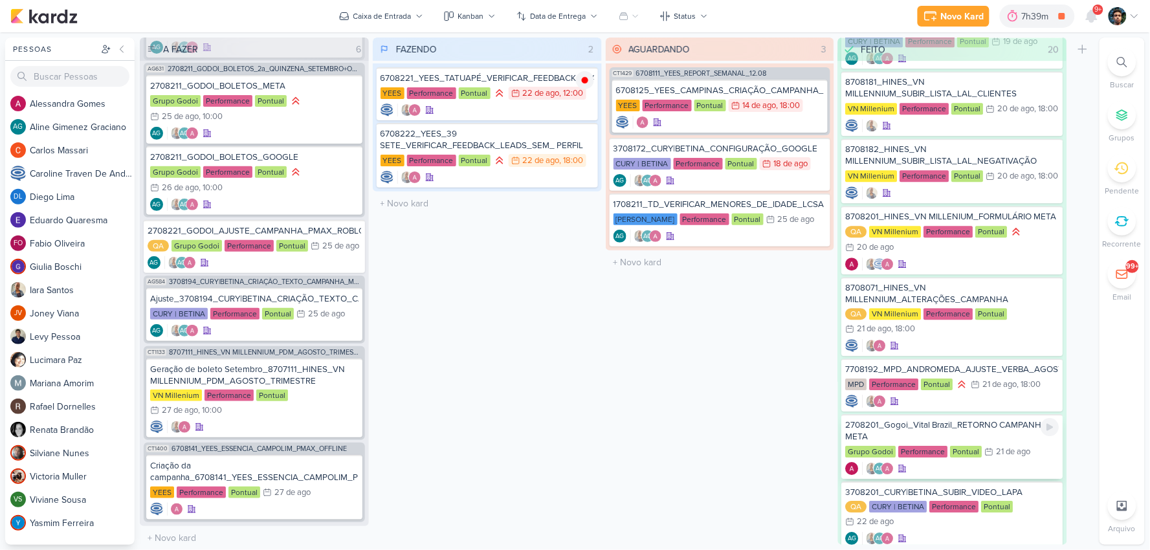
scroll to position [1006, 0]
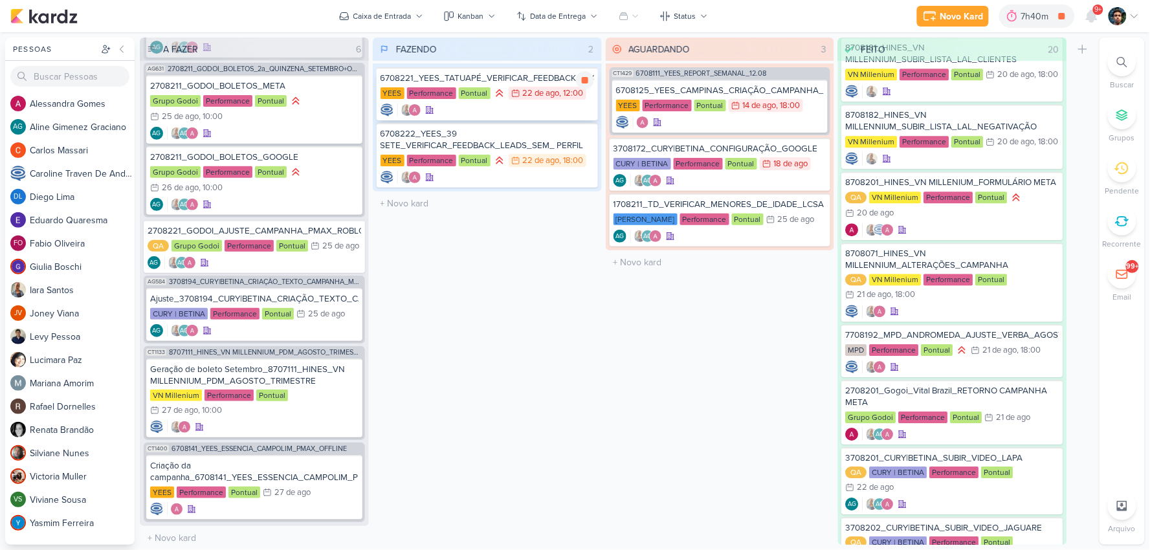
click at [516, 111] on div at bounding box center [487, 110] width 214 height 13
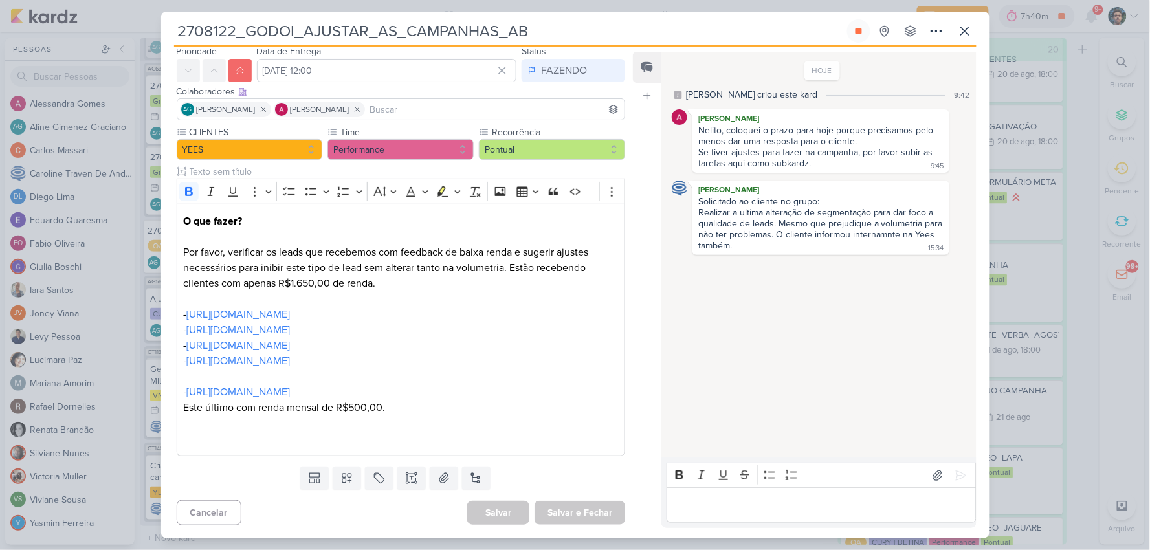
type input "6708221_YEES_TATUAPÉ_VERIFICAR_FEEDBACK_LEADS_BAIXA_RENDA"
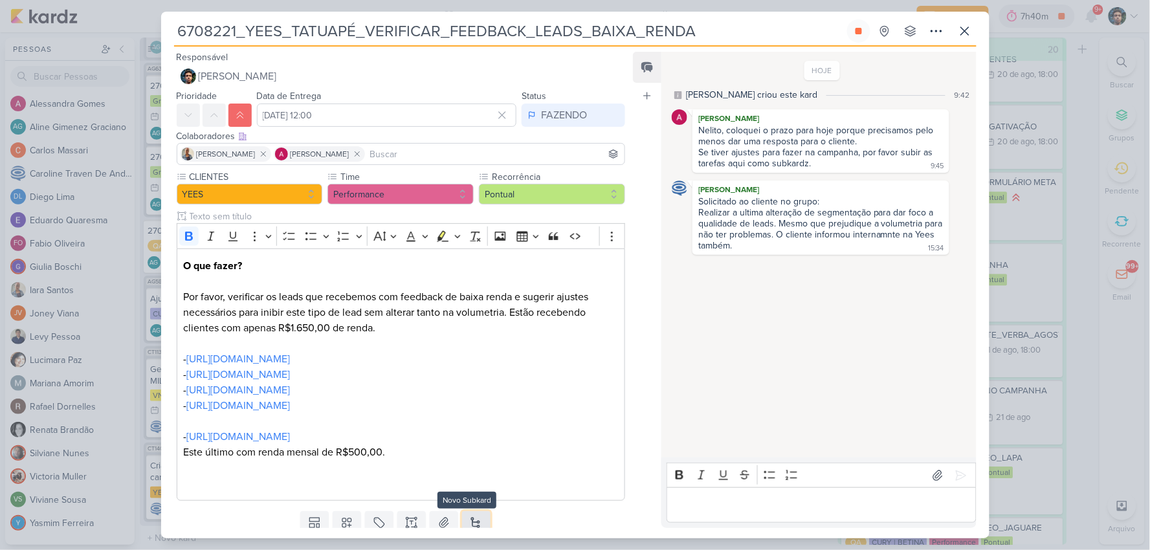
click at [473, 522] on button at bounding box center [476, 522] width 28 height 23
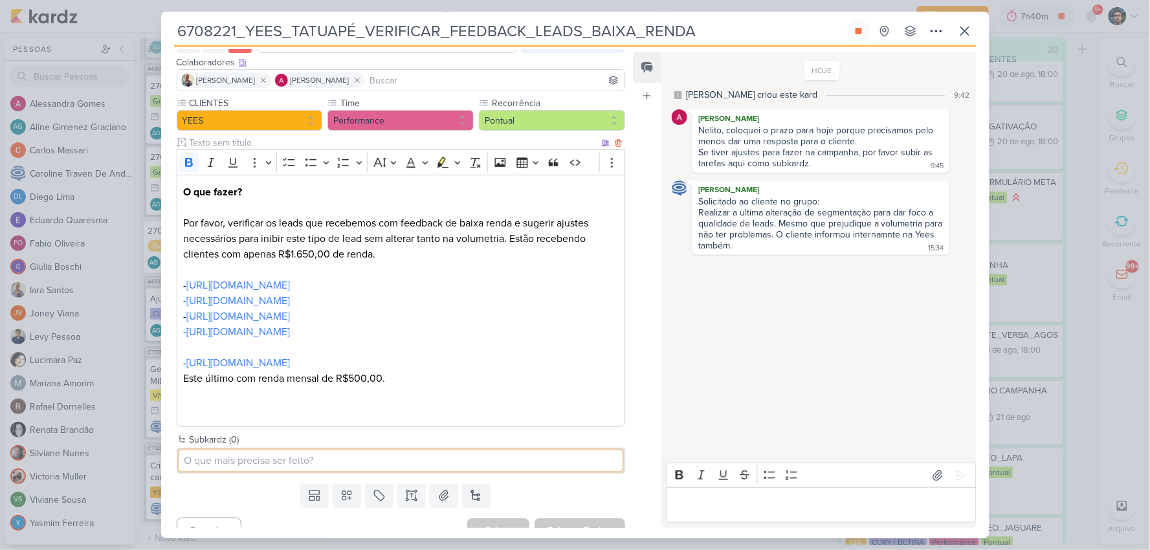
scroll to position [92, 0]
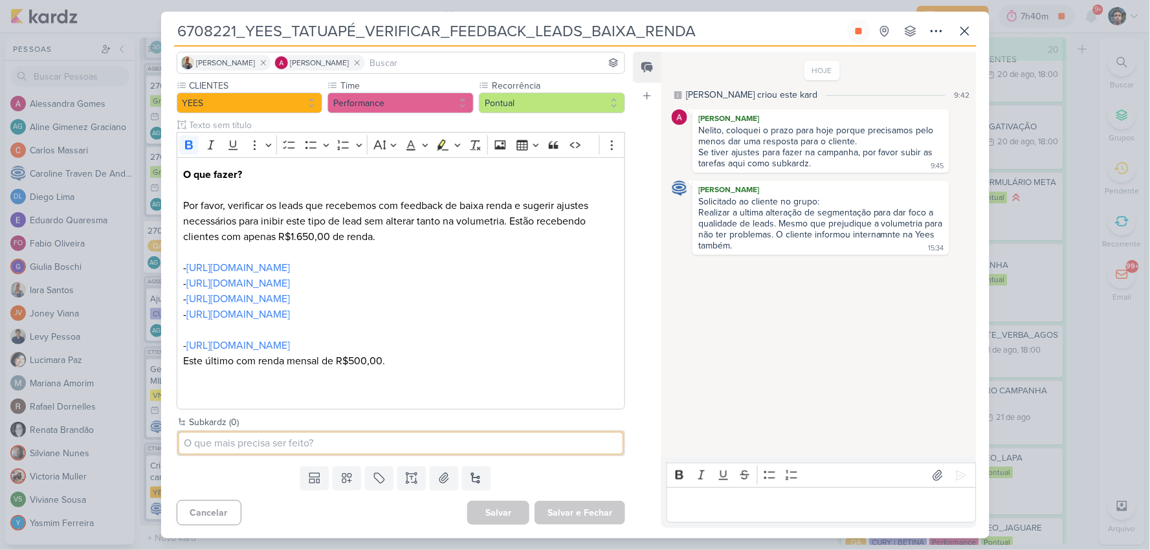
click at [340, 445] on input at bounding box center [401, 443] width 444 height 21
click at [340, 445] on input "Exclusão de região com o pub" at bounding box center [401, 443] width 444 height 21
drag, startPoint x: 371, startPoint y: 445, endPoint x: 335, endPoint y: 445, distance: 36.2
click at [335, 445] on input "Exclusão de região com o publico que tem menor renda" at bounding box center [401, 443] width 444 height 21
click at [437, 445] on input "Exclusão de região com o publico de menor renda" at bounding box center [401, 443] width 444 height 21
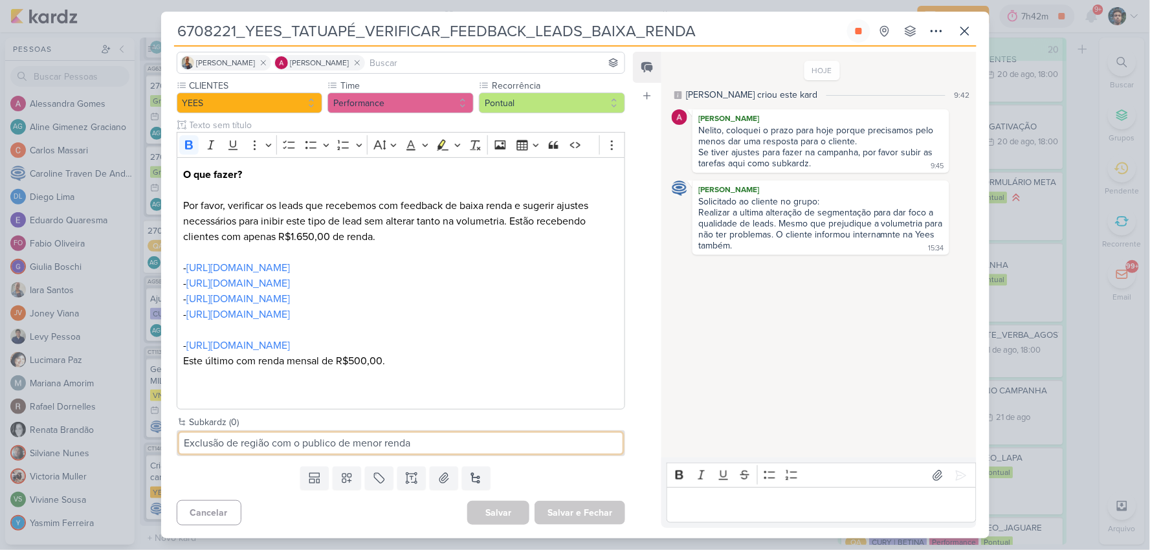
click at [488, 440] on input "Exclusão de região com o publico de menor renda" at bounding box center [401, 443] width 444 height 21
type input "Exclusão de região com o publico de menor renda"
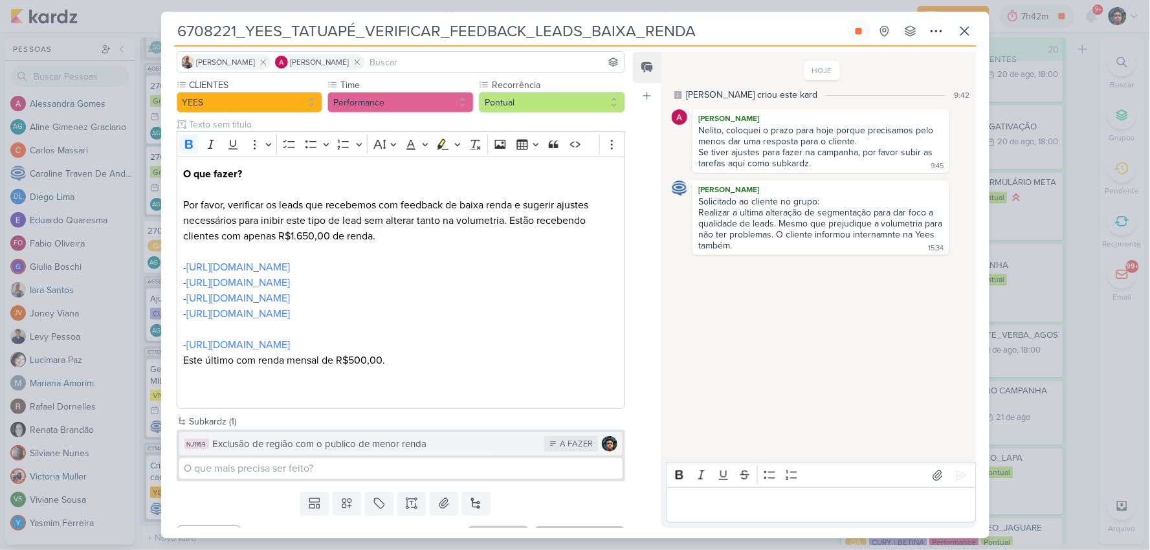
click at [424, 441] on div "Exclusão de região com o publico de menor renda" at bounding box center [375, 444] width 325 height 15
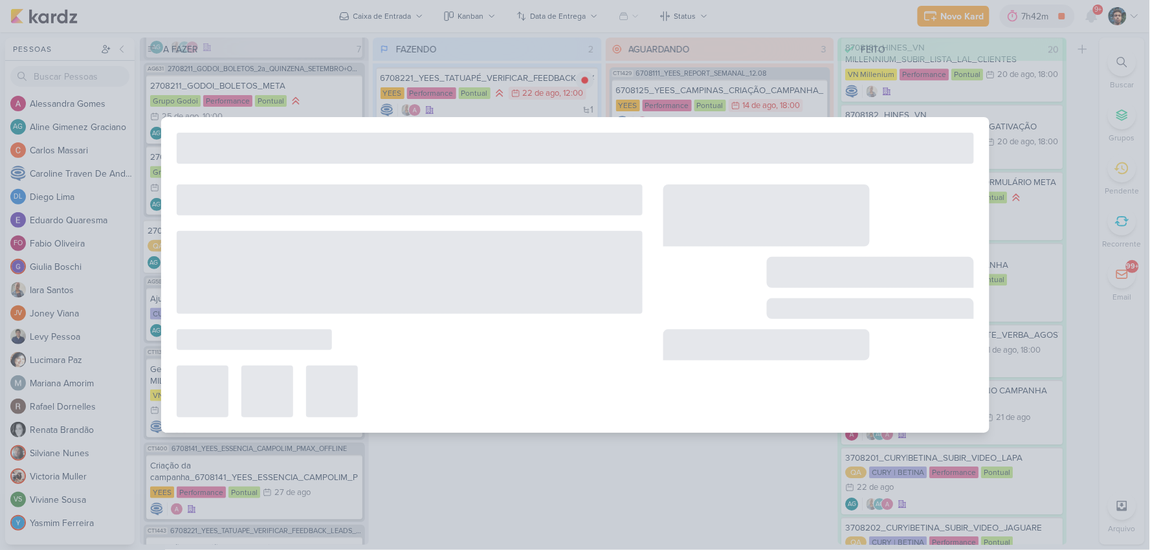
type input "Exclusão de região com o publico de menor renda"
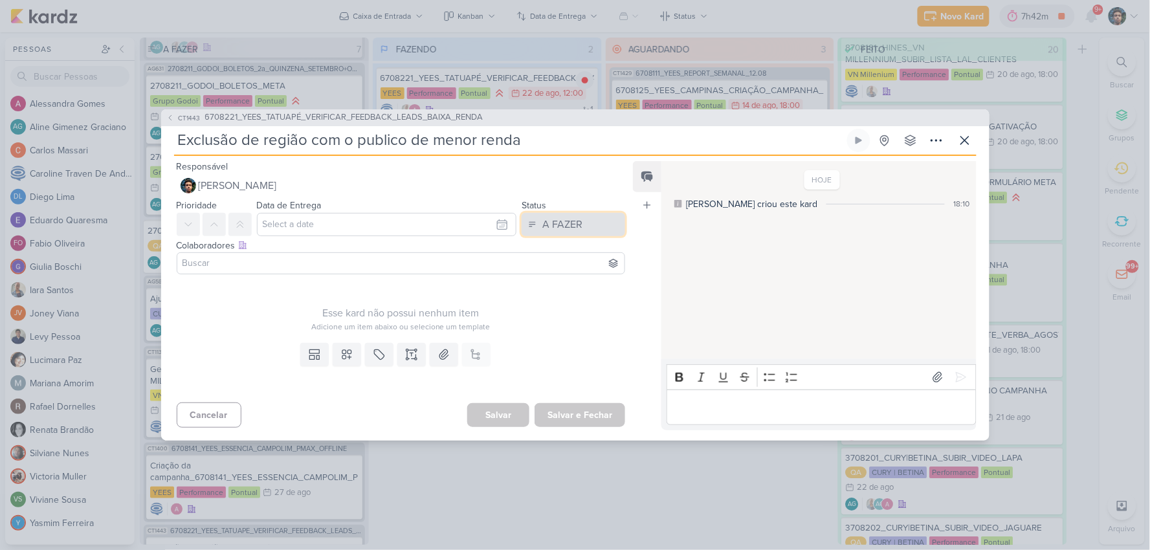
click at [592, 219] on button "A FAZER" at bounding box center [574, 224] width 104 height 23
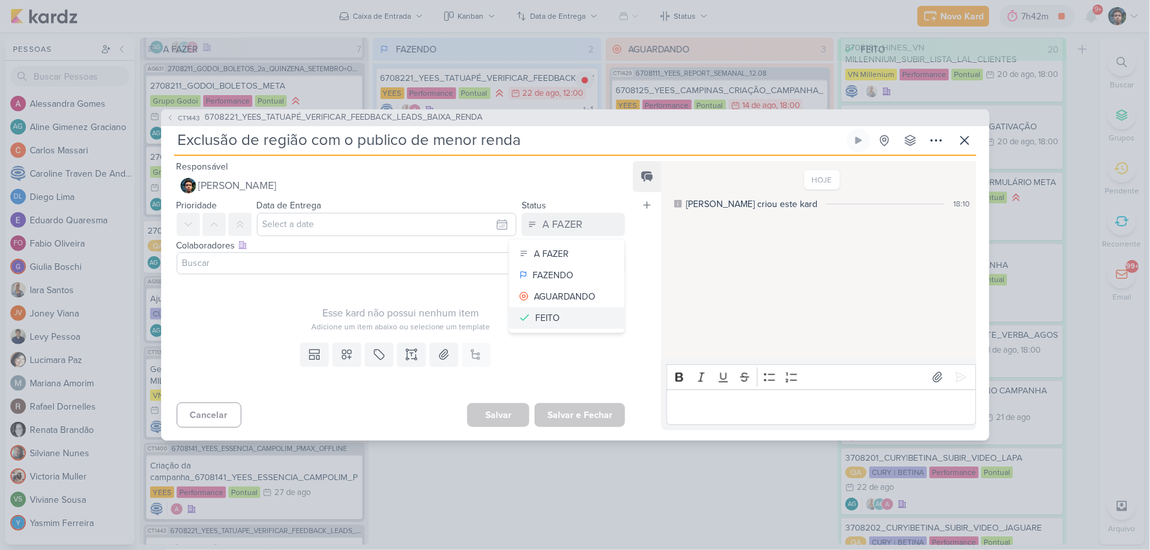
click at [564, 321] on button "FEITO" at bounding box center [566, 317] width 115 height 21
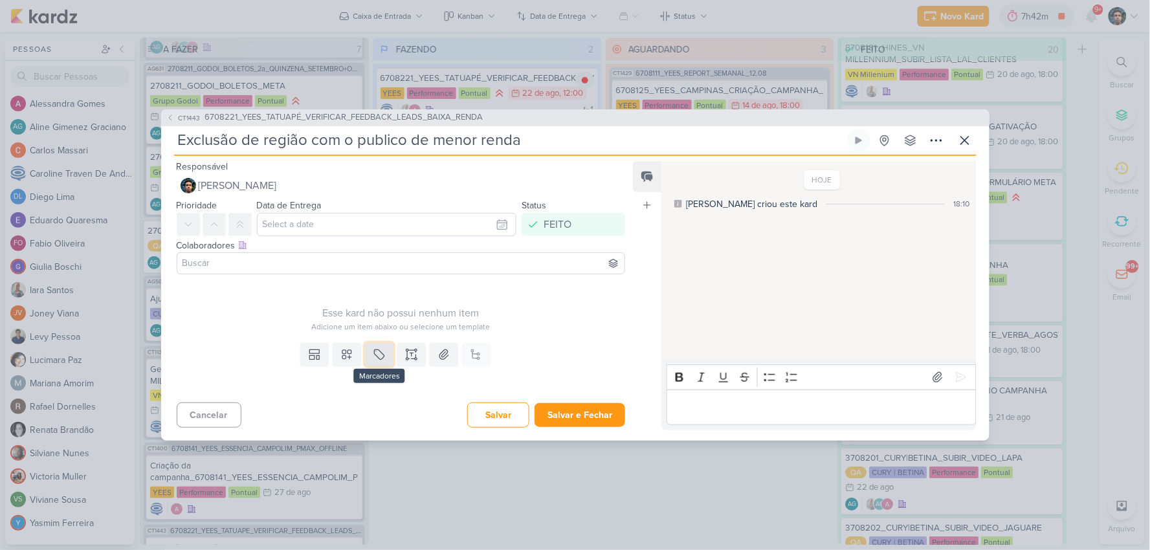
click at [373, 356] on icon at bounding box center [379, 354] width 13 height 13
click at [380, 325] on div "QA" at bounding box center [389, 324] width 84 height 14
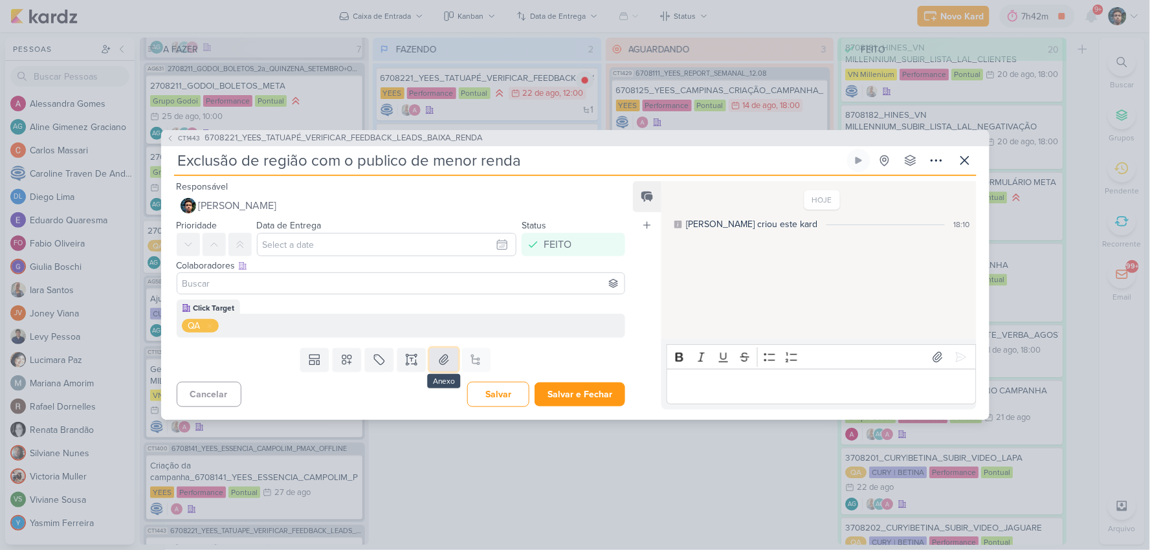
click at [441, 358] on icon at bounding box center [443, 359] width 13 height 13
click at [340, 359] on icon at bounding box center [346, 359] width 13 height 13
click at [309, 360] on icon at bounding box center [314, 359] width 13 height 13
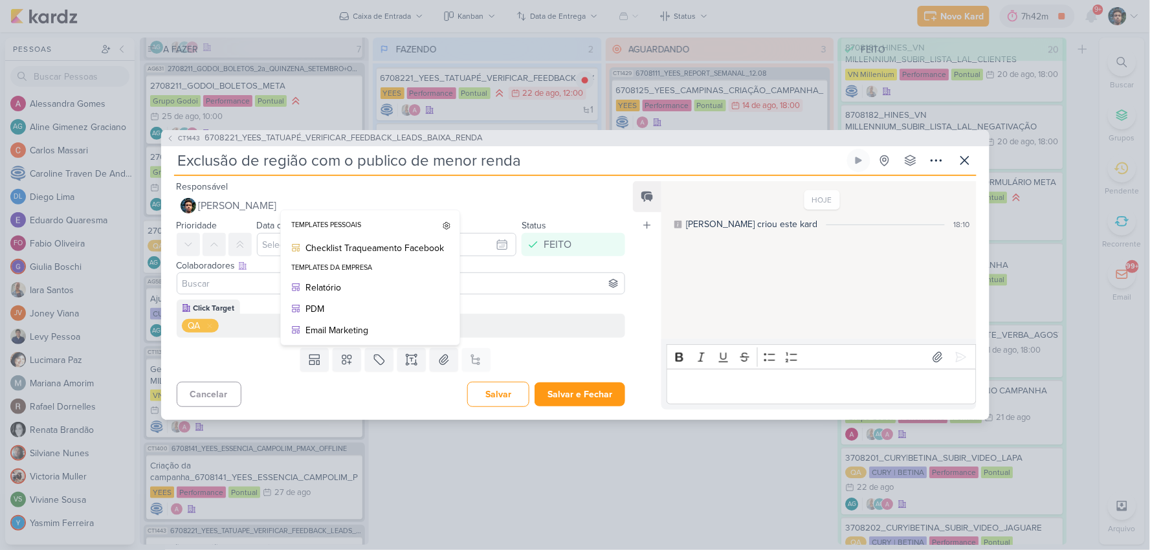
click at [372, 383] on div "Cancelar Salvar Salvar e Fechar Ctrl + Enter" at bounding box center [396, 393] width 470 height 33
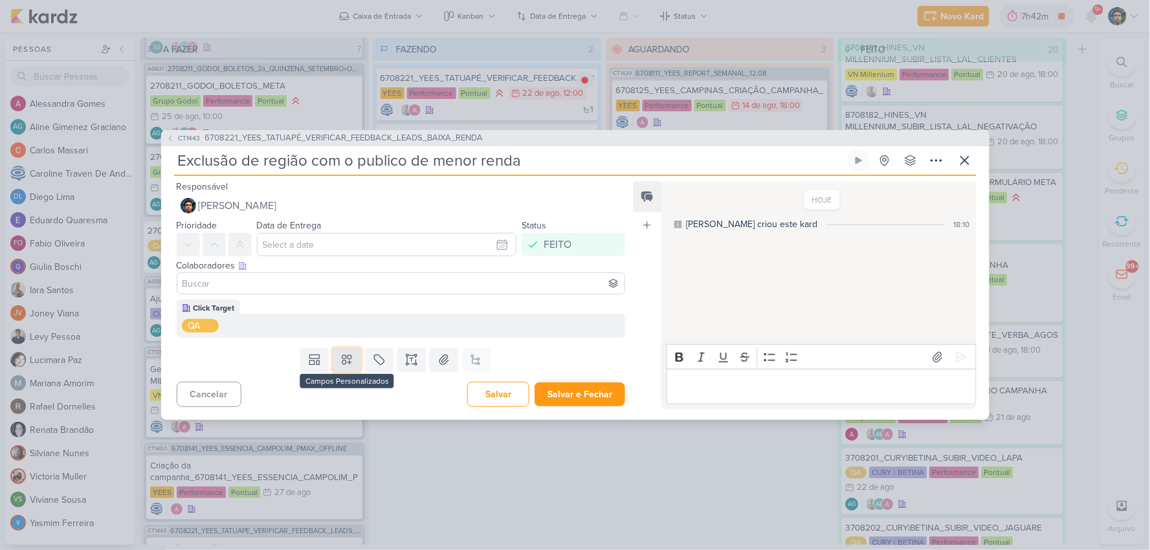
click at [349, 368] on button at bounding box center [347, 359] width 28 height 23
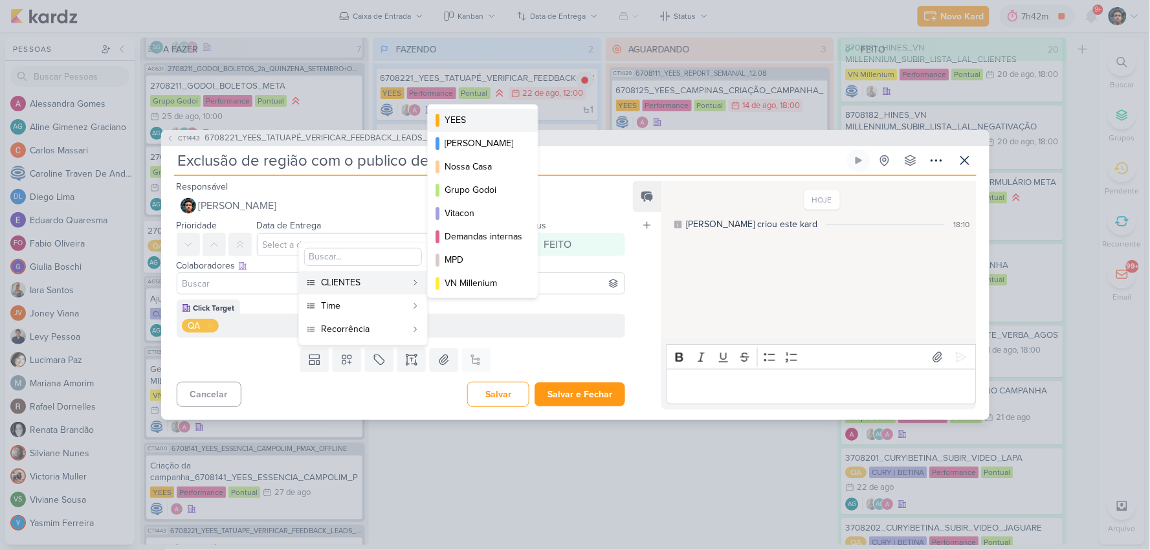
click at [483, 121] on div "YEES" at bounding box center [484, 120] width 78 height 14
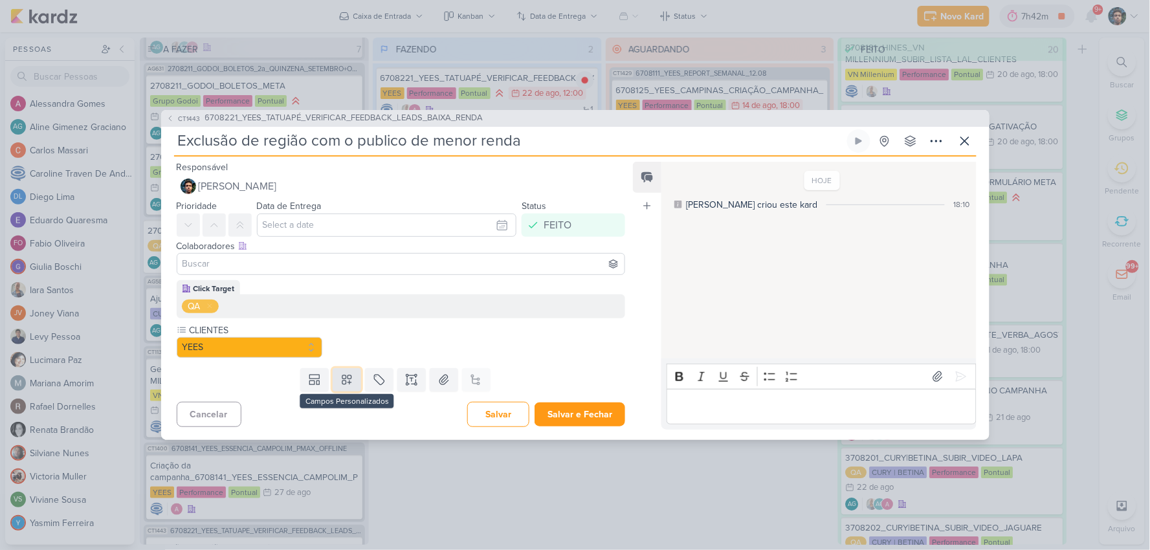
click at [340, 376] on icon at bounding box center [346, 379] width 13 height 13
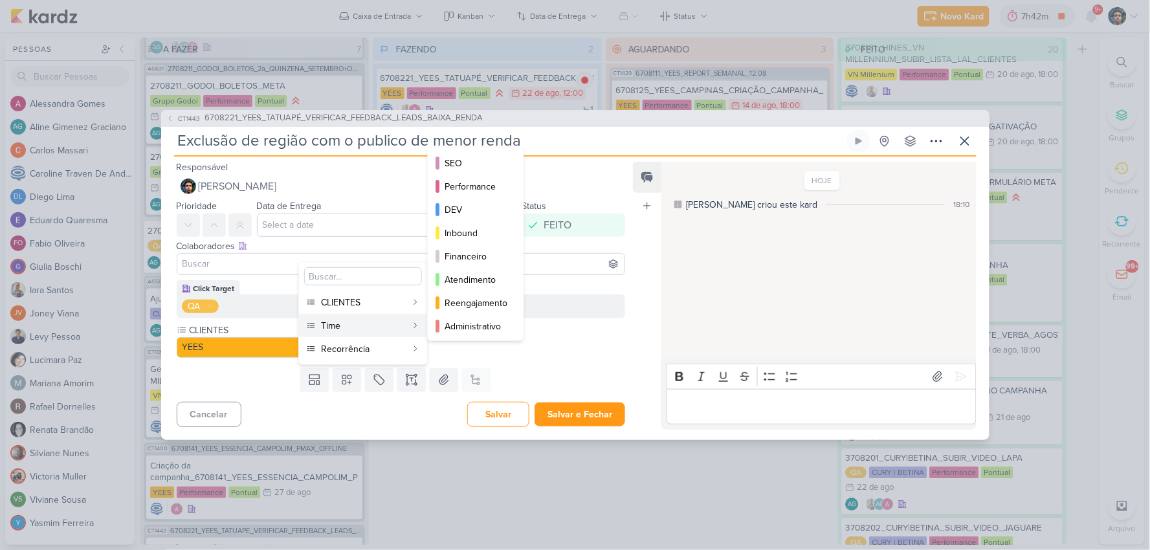
click at [360, 315] on button "Time" at bounding box center [363, 325] width 128 height 23
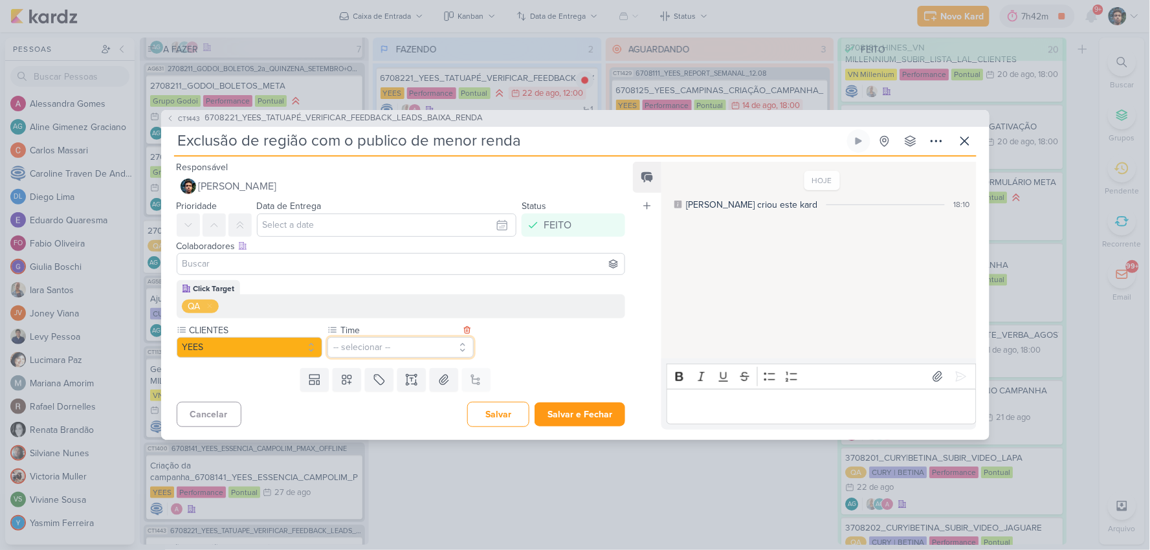
click at [376, 345] on button "-- selecionar --" at bounding box center [400, 347] width 146 height 21
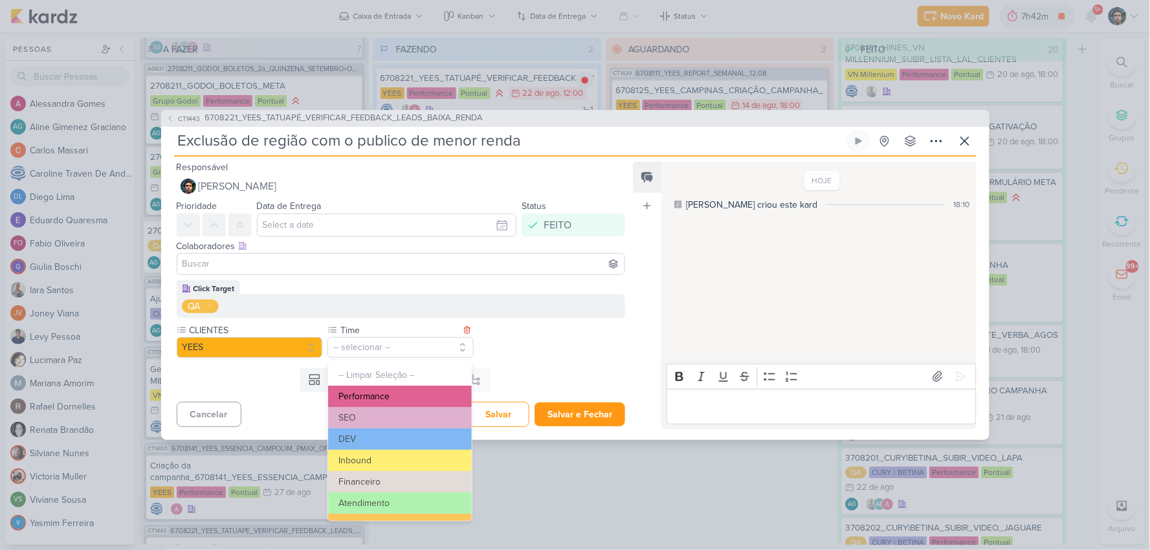
click at [415, 396] on button "Performance" at bounding box center [399, 396] width 143 height 21
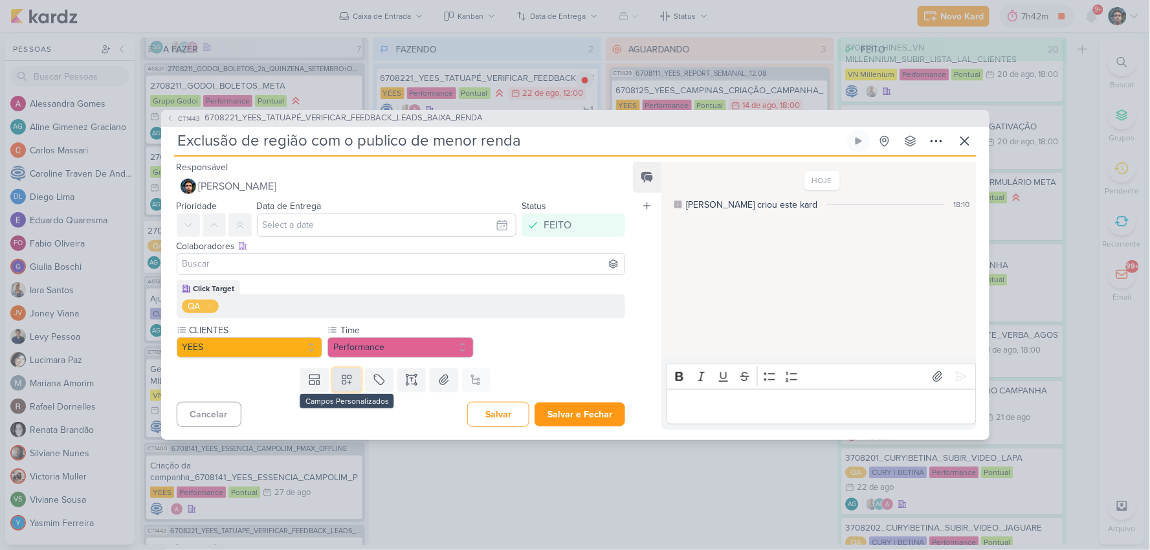
click at [346, 382] on icon at bounding box center [346, 379] width 13 height 13
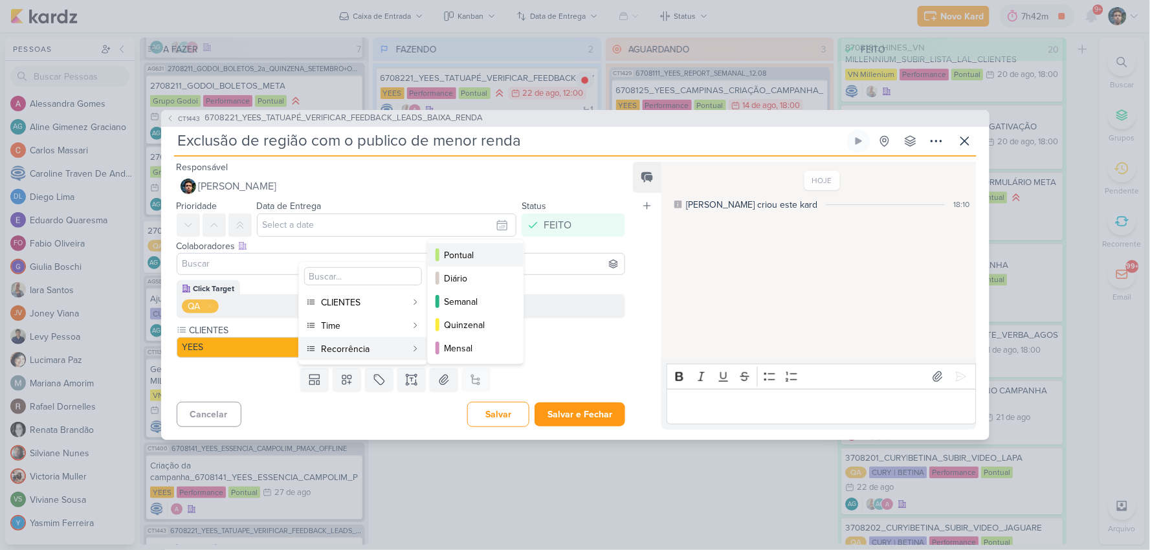
click at [487, 256] on div "Pontual" at bounding box center [476, 255] width 63 height 14
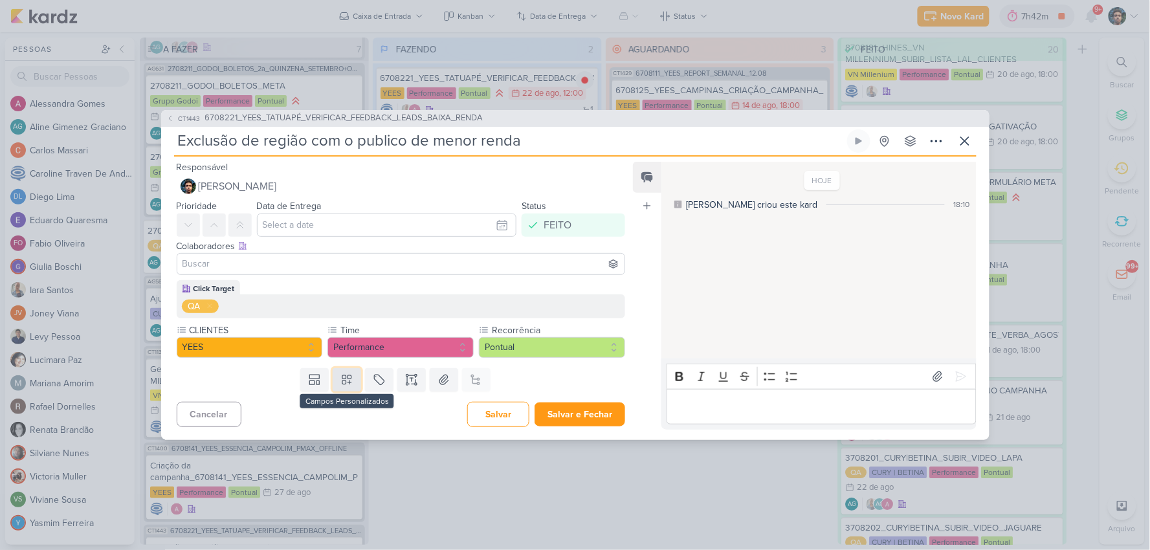
click at [346, 380] on icon at bounding box center [346, 379] width 13 height 13
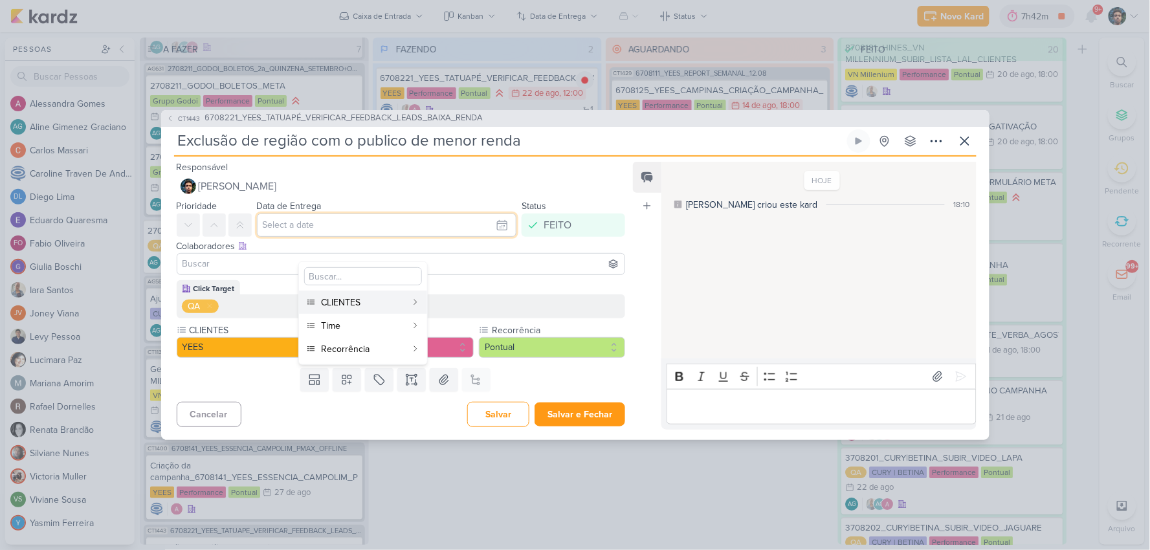
click at [347, 234] on input "text" at bounding box center [387, 225] width 260 height 23
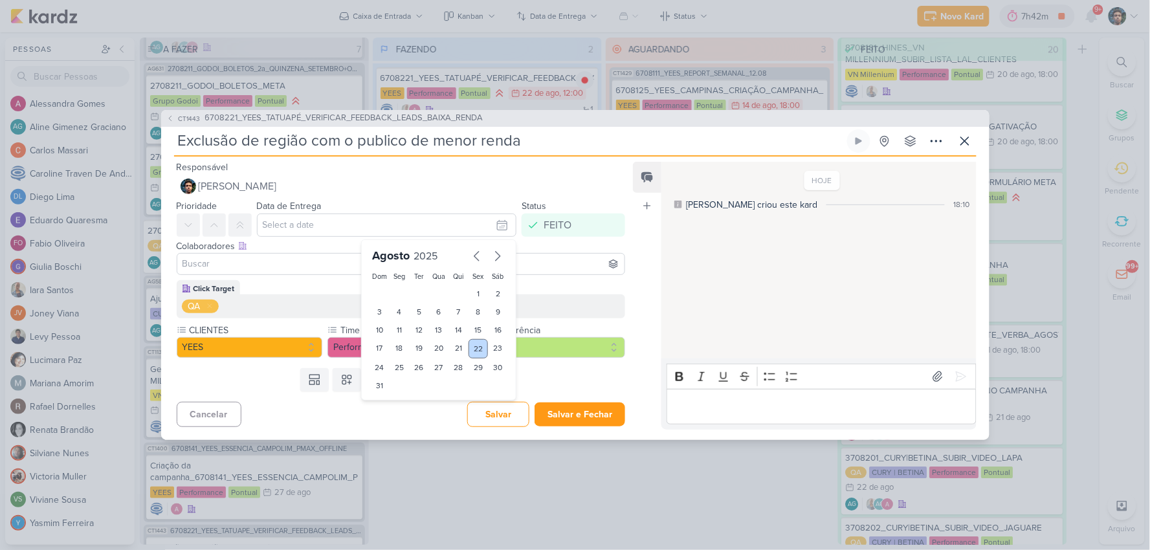
click at [475, 349] on div "22" at bounding box center [478, 348] width 20 height 19
type input "22 de agosto de 2025 às 23:59"
click at [298, 274] on div at bounding box center [401, 264] width 449 height 22
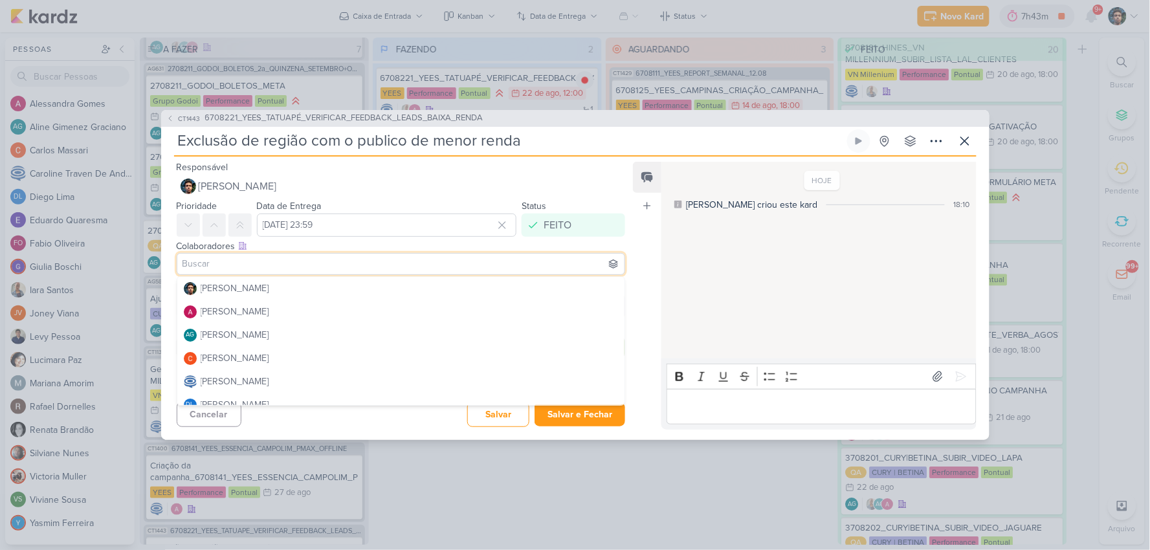
click at [296, 268] on input at bounding box center [401, 264] width 443 height 16
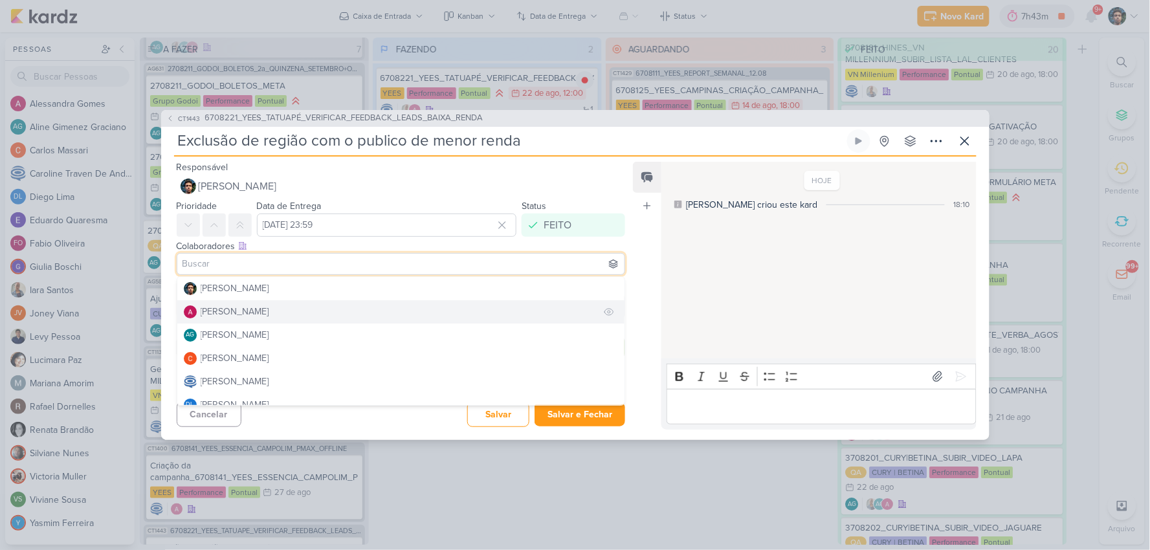
click at [285, 309] on button "[PERSON_NAME]" at bounding box center [401, 311] width 448 height 23
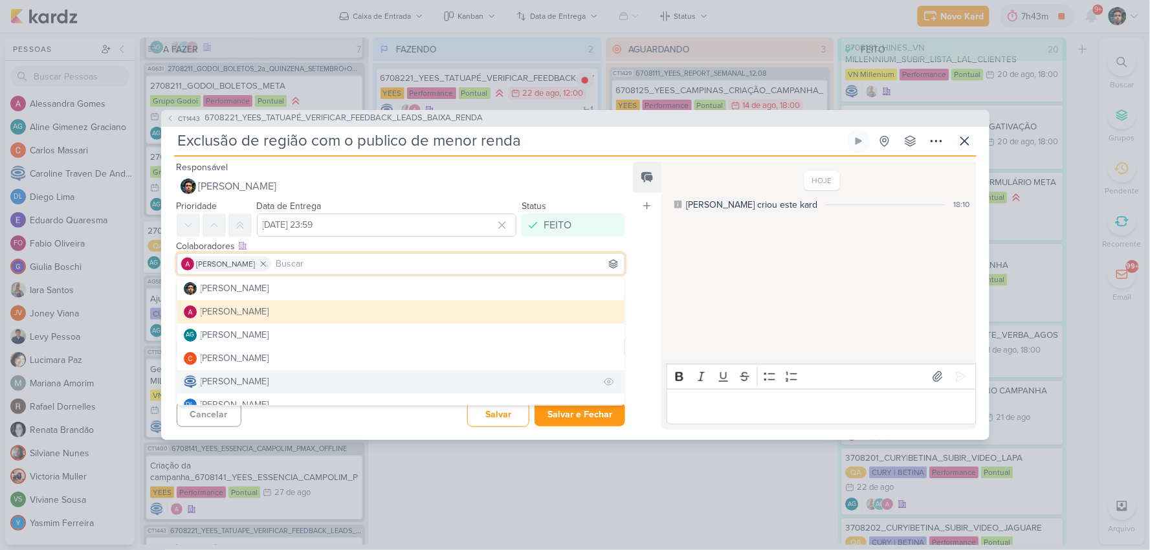
click at [269, 384] on div "[PERSON_NAME]" at bounding box center [235, 382] width 69 height 14
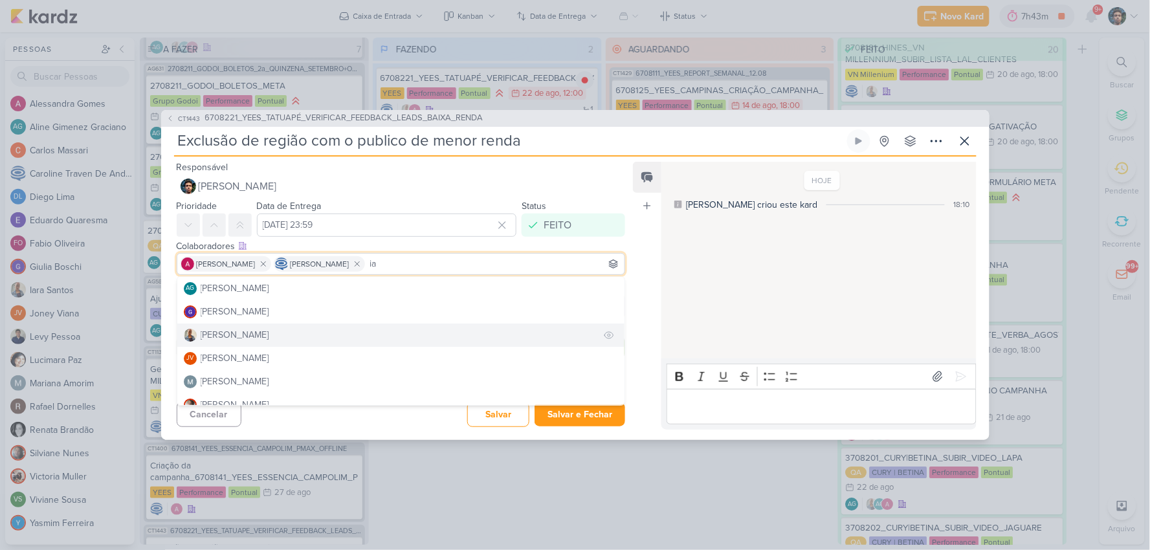
type input "ia"
click at [261, 332] on button "[PERSON_NAME]" at bounding box center [401, 335] width 448 height 23
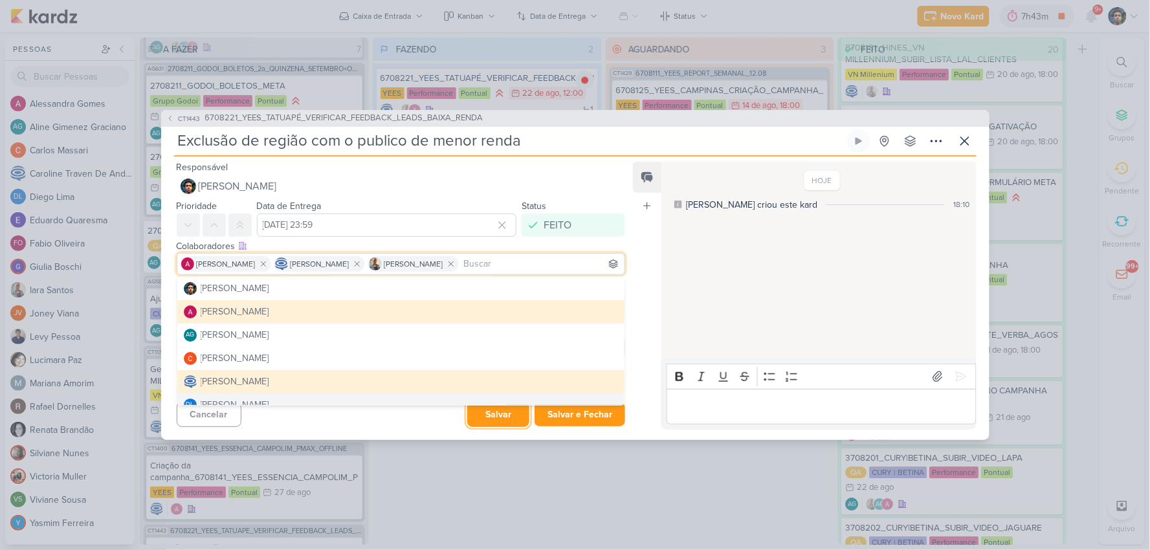
click at [495, 414] on button "Salvar" at bounding box center [498, 414] width 62 height 25
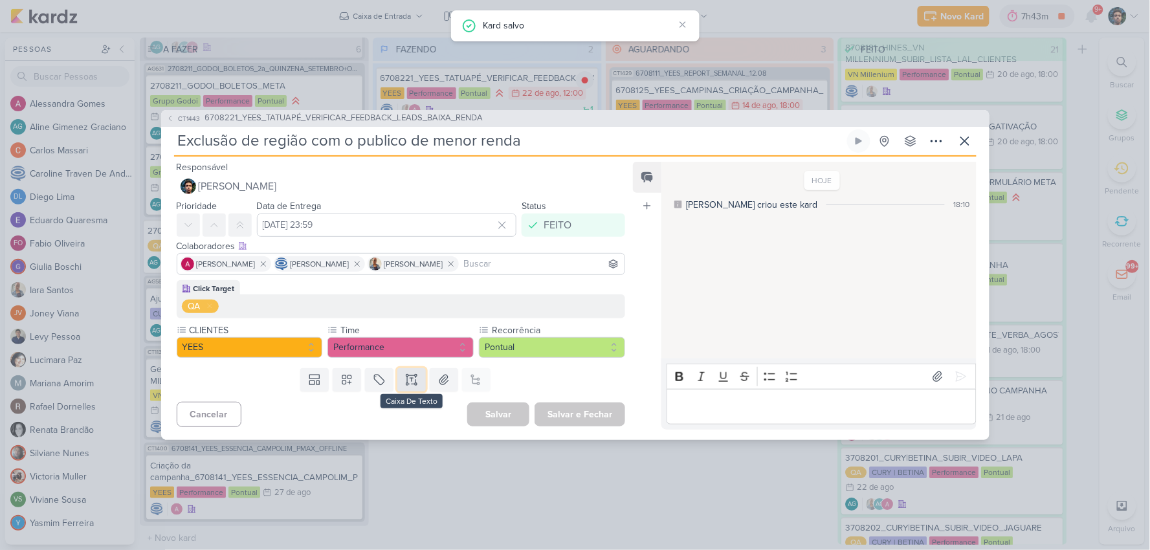
click at [412, 380] on icon at bounding box center [412, 379] width 0 height 3
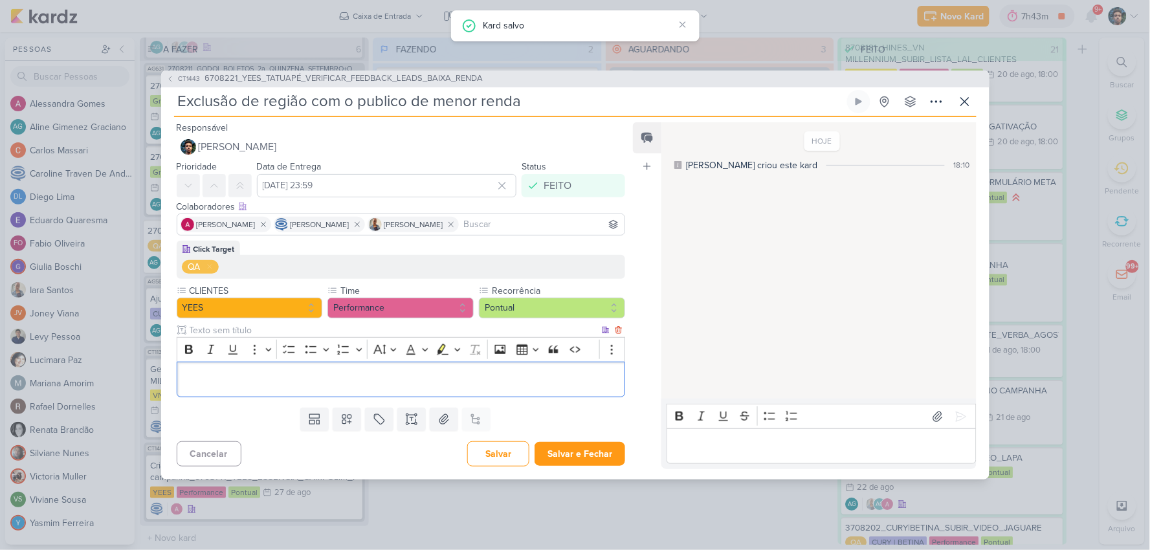
click at [418, 375] on p "Editor editing area: main" at bounding box center [400, 380] width 435 height 16
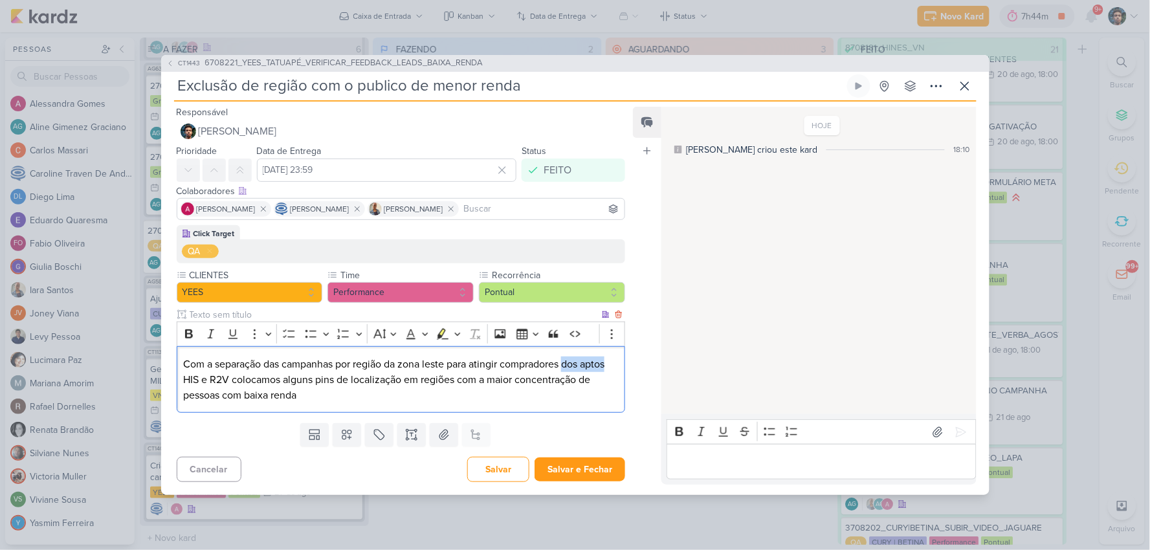
drag, startPoint x: 571, startPoint y: 363, endPoint x: 616, endPoint y: 361, distance: 44.7
click at [616, 361] on div "Com a separação das campanhas por região da zona leste para atingir compradores…" at bounding box center [401, 379] width 449 height 67
click at [378, 399] on p "Com a separação das campanhas por região da zona leste para atingir compradores…" at bounding box center [400, 380] width 435 height 47
click at [338, 360] on p "Com a separação das campanhas por região da zona leste para atingir compradores…" at bounding box center [400, 380] width 435 height 47
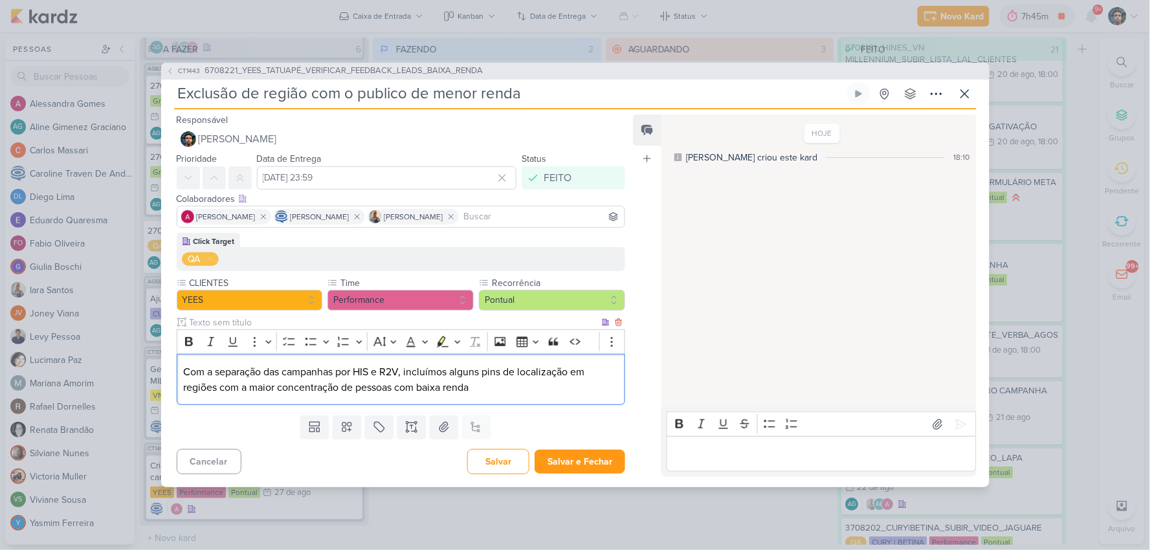
click at [473, 386] on p "Com a separação das campanhas por HIS e R2V, incluímos alguns pins de localizaç…" at bounding box center [400, 379] width 435 height 31
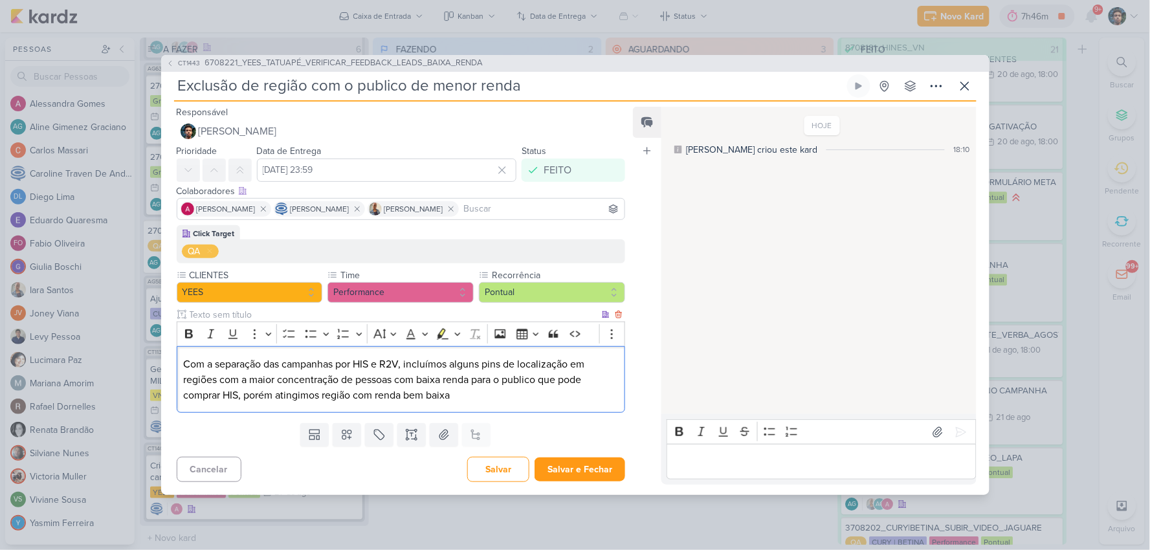
click at [430, 379] on p "Com a separação das campanhas por HIS e R2V, incluímos alguns pins de localizaç…" at bounding box center [400, 380] width 435 height 47
click at [452, 379] on p "Com a separação das campanhas por HIS e R2V, incluímos alguns pins de localizaç…" at bounding box center [400, 380] width 435 height 47
click at [449, 378] on p "Com a separação das campanhas por HIS e R2V, incluímos alguns pins de localizaç…" at bounding box center [400, 380] width 435 height 47
click at [351, 393] on p "Com a separação das campanhas por HIS e R2V, incluímos alguns pins de localizaç…" at bounding box center [400, 380] width 435 height 47
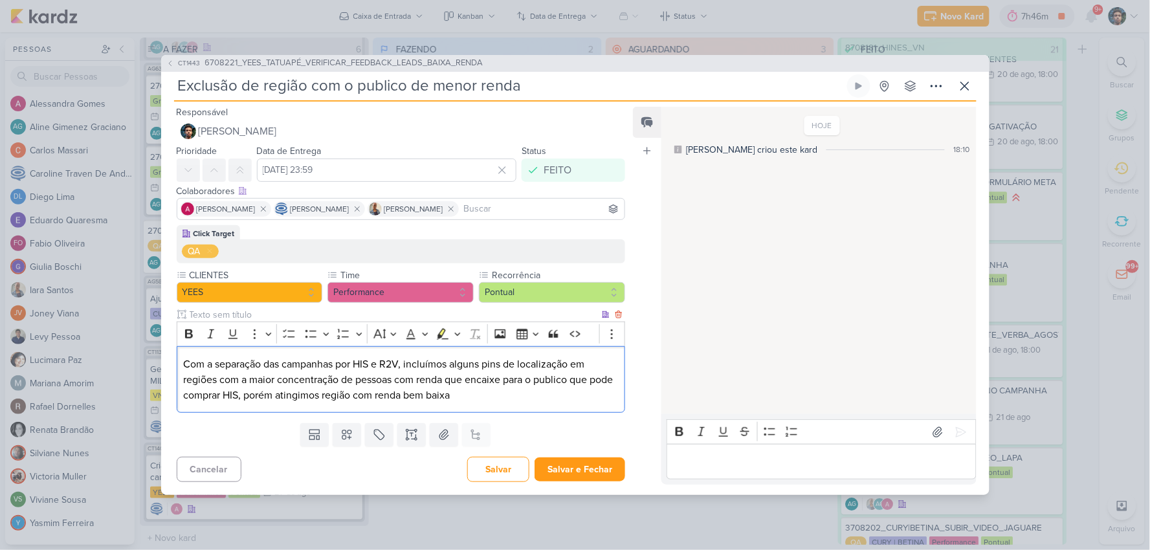
click at [346, 393] on p "Com a separação das campanhas por HIS e R2V, incluímos alguns pins de localizaç…" at bounding box center [400, 380] width 435 height 47
click at [304, 397] on p "Com a separação das campanhas por HIS e R2V, incluímos alguns pins de localizaç…" at bounding box center [400, 380] width 435 height 47
click at [391, 396] on p "Com a separação das campanhas por HIS e R2V, incluímos alguns pins de localizaç…" at bounding box center [400, 380] width 435 height 47
click at [432, 391] on p "Com a separação das campanhas por HIS e R2V, incluímos alguns pins de localizaç…" at bounding box center [400, 380] width 435 height 47
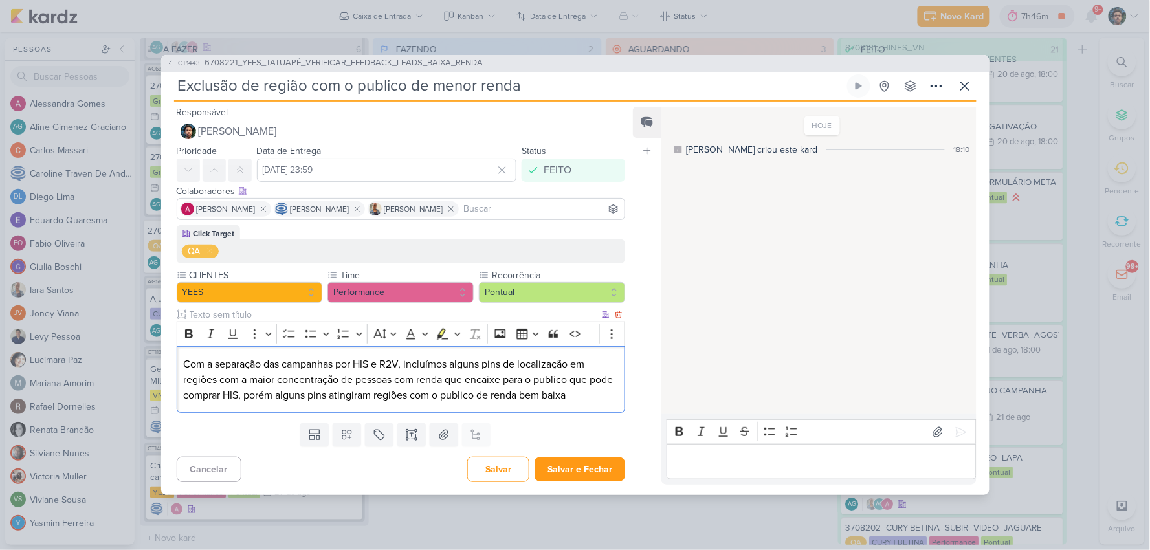
click at [600, 398] on p "Com a separação das campanhas por HIS e R2V, incluímos alguns pins de localizaç…" at bounding box center [400, 380] width 435 height 47
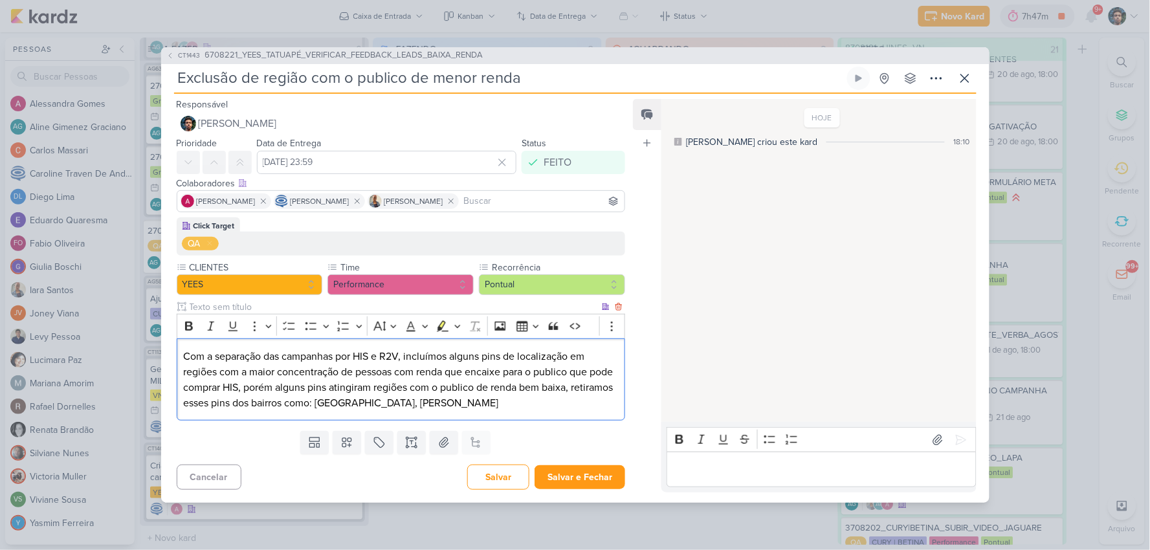
click at [414, 398] on p "Com a separação das campanhas por HIS e R2V, incluímos alguns pins de localizaç…" at bounding box center [400, 380] width 435 height 62
click at [423, 397] on p "Com a separação das campanhas por HIS e R2V, incluímos alguns pins de localizaç…" at bounding box center [400, 380] width 435 height 62
click at [469, 399] on p "Com a separação das campanhas por HIS e R2V, incluímos alguns pins de localizaç…" at bounding box center [400, 380] width 435 height 62
click at [417, 404] on p "Com a separação das campanhas por HIS e R2V, incluímos alguns pins de localizaç…" at bounding box center [400, 380] width 435 height 62
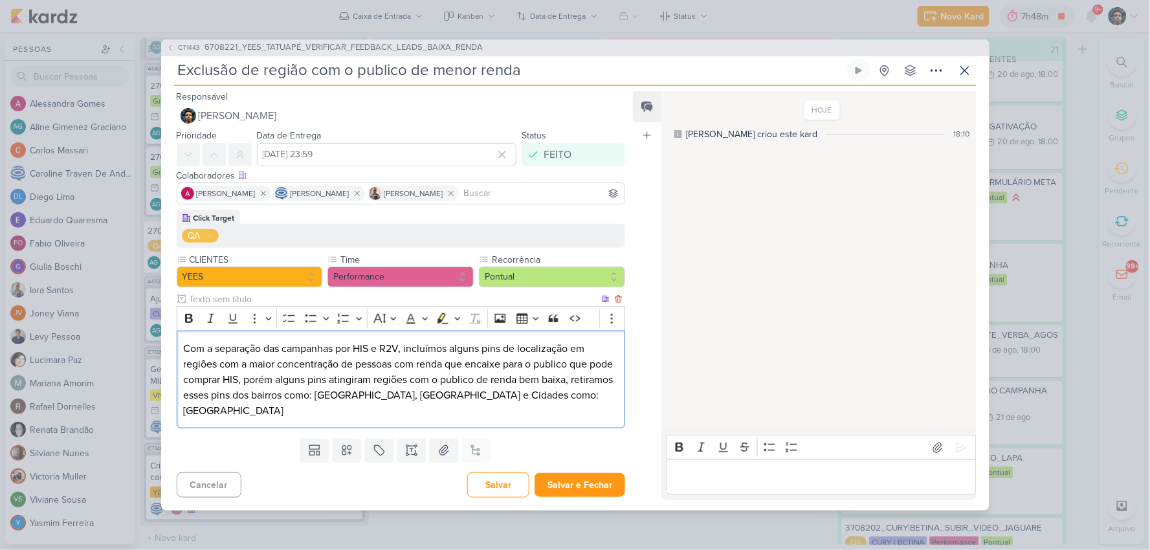
click at [483, 393] on p "Com a separação das campanhas por HIS e R2V, incluímos alguns pins de localizaç…" at bounding box center [400, 380] width 435 height 78
click at [502, 409] on p "Com a separação das campanhas por HIS e R2V, incluímos alguns pins de localizaç…" at bounding box center [400, 380] width 435 height 78
click at [270, 415] on p "Com a separação das campanhas por HIS e R2V, incluímos alguns pins de localizaç…" at bounding box center [400, 380] width 435 height 78
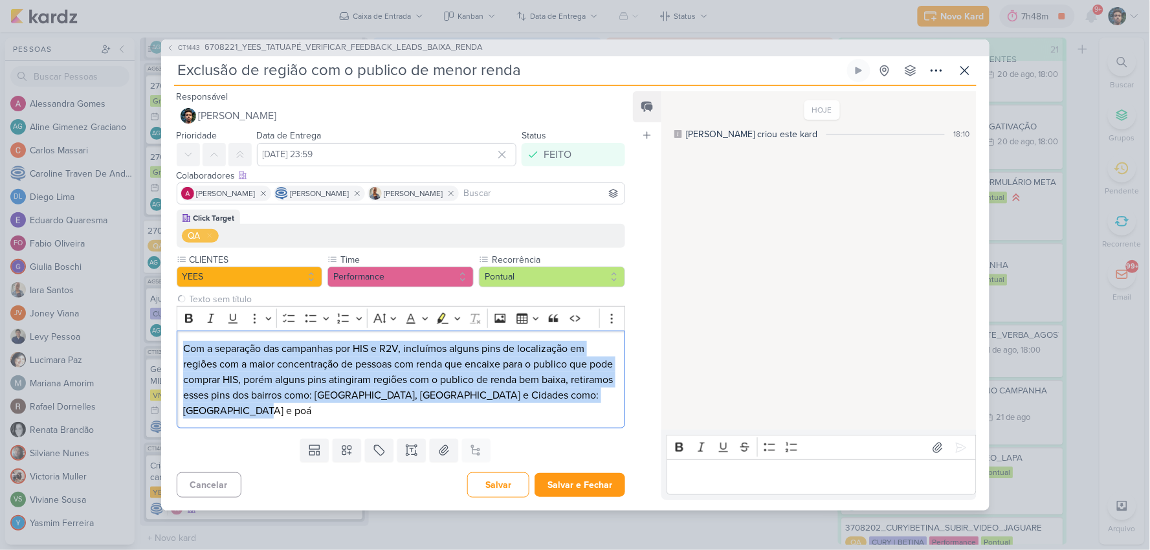
drag, startPoint x: 285, startPoint y: 413, endPoint x: 155, endPoint y: 341, distance: 148.0
click at [155, 341] on div "CT1443 6708221_YEES_TATUAPÉ_VERIFICAR_FEEDBACK_LEADS_BAIXA_RENDA Exclusão de re…" at bounding box center [575, 275] width 1150 height 550
copy p "Com a separação das campanhas por HIS e R2V, incluímos alguns pins de localizaç…"
click at [509, 423] on div "Com a separação das campanhas por HIS e R2V, incluímos alguns pins de localizaç…" at bounding box center [401, 380] width 449 height 98
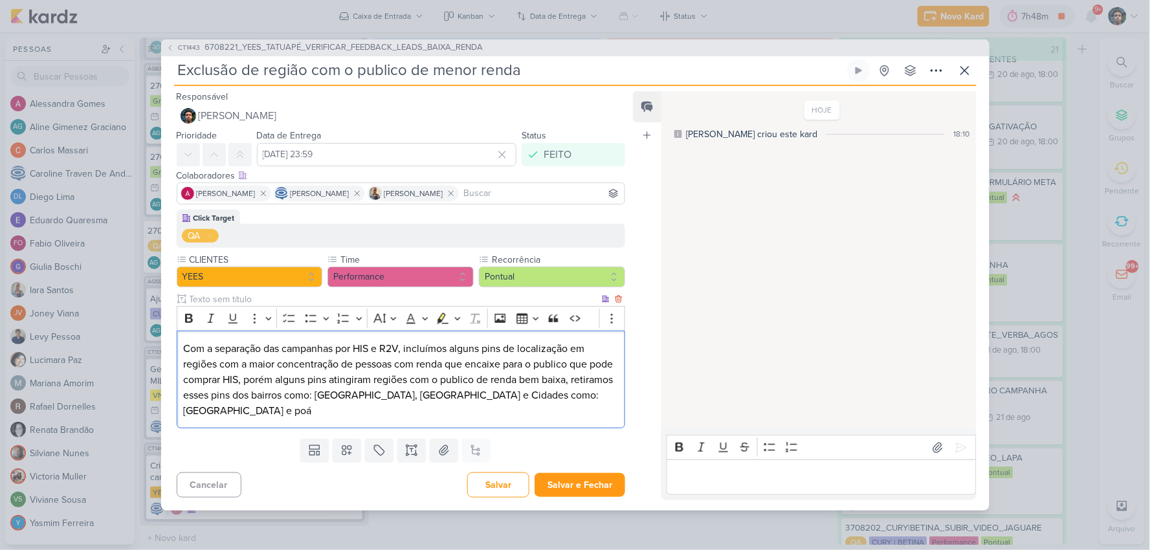
click at [509, 423] on div "Com a separação das campanhas por HIS e R2V, incluímos alguns pins de localizaç…" at bounding box center [401, 380] width 449 height 98
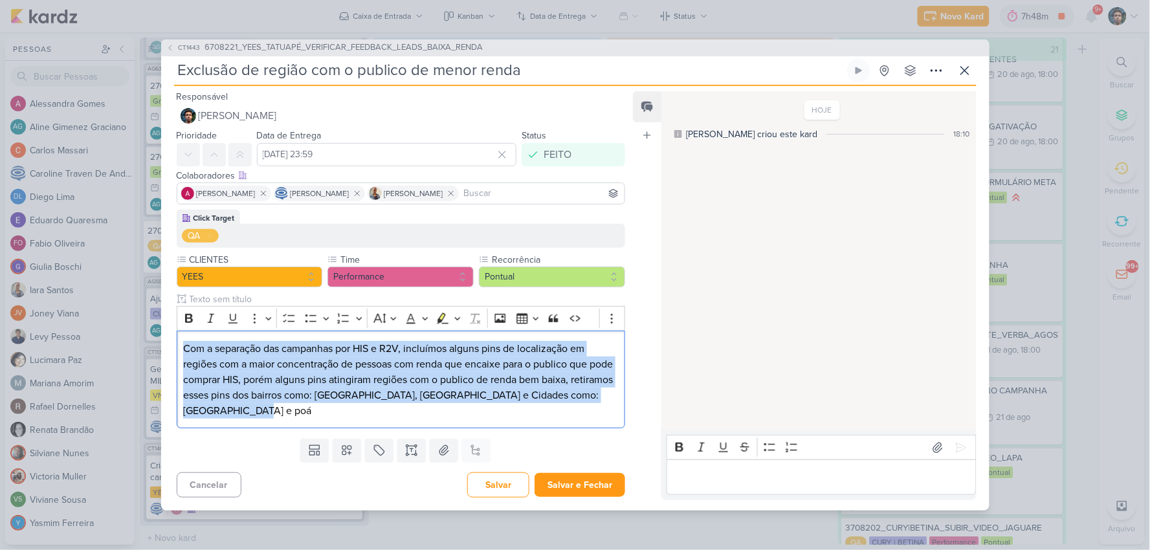
drag, startPoint x: 303, startPoint y: 416, endPoint x: 155, endPoint y: 333, distance: 169.2
click at [155, 333] on div "CT1443 6708221_YEES_TATUAPÉ_VERIFICAR_FEEDBACK_LEADS_BAIXA_RENDA Exclusão de re…" at bounding box center [575, 275] width 1150 height 550
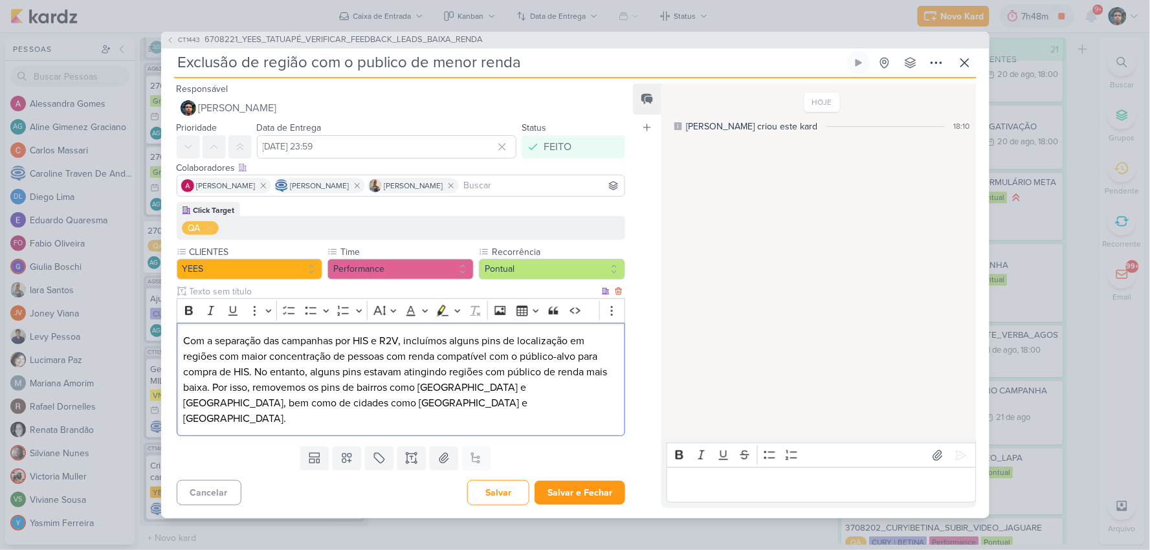
click at [546, 397] on p "Com a separação das campanhas por HIS e R2V, incluímos alguns pins de localizaç…" at bounding box center [400, 379] width 435 height 93
click at [482, 391] on p "Com a separação das campanhas por HIS e R2V, incluímos alguns pins de localizaç…" at bounding box center [400, 379] width 435 height 93
click at [545, 399] on p "Com a separação das campanhas por HIS e R2V, incluímos alguns pins de localizaç…" at bounding box center [400, 379] width 435 height 93
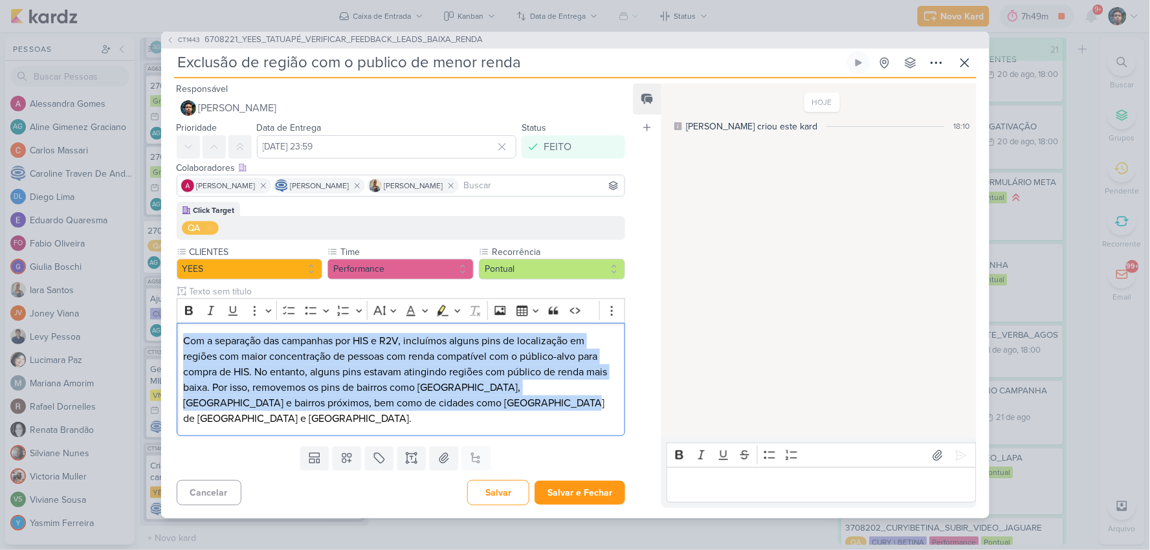
drag, startPoint x: 475, startPoint y: 402, endPoint x: 153, endPoint y: 345, distance: 326.6
click at [153, 345] on div "CT1443 6708221_YEES_TATUAPÉ_VERIFICAR_FEEDBACK_LEADS_BAIXA_RENDA Exclusão de re…" at bounding box center [575, 275] width 1150 height 550
copy p "Com a separação das campanhas por HIS e R2V, incluímos alguns pins de localizaç…"
click at [464, 371] on p "Com a separação das campanhas por HIS e R2V, incluímos alguns pins de localizaç…" at bounding box center [400, 379] width 435 height 93
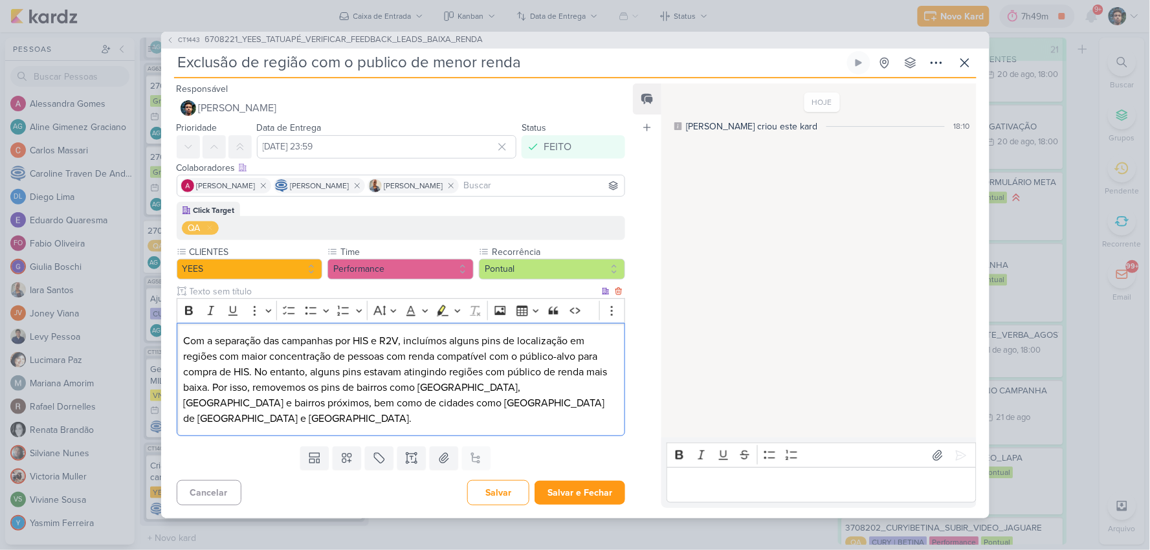
click at [516, 417] on p "Com a separação das campanhas por HIS e R2V, incluímos alguns pins de localizaç…" at bounding box center [400, 379] width 435 height 93
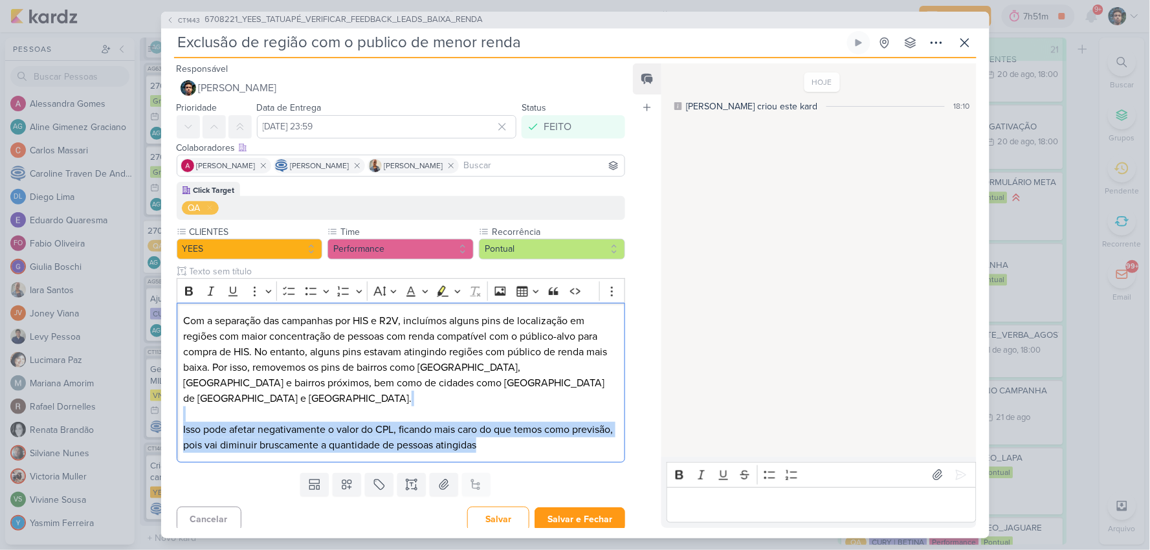
drag, startPoint x: 459, startPoint y: 430, endPoint x: 151, endPoint y: 406, distance: 309.5
click at [151, 406] on div "CT1443 6708221_YEES_TATUAPÉ_VERIFICAR_FEEDBACK_LEADS_BAIXA_RENDA Exclusão de re…" at bounding box center [575, 275] width 1150 height 550
copy p "Isso pode afetar negativamente o valor do CPL, ficando mais caro do que temos c…"
click at [548, 437] on p "Com a separação das campanhas por HIS e R2V, incluímos alguns pins de localizaç…" at bounding box center [400, 383] width 435 height 140
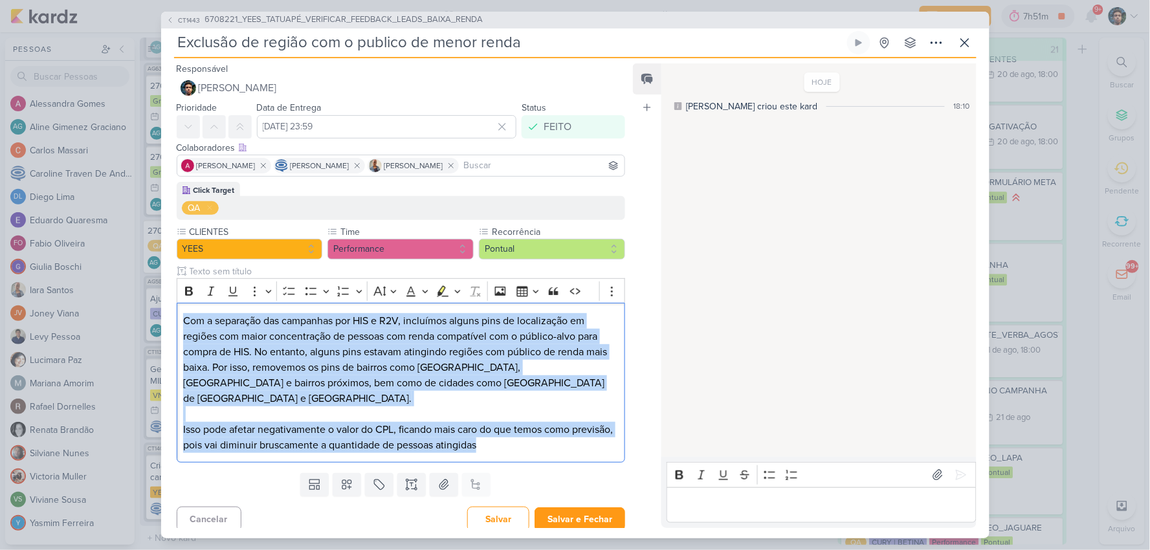
drag, startPoint x: 476, startPoint y: 427, endPoint x: 129, endPoint y: 317, distance: 363.2
click at [129, 317] on div "CT1443 6708221_YEES_TATUAPÉ_VERIFICAR_FEEDBACK_LEADS_BAIXA_RENDA Exclusão de re…" at bounding box center [575, 275] width 1150 height 550
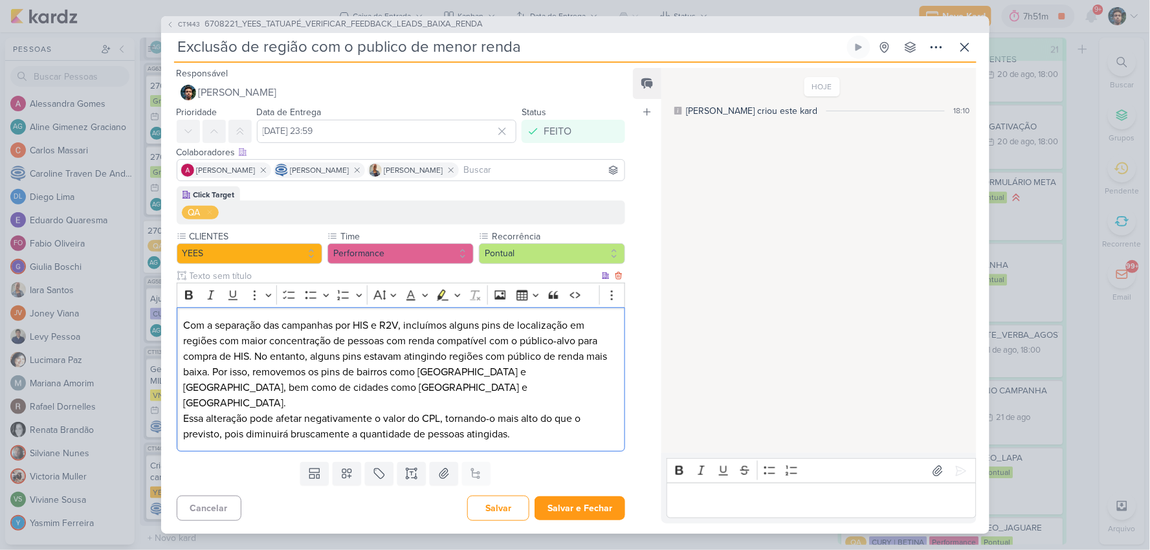
click at [421, 411] on p "Essa alteração pode afetar negativamente o valor do CPL, tornando-o mais alto d…" at bounding box center [400, 426] width 435 height 31
click at [424, 398] on p "Com a separação das campanhas por HIS e R2V, incluímos alguns pins de localizaç…" at bounding box center [400, 364] width 435 height 93
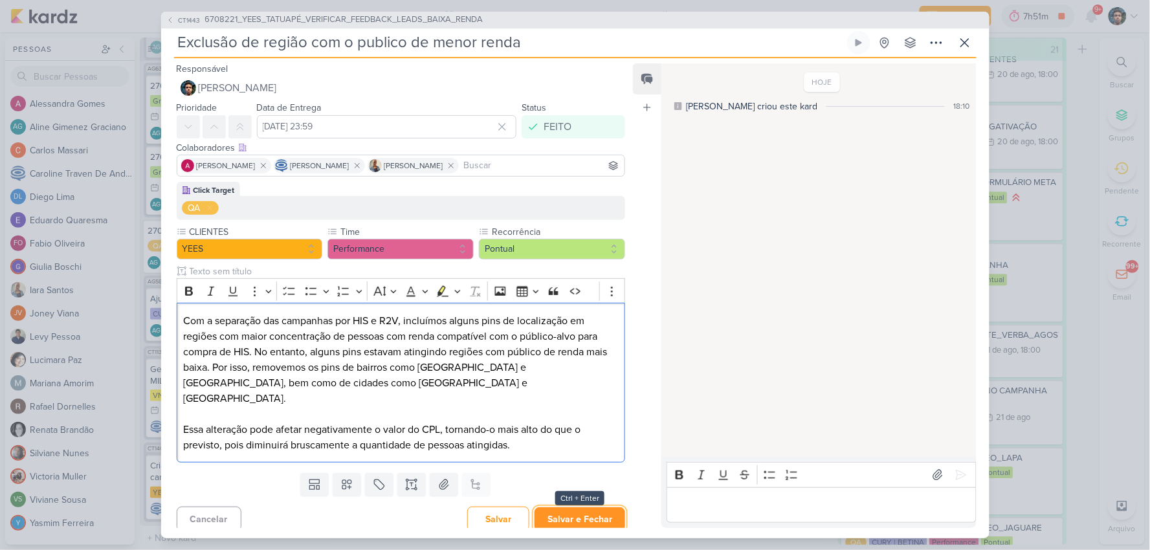
click at [584, 513] on button "Salvar e Fechar" at bounding box center [579, 519] width 91 height 24
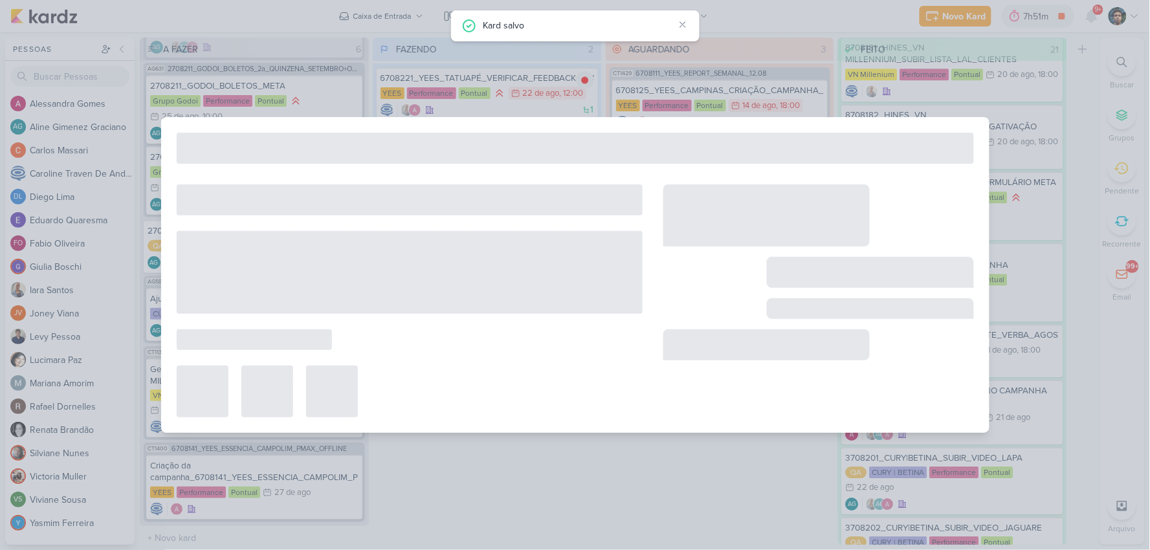
type input "6708221_YEES_TATUAPÉ_VERIFICAR_FEEDBACK_LEADS_BAIXA_RENDA"
type input "22 de agosto de 2025 às 12:00"
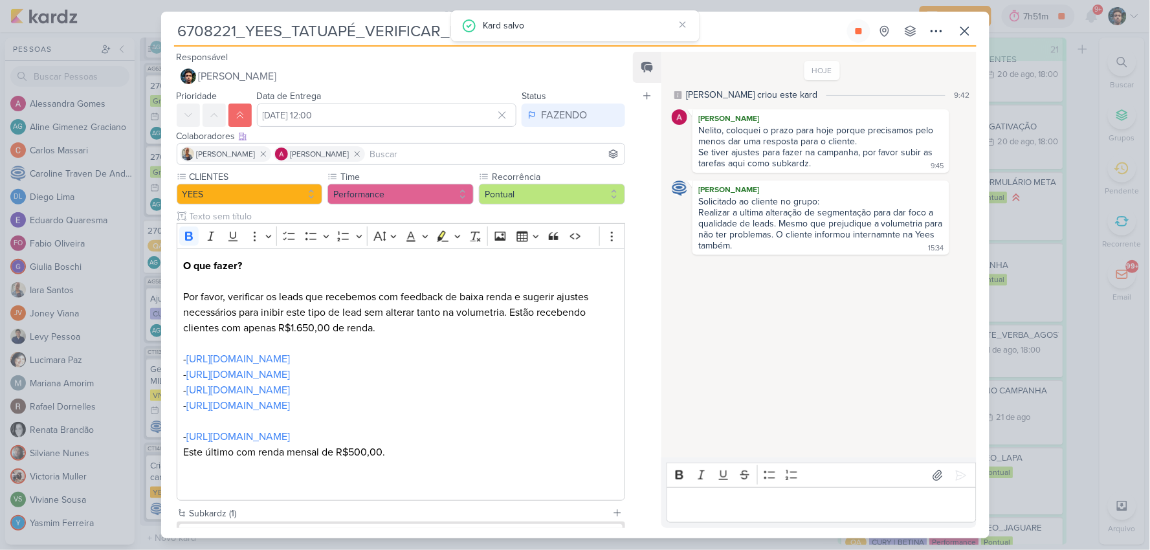
click at [848, 494] on div "Editor editing area: main" at bounding box center [820, 505] width 309 height 36
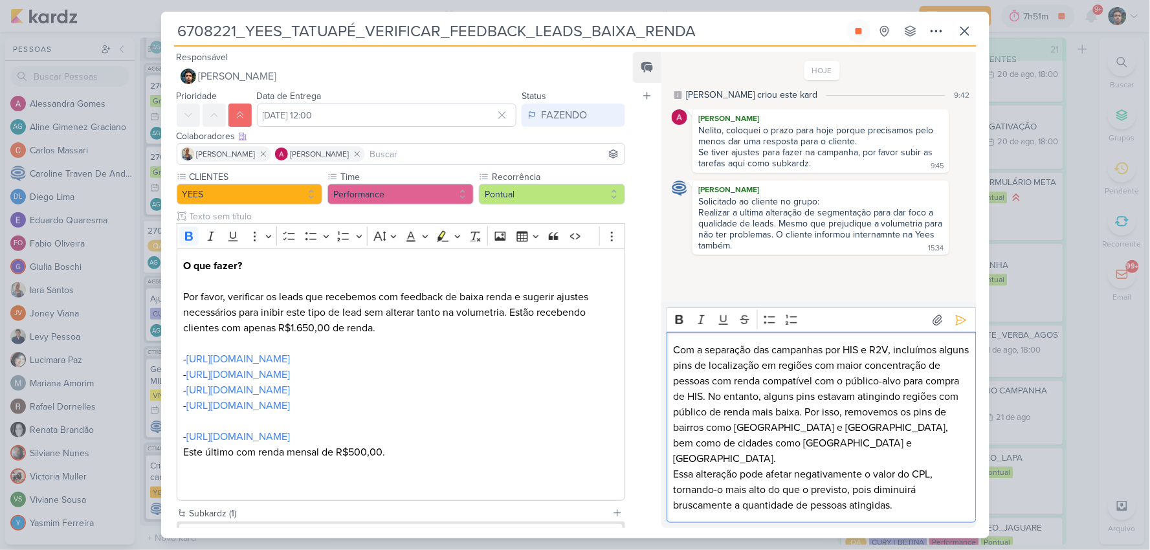
click at [914, 457] on p "Com a separação das campanhas por HIS e R2V, incluímos alguns pins de localizaç…" at bounding box center [822, 404] width 296 height 124
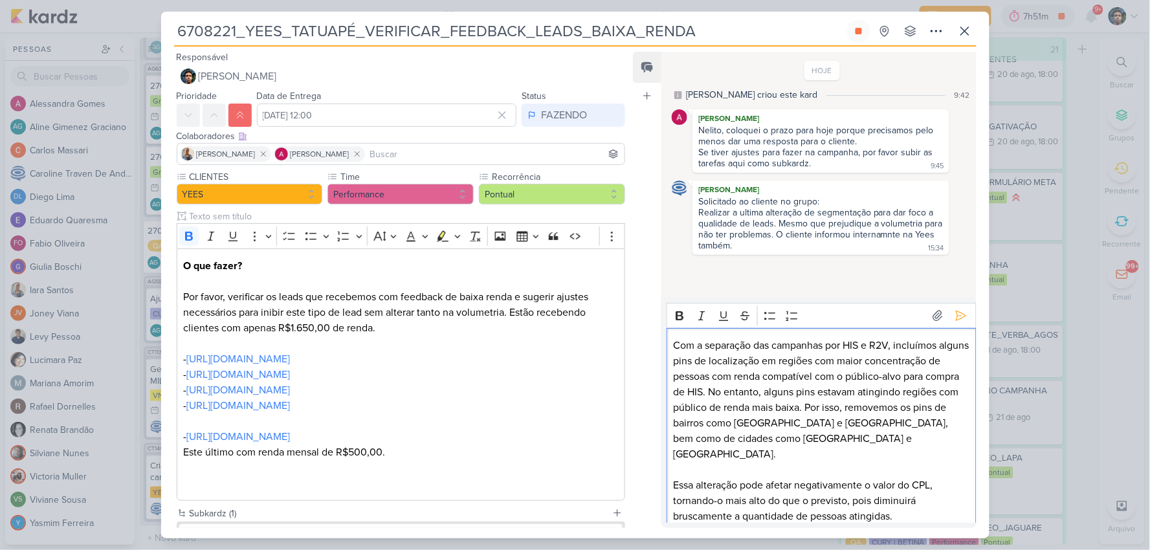
click at [930, 446] on p "Com a separação das campanhas por HIS e R2V, incluímos alguns pins de localizaç…" at bounding box center [822, 400] width 296 height 124
click at [936, 505] on p "Essa alteração pode afetar negativamente o valor do CPL, tornando-o mais alto d…" at bounding box center [822, 501] width 296 height 47
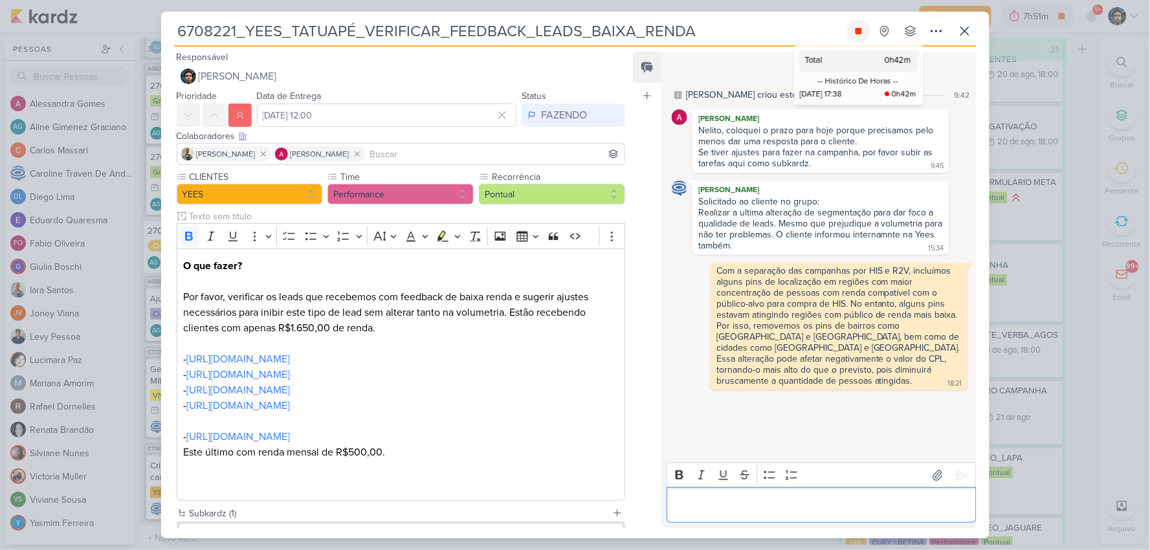
click at [863, 30] on icon at bounding box center [858, 31] width 10 height 10
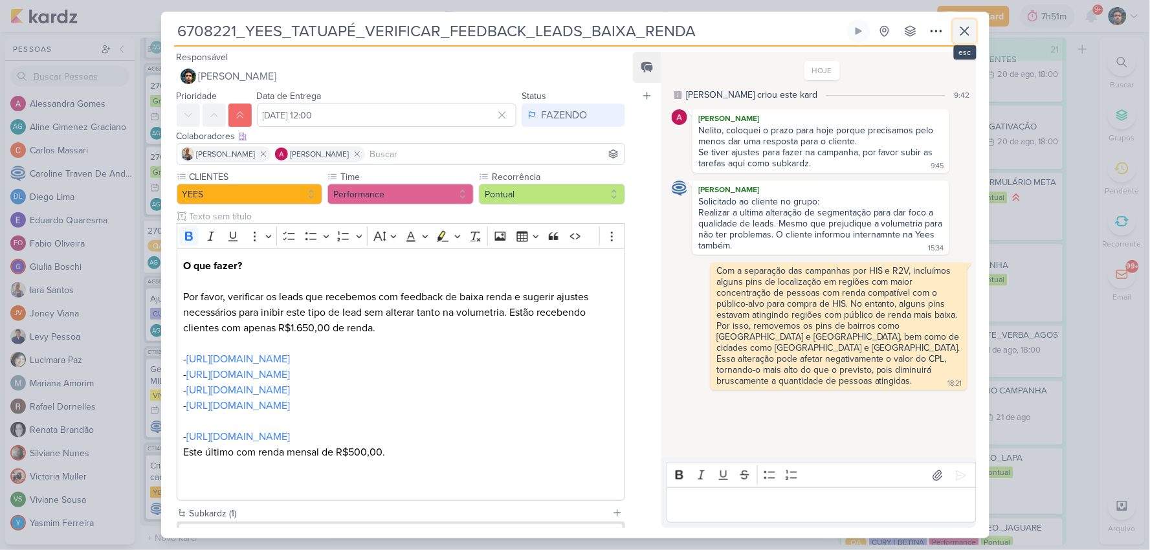
click at [969, 36] on icon at bounding box center [965, 31] width 16 height 16
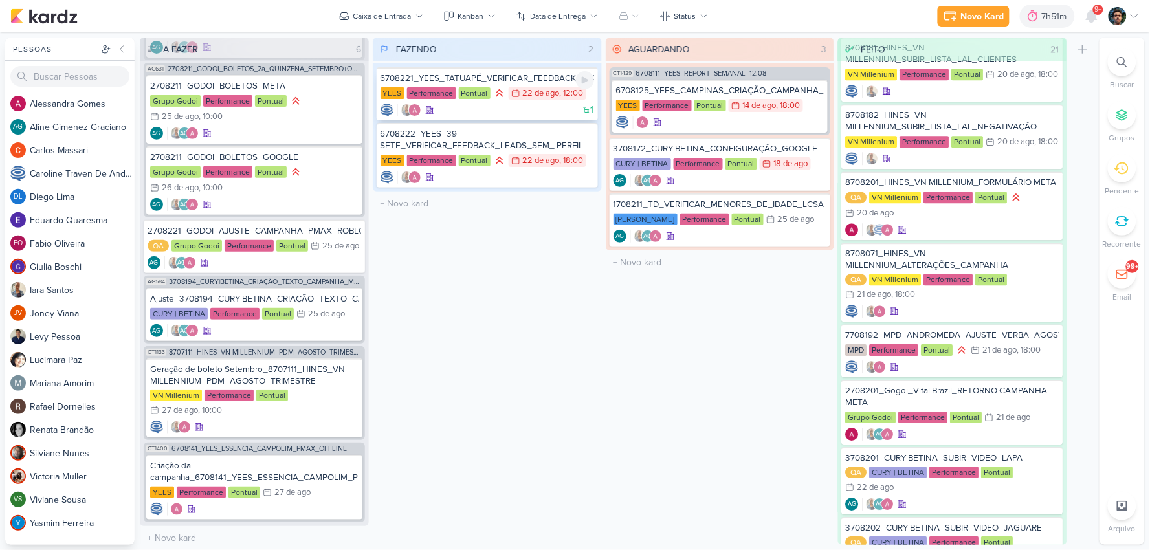
click at [550, 108] on div "1" at bounding box center [487, 110] width 214 height 13
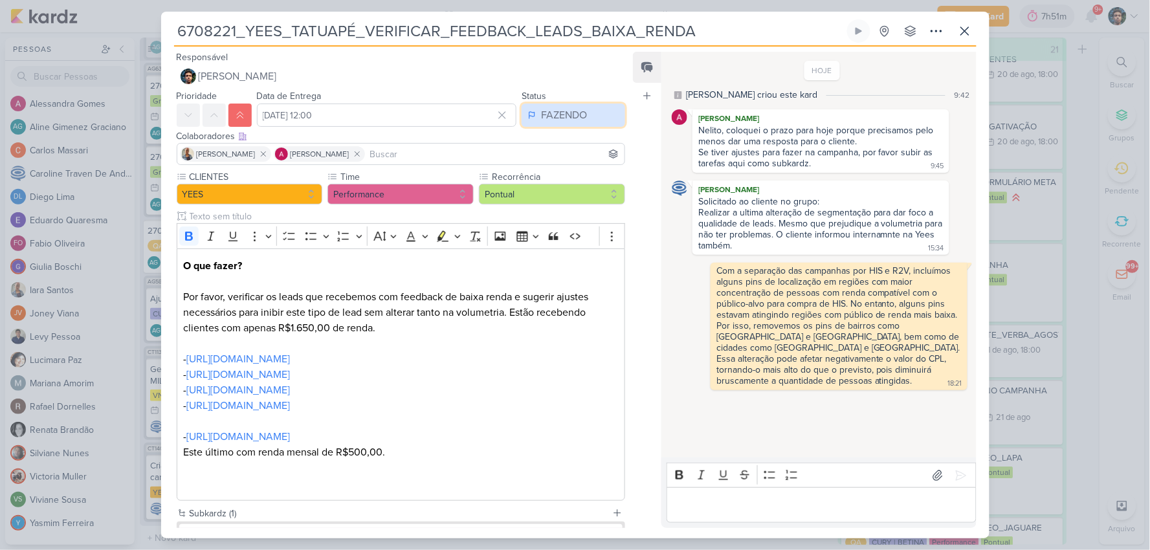
click at [554, 112] on div "FAZENDO" at bounding box center [564, 115] width 46 height 16
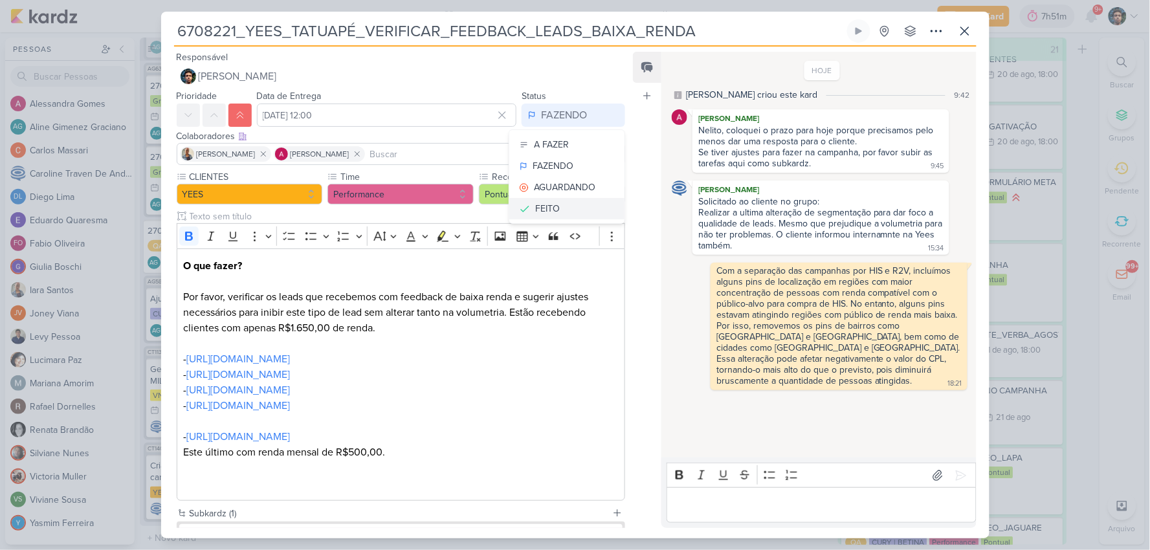
click at [560, 203] on button "FEITO" at bounding box center [566, 208] width 115 height 21
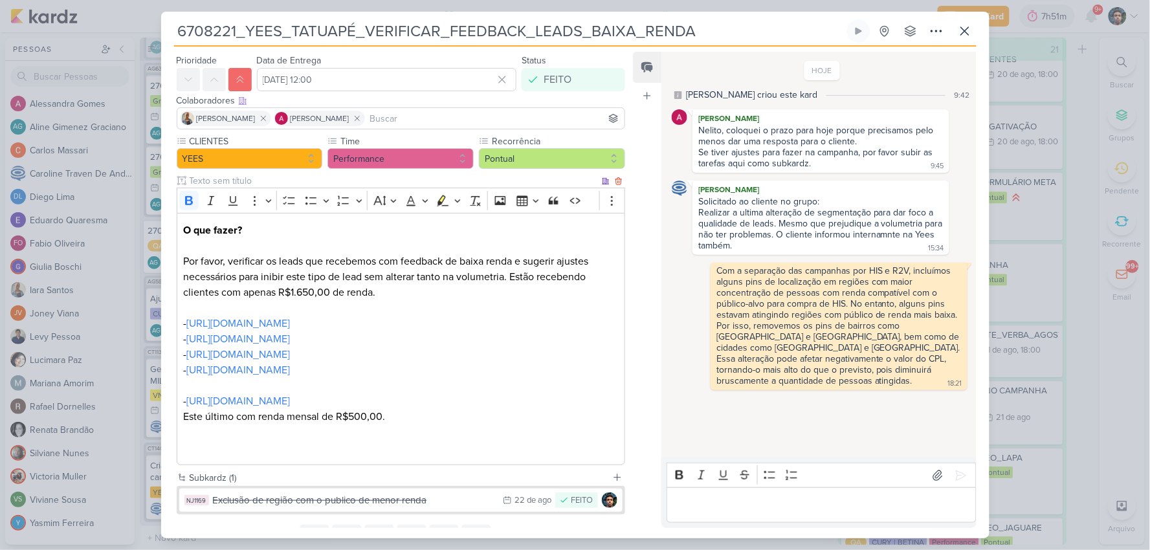
scroll to position [94, 0]
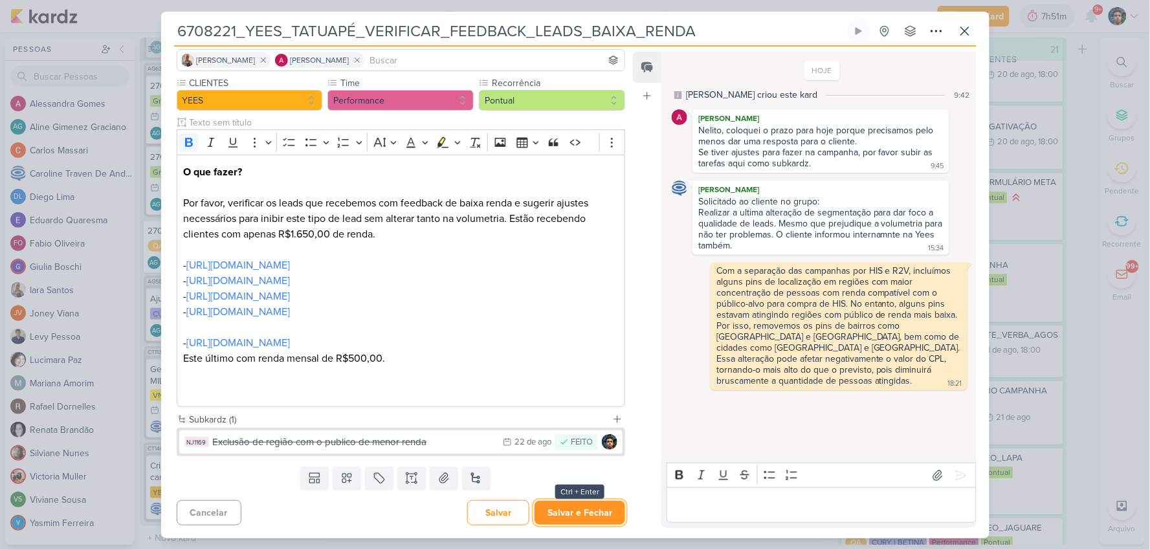
click at [582, 508] on button "Salvar e Fechar" at bounding box center [579, 513] width 91 height 24
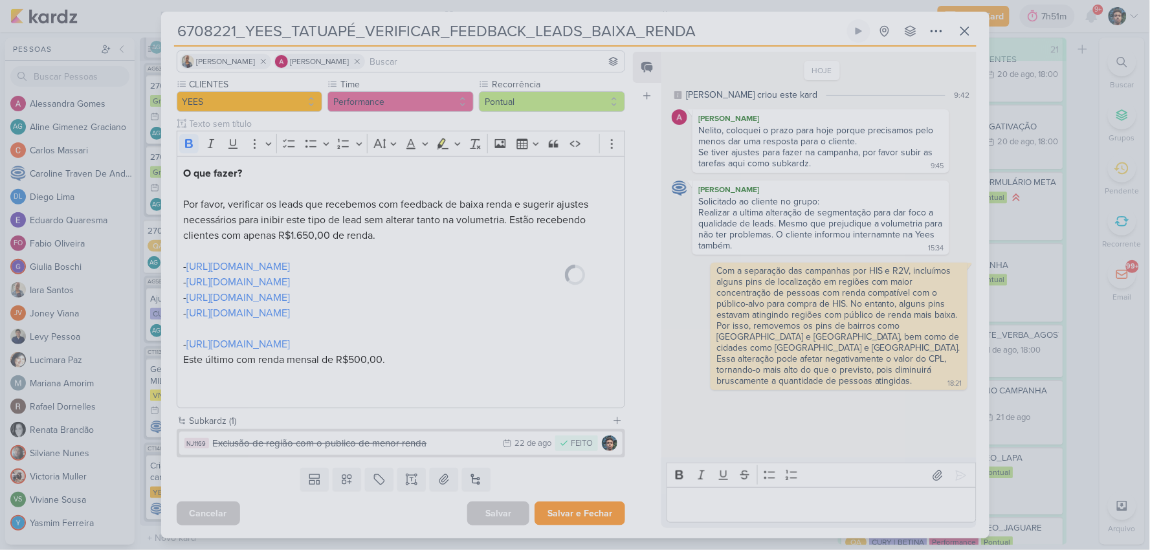
scroll to position [93, 0]
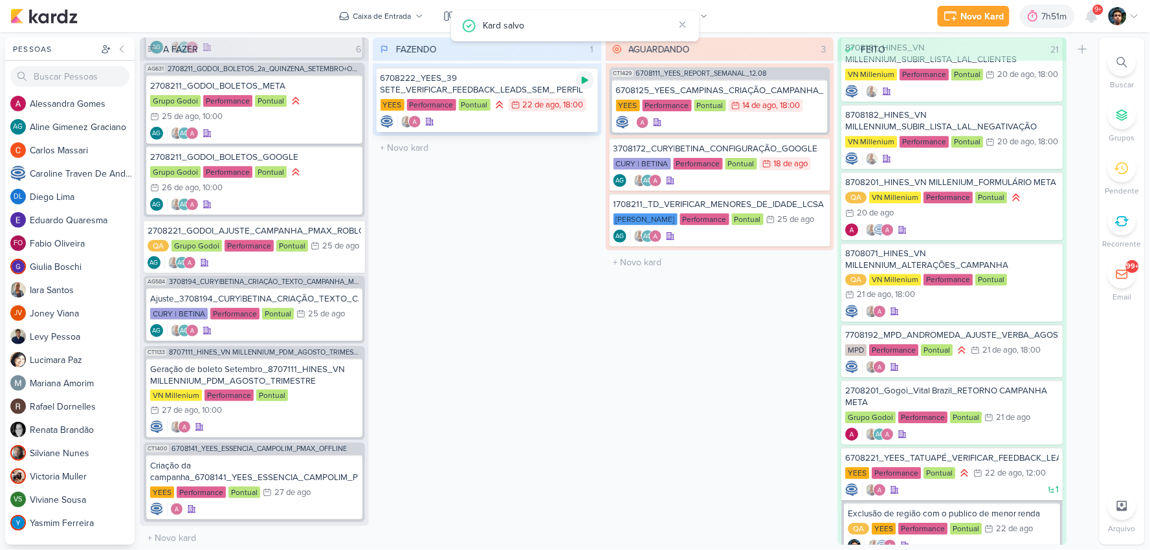
click at [581, 78] on icon at bounding box center [585, 80] width 10 height 10
click at [533, 83] on div "6708222_YEES_39 SETE_VERIFICAR_FEEDBACK_LEADS_SEM_ PERFIL" at bounding box center [487, 83] width 214 height 23
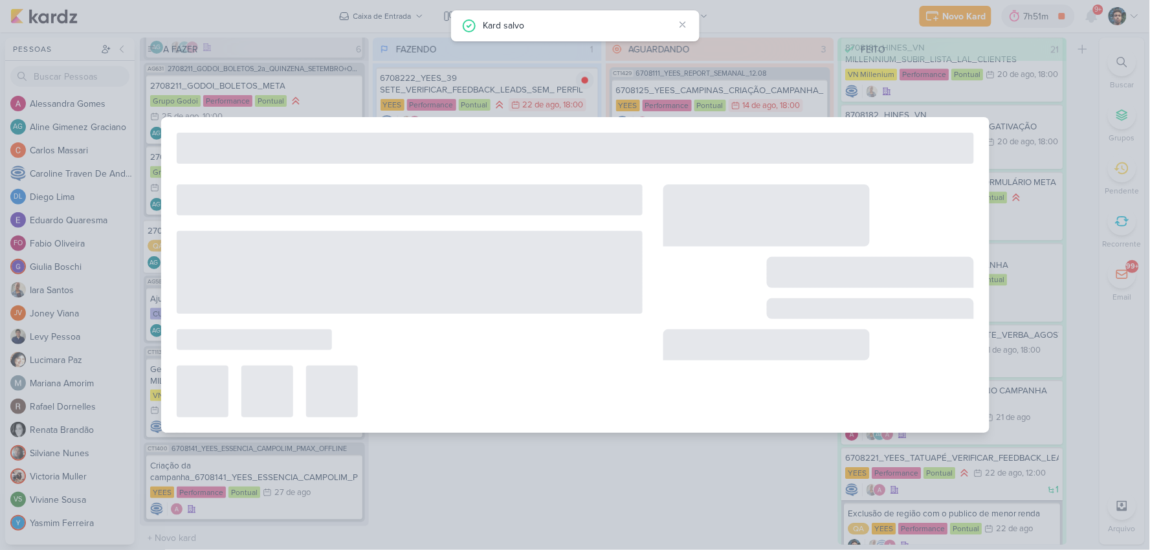
type input "6708222_YEES_39 SETE_VERIFICAR_FEEDBACK_LEADS_SEM_ PERFIL"
type input "[DATE] 18:00"
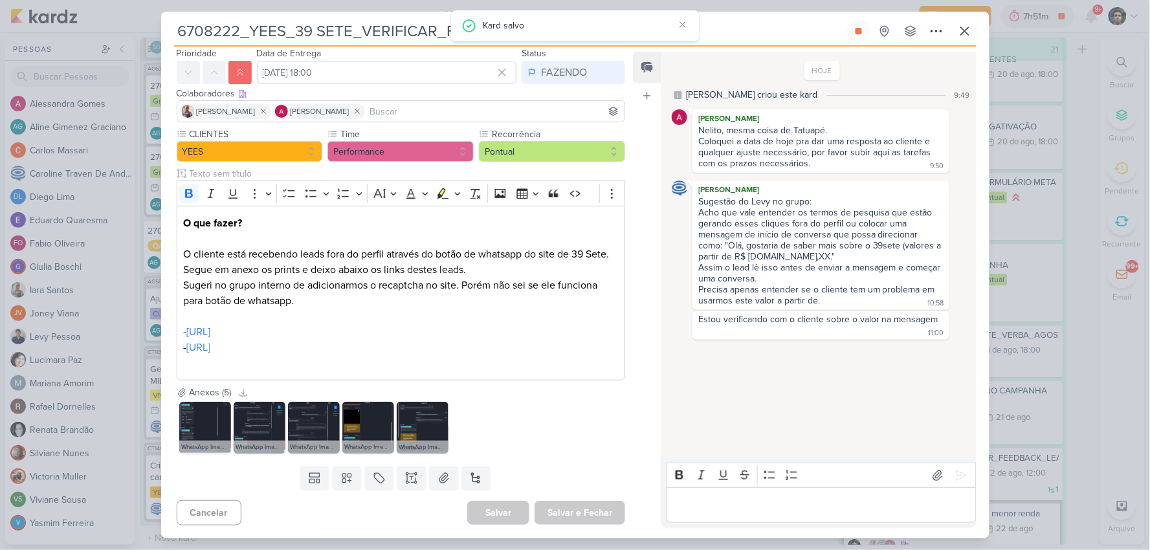
scroll to position [0, 0]
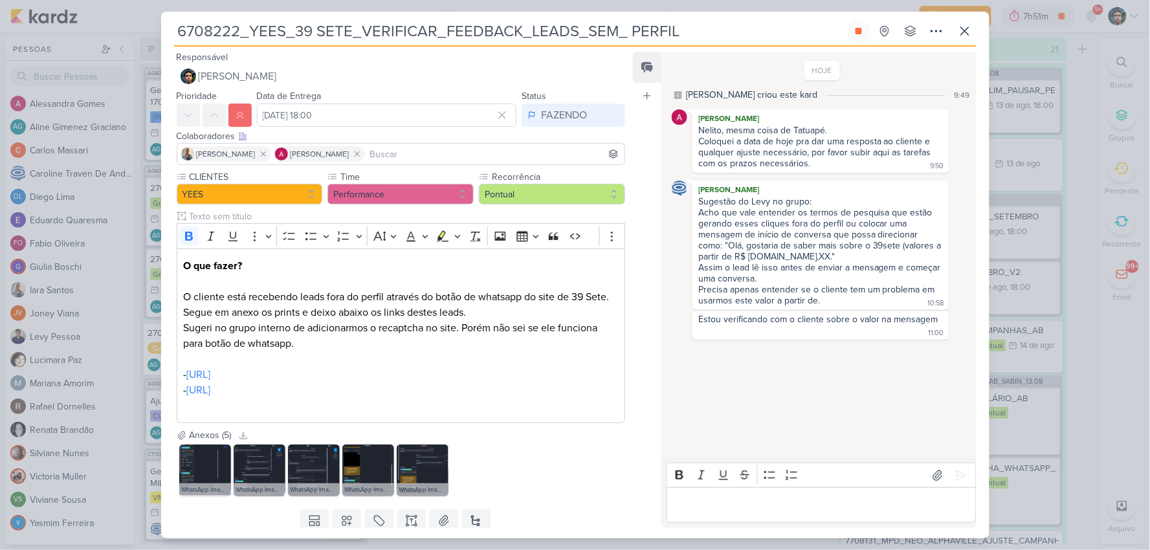
scroll to position [1006, 0]
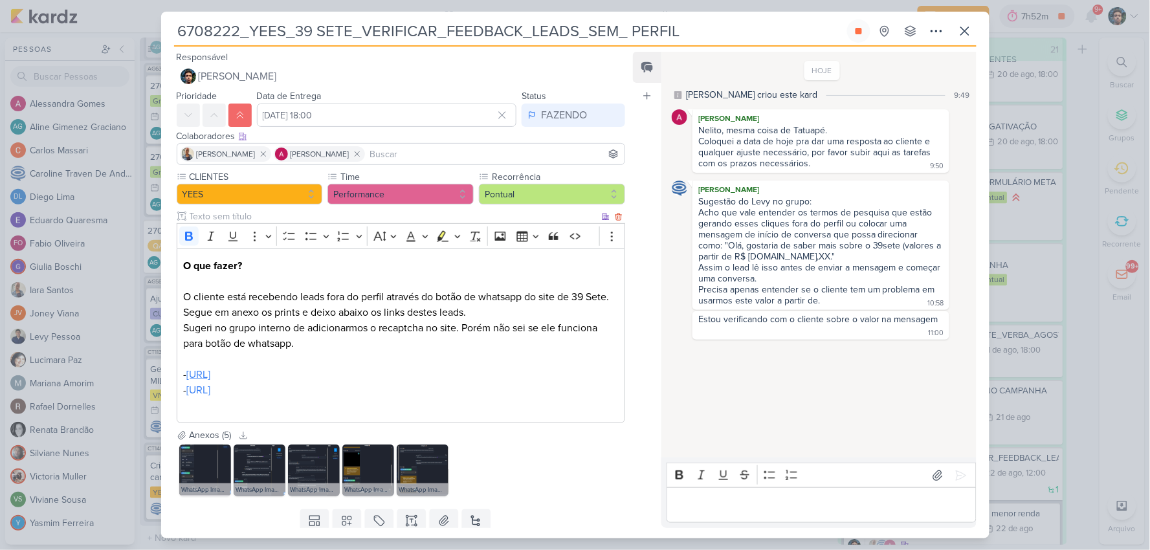
click at [210, 379] on link "[URL]" at bounding box center [198, 374] width 24 height 13
click at [199, 461] on img at bounding box center [205, 471] width 52 height 52
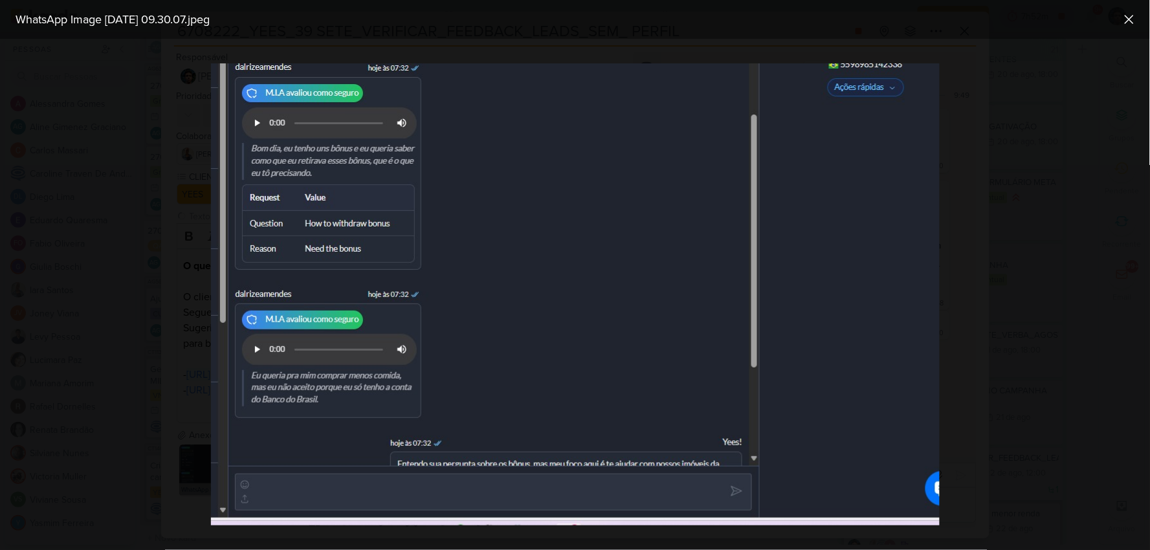
click at [199, 461] on div at bounding box center [575, 294] width 1150 height 511
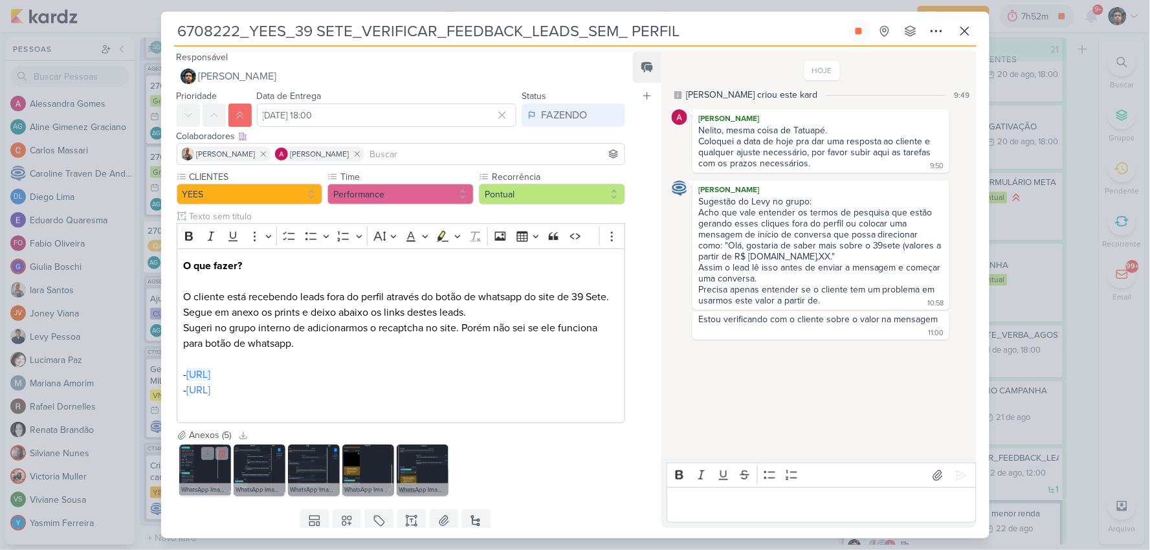
click at [205, 472] on img at bounding box center [205, 471] width 52 height 52
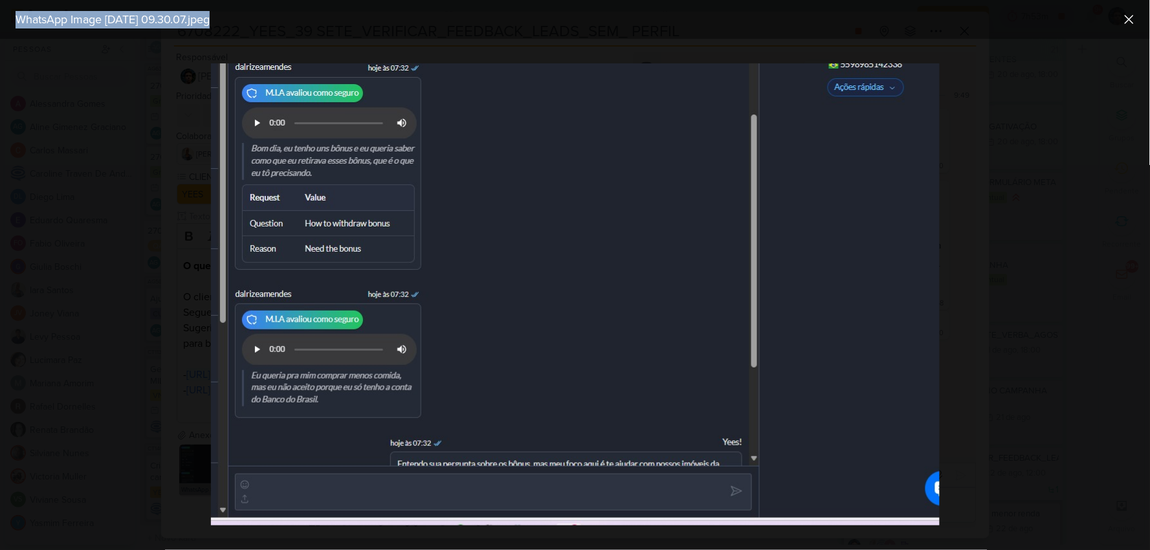
click at [968, 270] on div at bounding box center [575, 294] width 1150 height 511
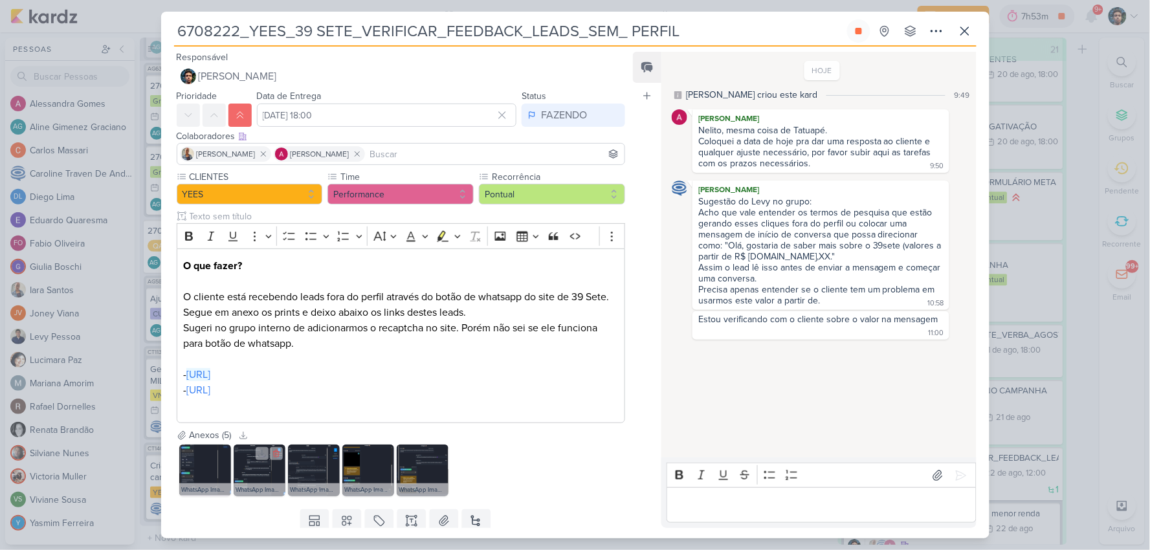
click at [261, 471] on img at bounding box center [260, 471] width 52 height 52
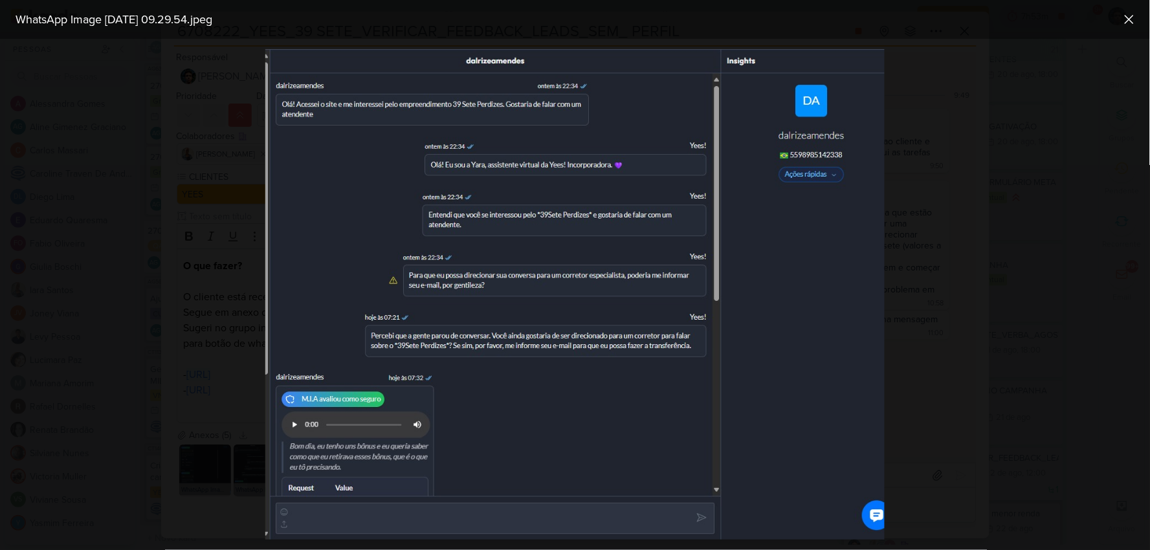
click at [1025, 247] on div at bounding box center [575, 294] width 1150 height 511
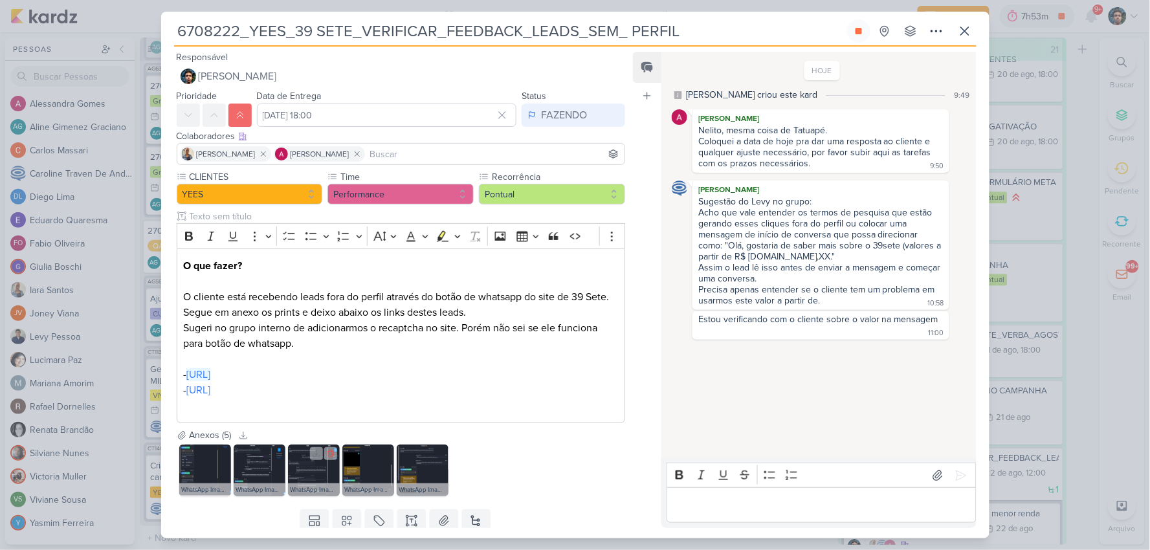
click at [303, 472] on img at bounding box center [314, 471] width 52 height 52
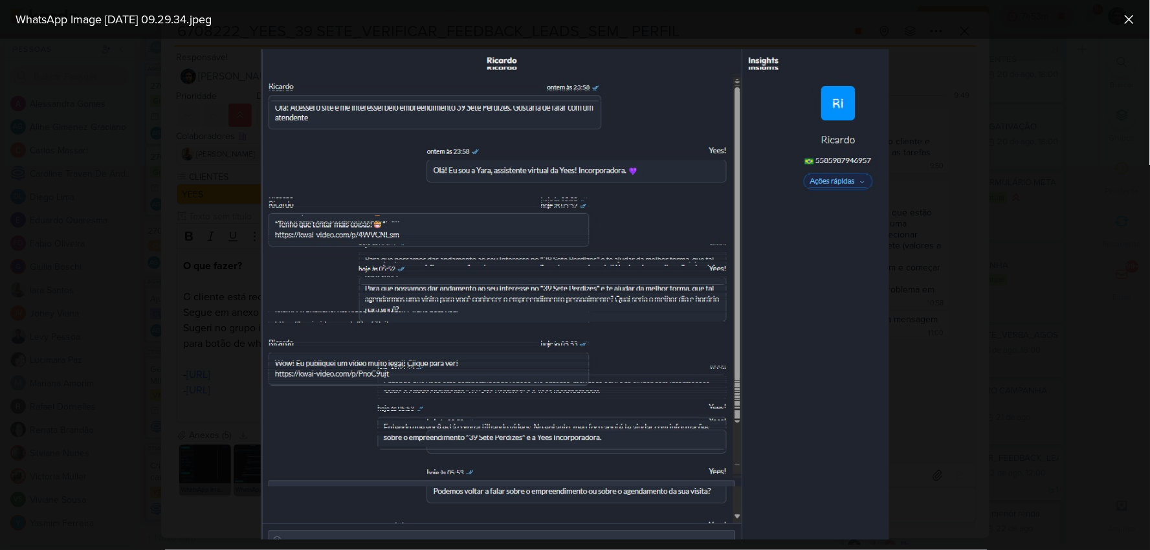
click at [961, 331] on div at bounding box center [575, 294] width 1150 height 511
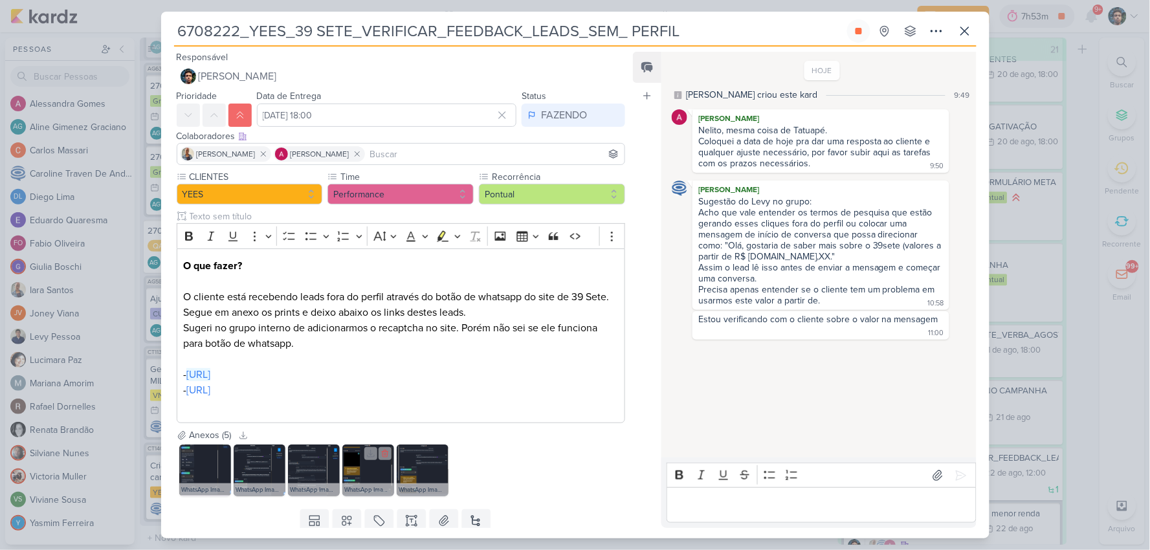
click at [351, 468] on img at bounding box center [368, 471] width 52 height 52
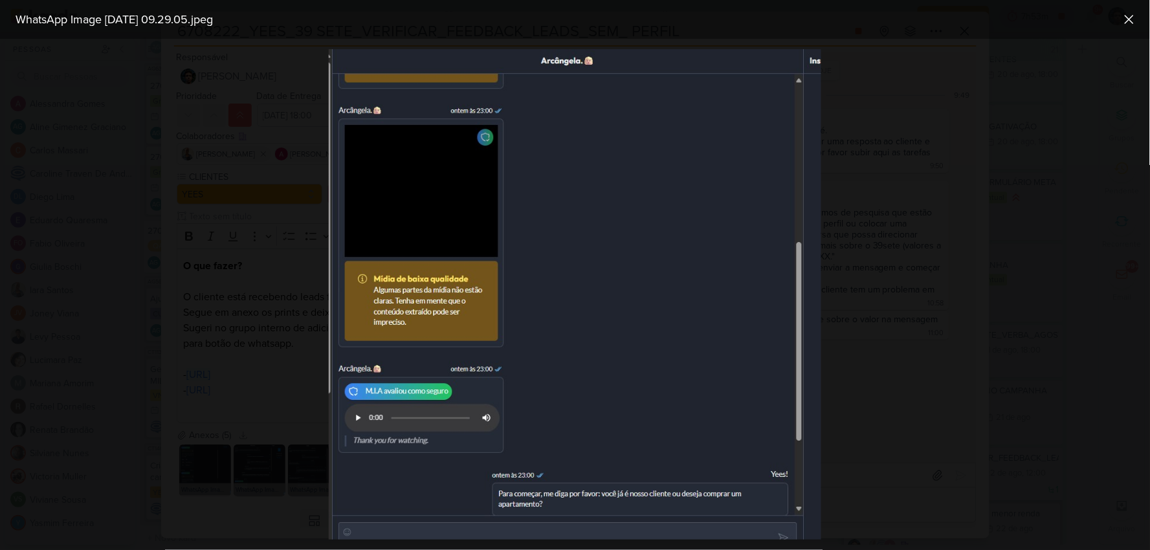
click at [924, 384] on div at bounding box center [575, 294] width 1150 height 511
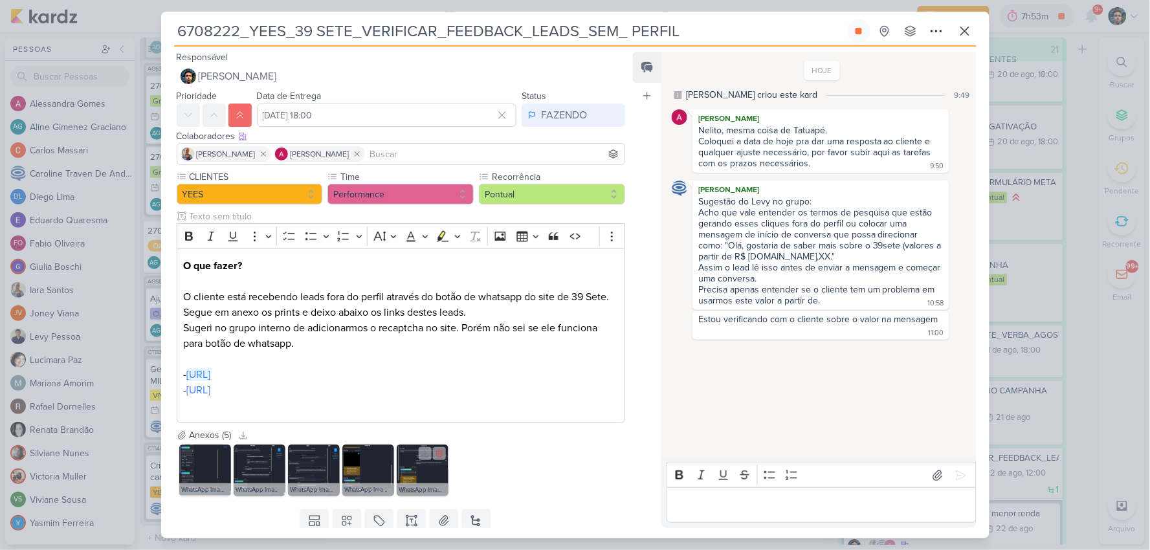
click at [432, 464] on img at bounding box center [423, 471] width 52 height 52
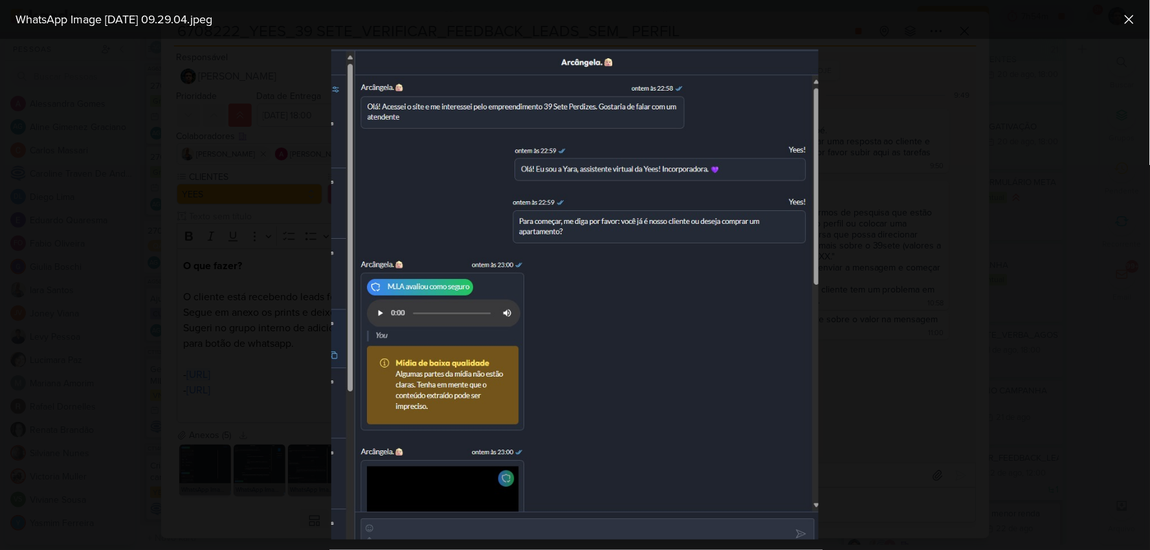
click at [986, 399] on div at bounding box center [575, 294] width 1150 height 511
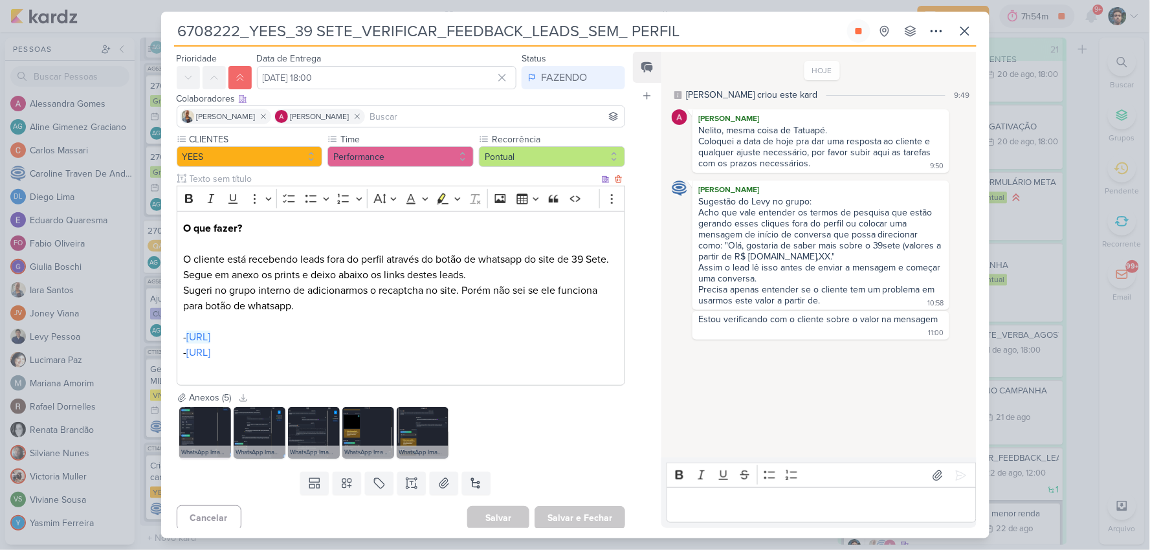
scroll to position [43, 0]
